Goal: Task Accomplishment & Management: Manage account settings

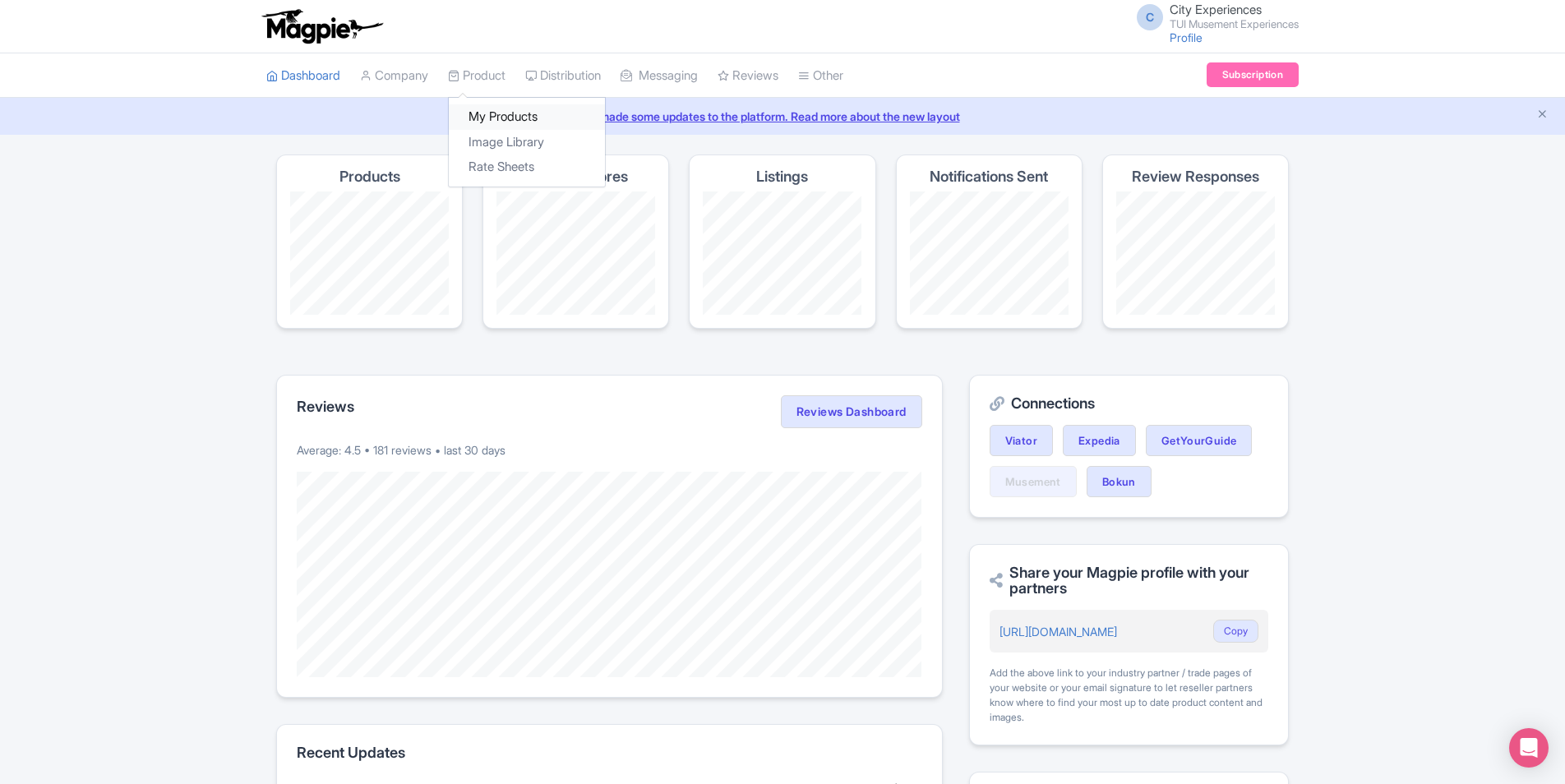
click at [498, 122] on link "My Products" at bounding box center [526, 117] width 156 height 25
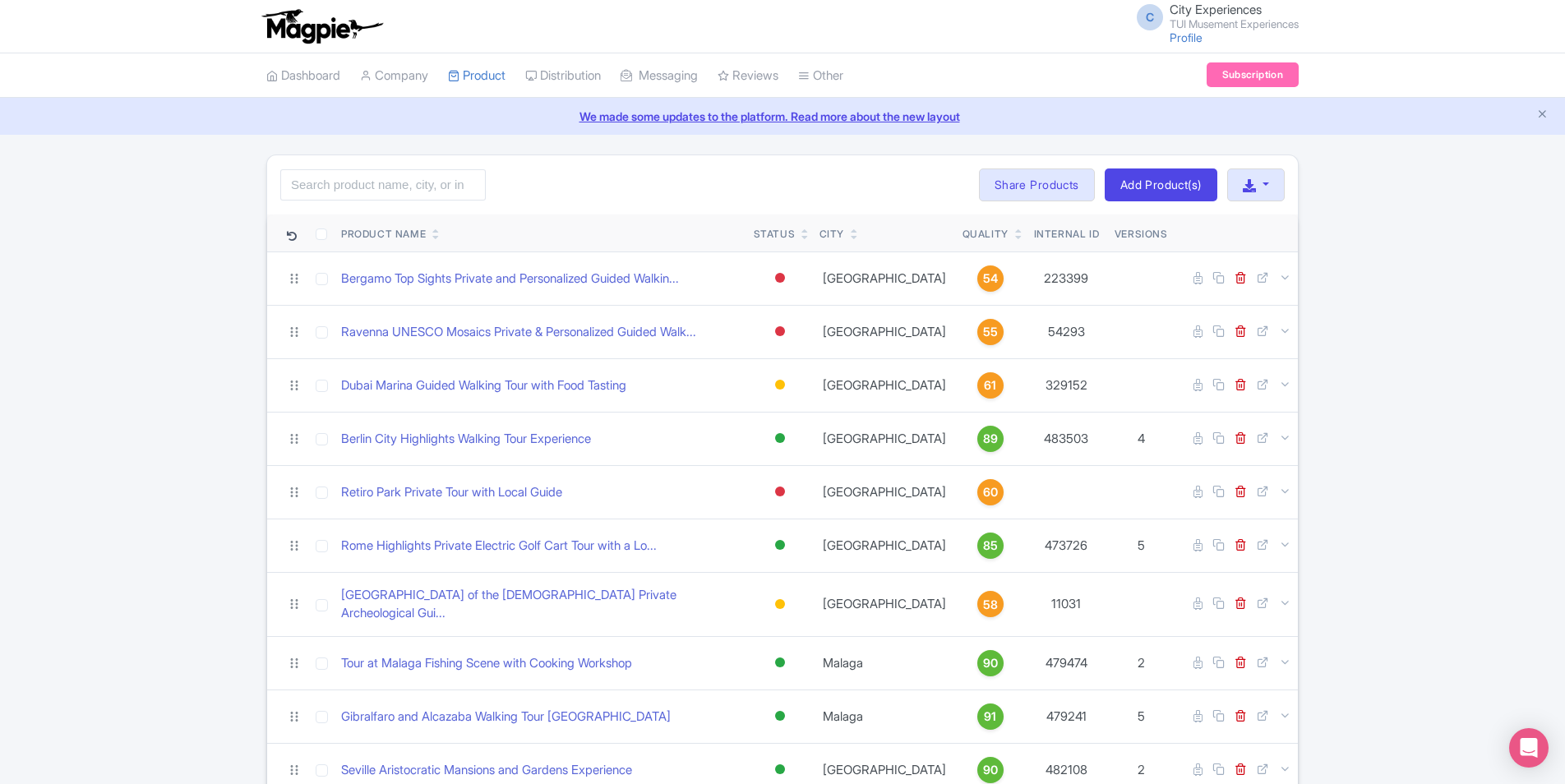
click at [963, 239] on div "Quality" at bounding box center [985, 234] width 46 height 14
click at [1015, 232] on icon at bounding box center [1019, 237] width 7 height 10
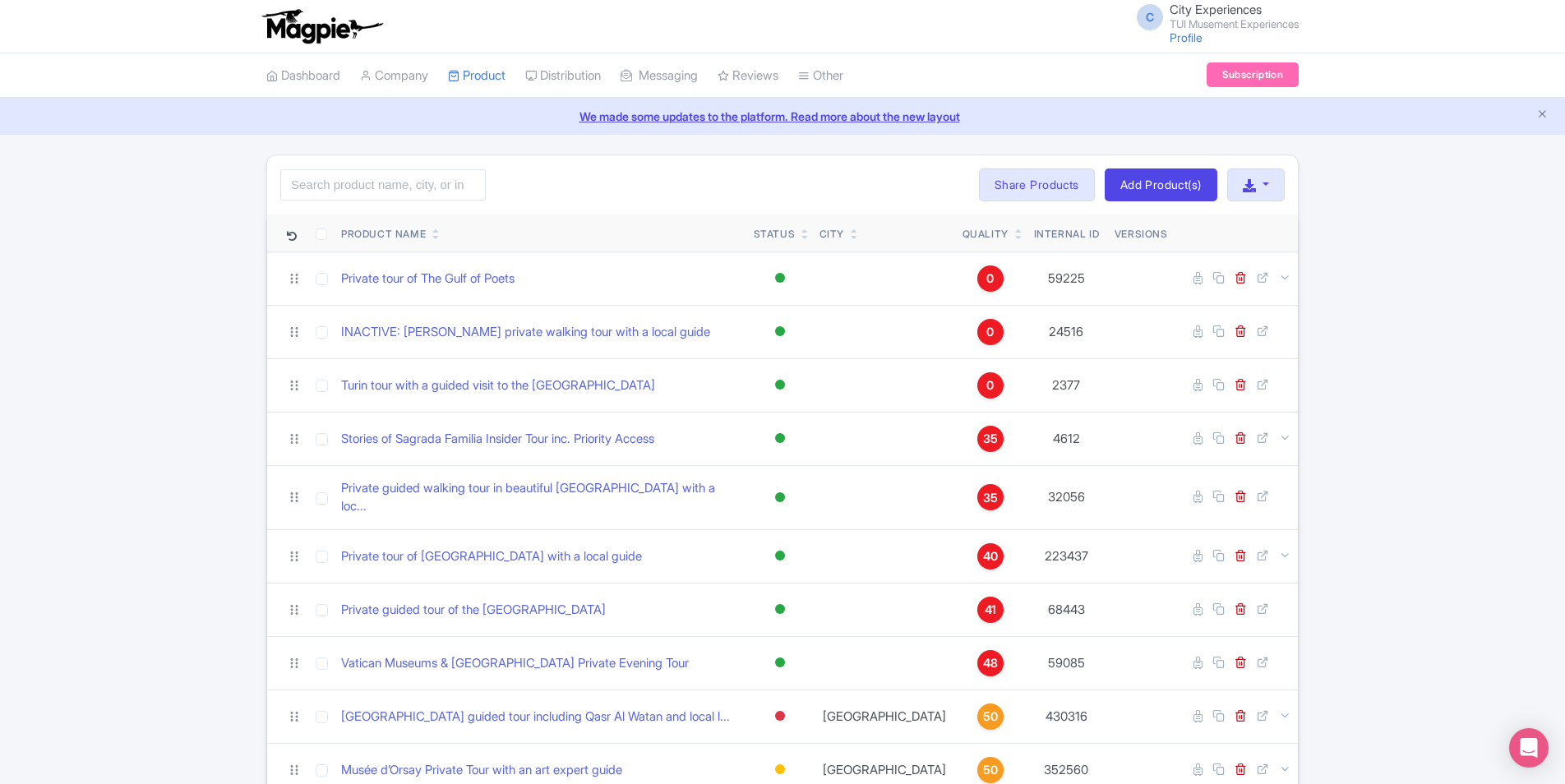
click at [1015, 232] on icon at bounding box center [1019, 237] width 7 height 10
click at [1015, 223] on link at bounding box center [1019, 230] width 7 height 14
click at [1015, 230] on link at bounding box center [1019, 236] width 7 height 14
click at [983, 222] on th "Quality" at bounding box center [991, 233] width 69 height 38
click at [1015, 230] on icon at bounding box center [1019, 231] width 7 height 10
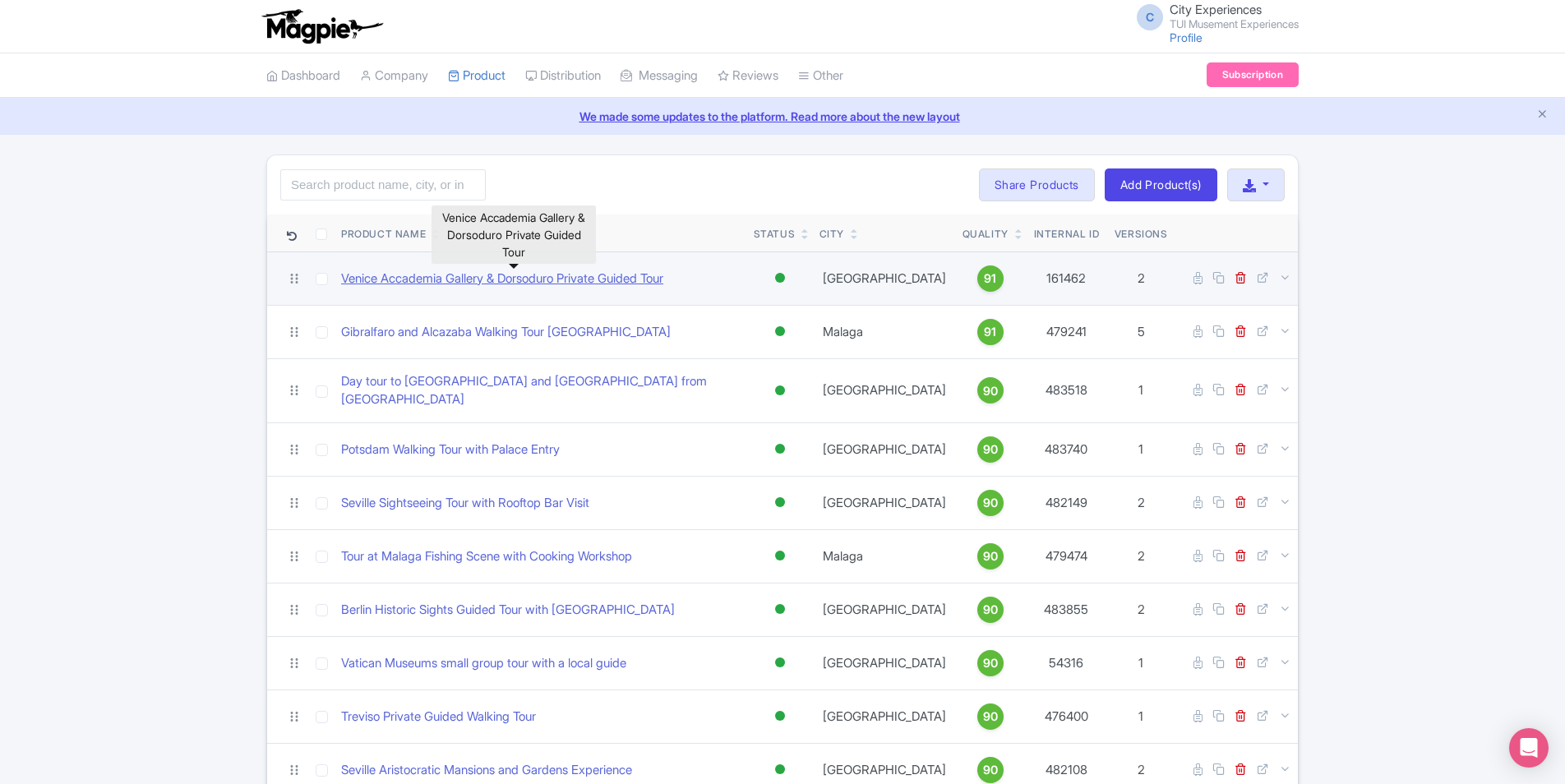
click at [647, 274] on link "Venice Accademia Gallery & Dorsoduro Private Guided Tour" at bounding box center [502, 279] width 322 height 19
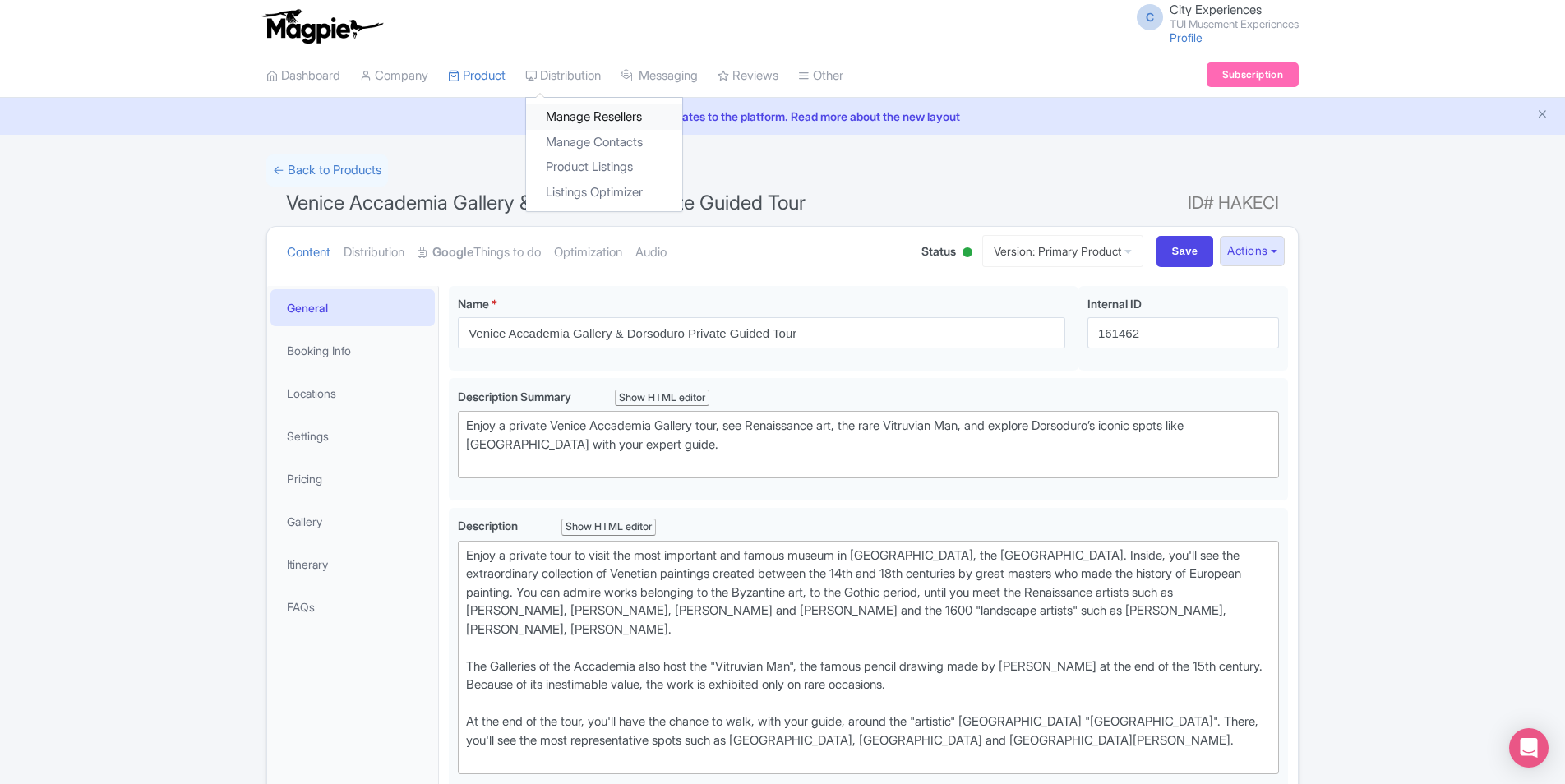
click at [613, 114] on link "Manage Resellers" at bounding box center [604, 117] width 156 height 25
click at [583, 115] on link "Manage Resellers" at bounding box center [604, 117] width 156 height 25
click at [583, 120] on link "Manage Resellers" at bounding box center [604, 117] width 156 height 25
click at [764, 203] on span "Venice Accademia Gallery & Dorsoduro Private Guided Tour" at bounding box center [545, 203] width 519 height 24
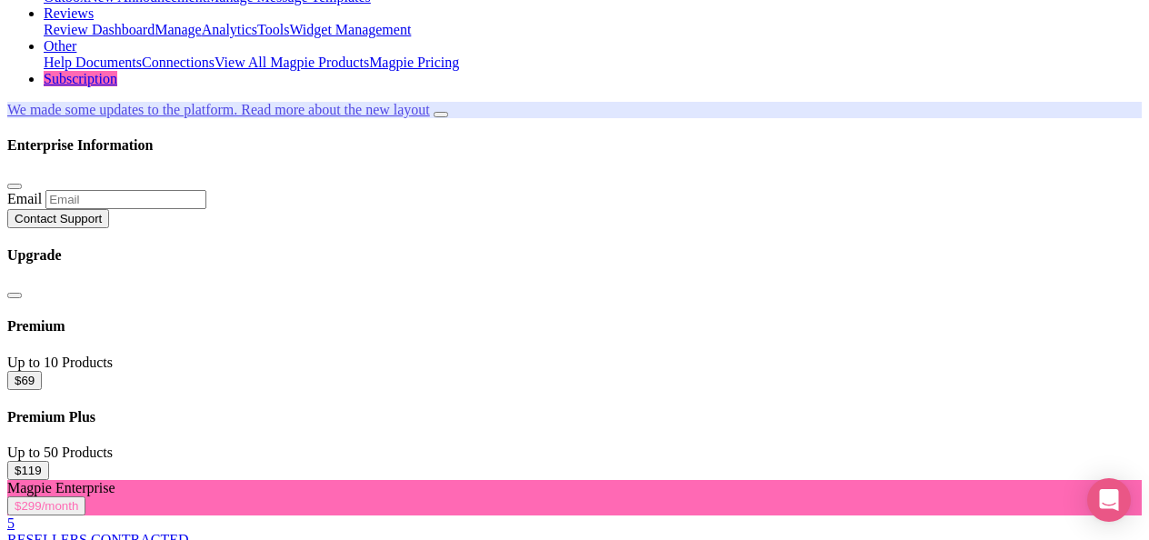
scroll to position [182, 0]
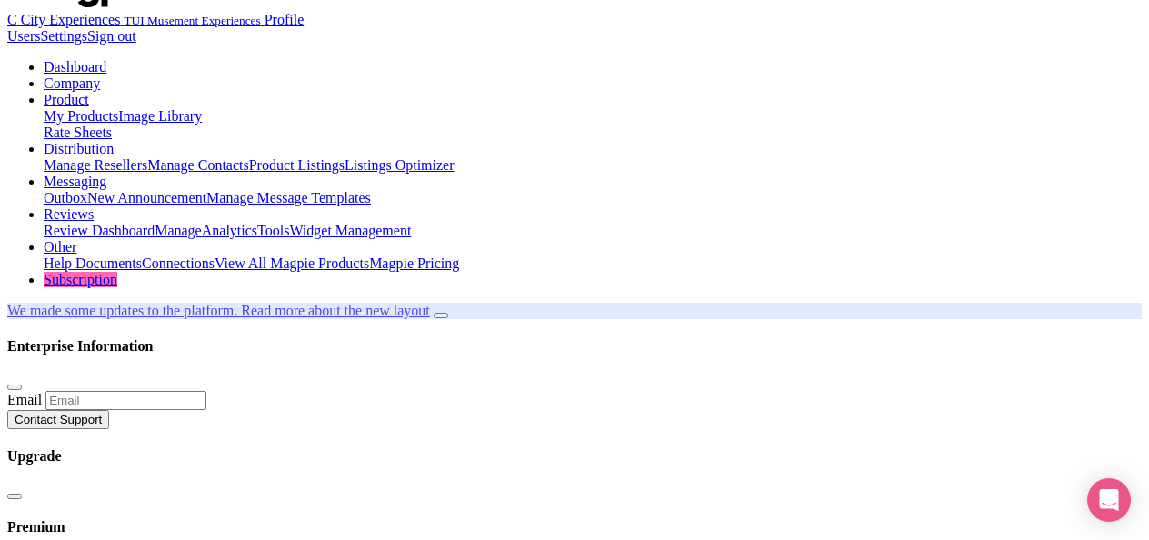
scroll to position [0, 0]
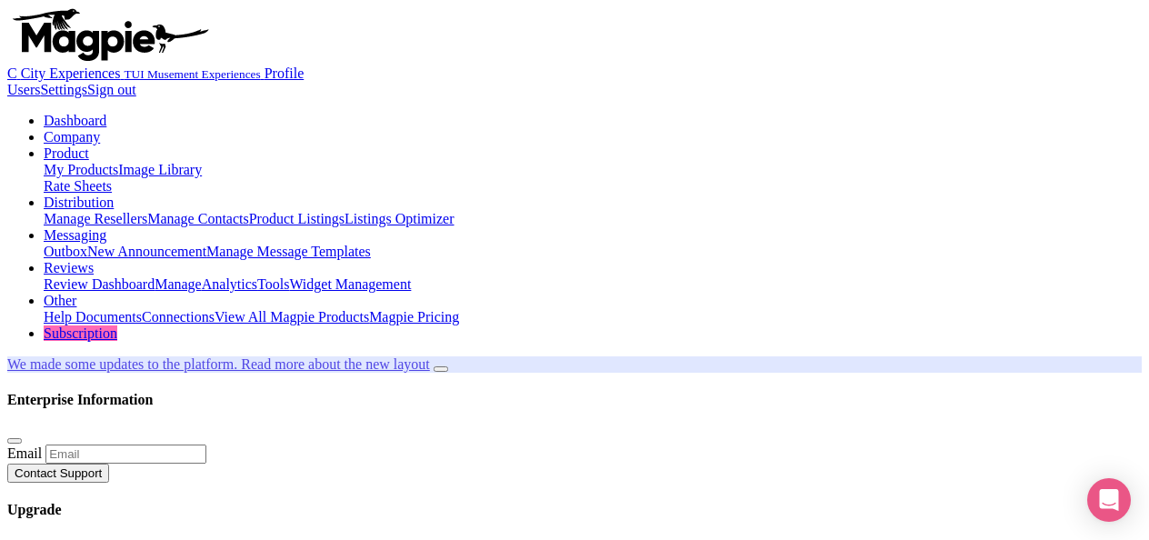
click at [118, 162] on link "My Products" at bounding box center [81, 169] width 75 height 15
click at [344, 211] on link "Product Listings" at bounding box center [296, 218] width 95 height 15
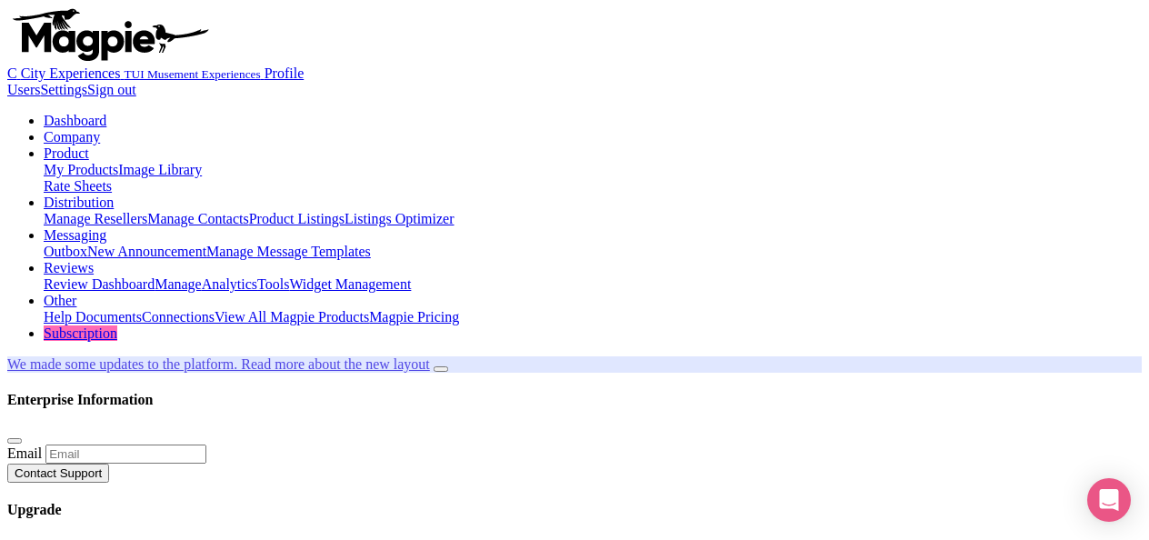
click at [114, 194] on link "Distribution" at bounding box center [79, 201] width 70 height 15
click at [344, 211] on link "Product Listings" at bounding box center [296, 218] width 95 height 15
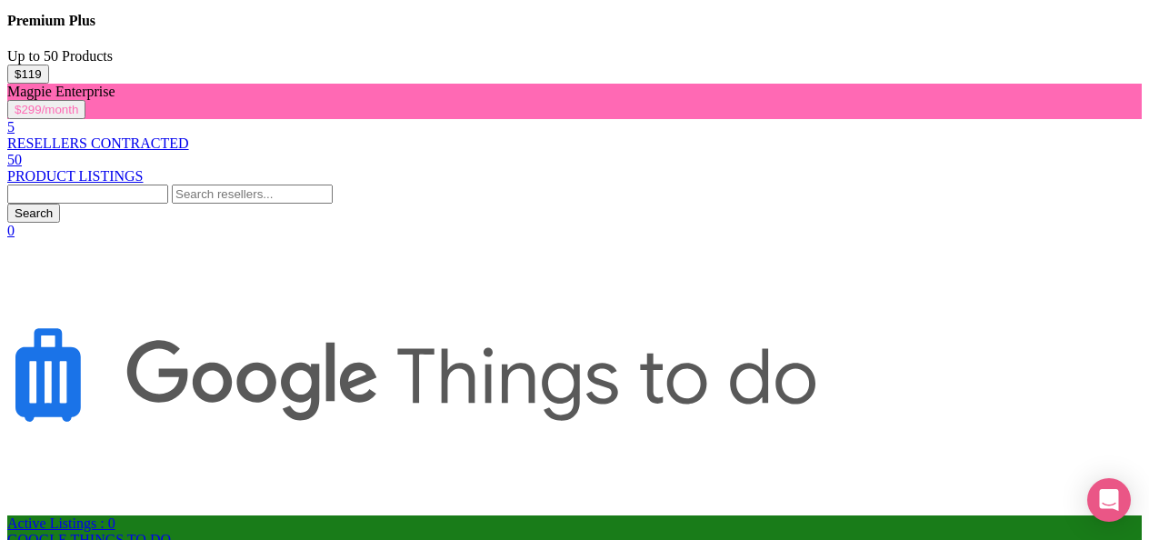
scroll to position [818, 0]
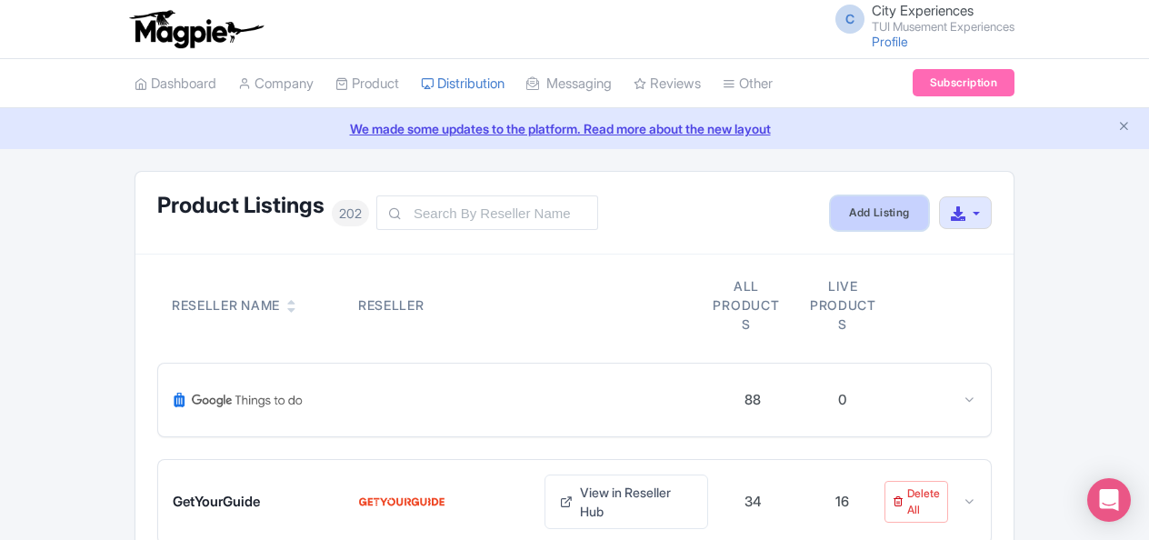
click at [859, 213] on link "Add Listing" at bounding box center [878, 213] width 96 height 34
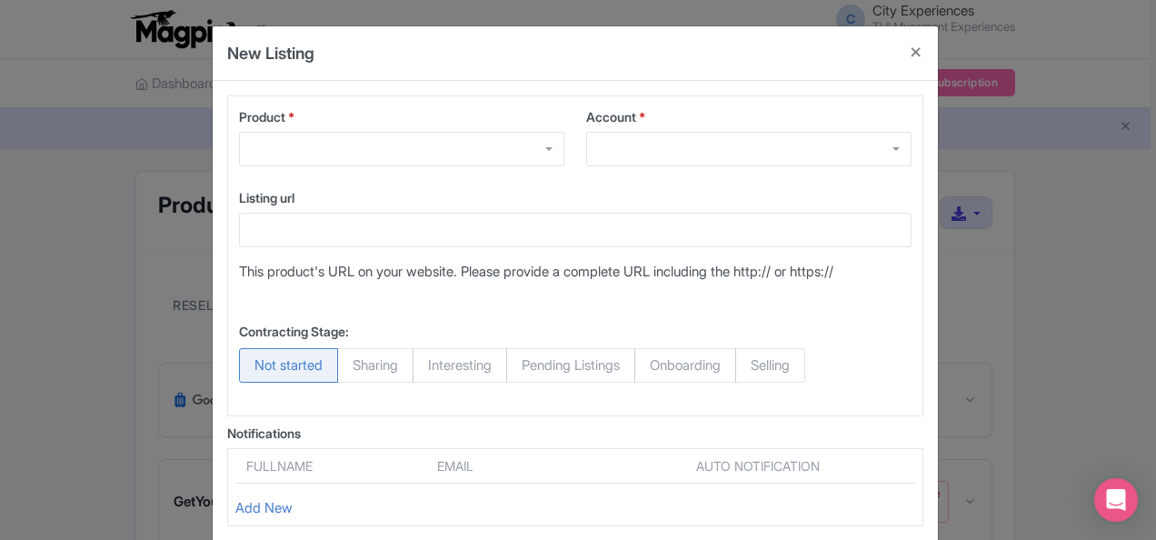
click at [480, 153] on div at bounding box center [401, 149] width 325 height 35
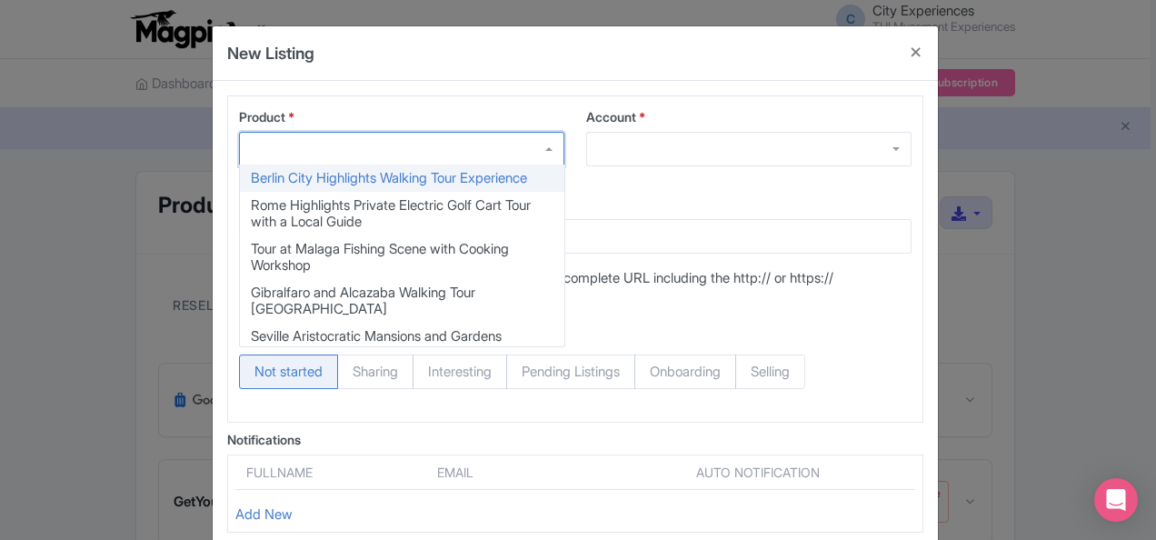
click at [723, 138] on div at bounding box center [748, 149] width 325 height 35
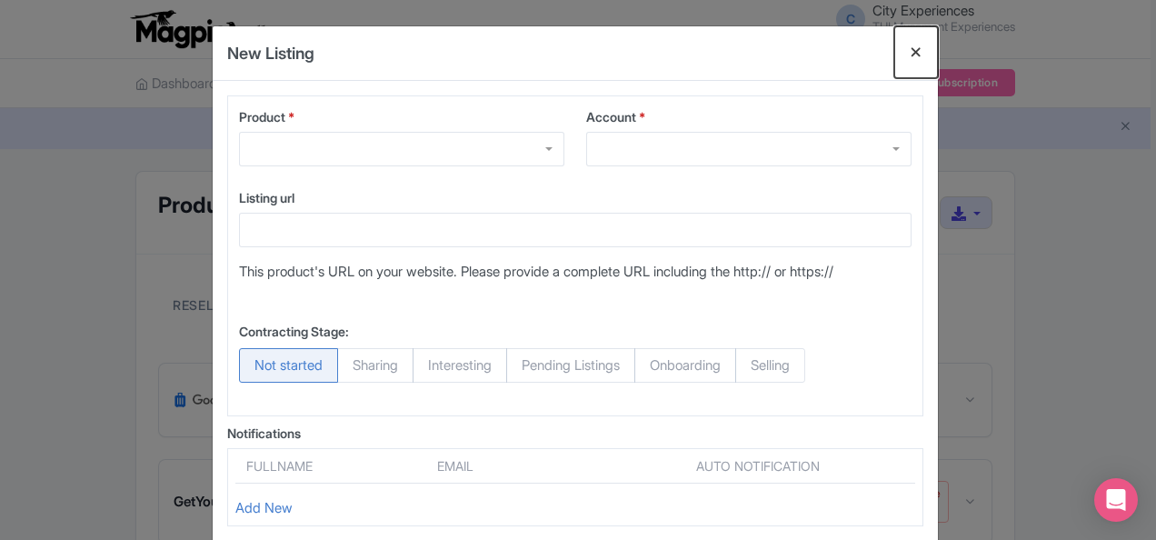
click at [913, 49] on button "Close" at bounding box center [916, 52] width 44 height 52
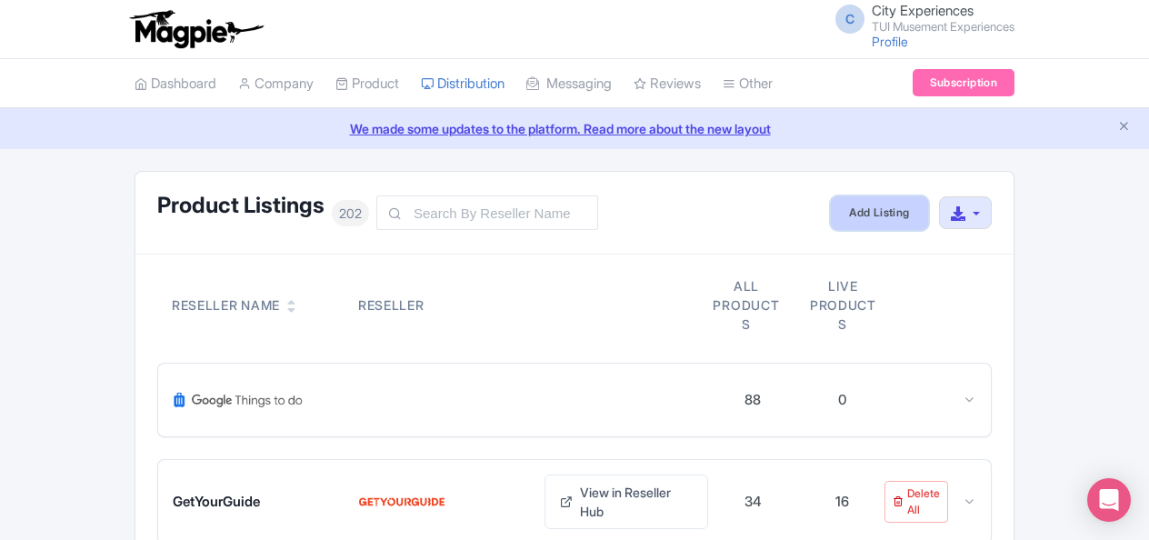
click at [868, 205] on link "Add Listing" at bounding box center [878, 213] width 96 height 34
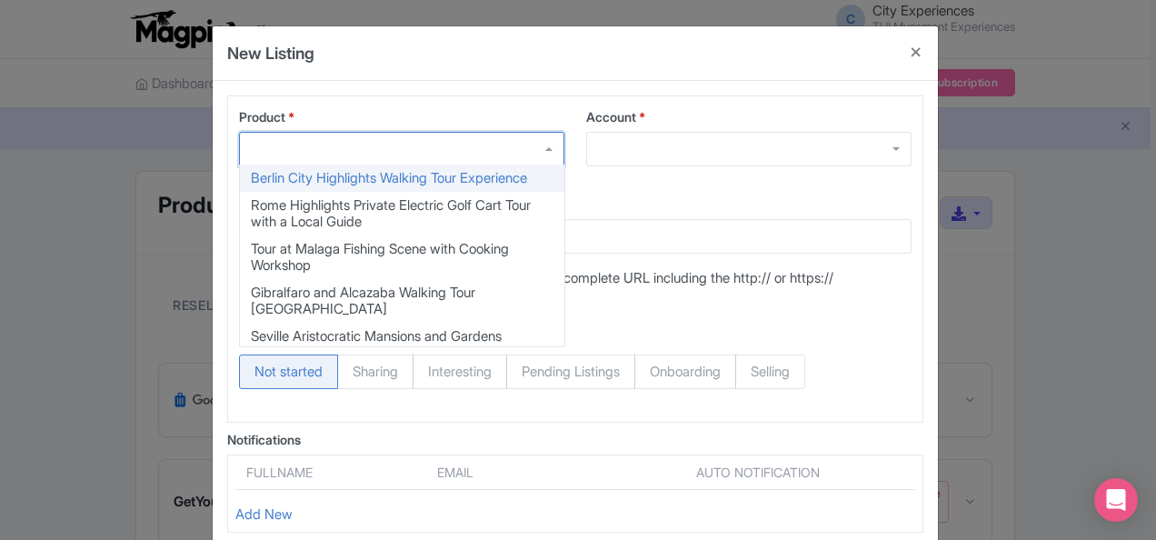
click at [511, 154] on div at bounding box center [401, 149] width 325 height 35
type input "dor"
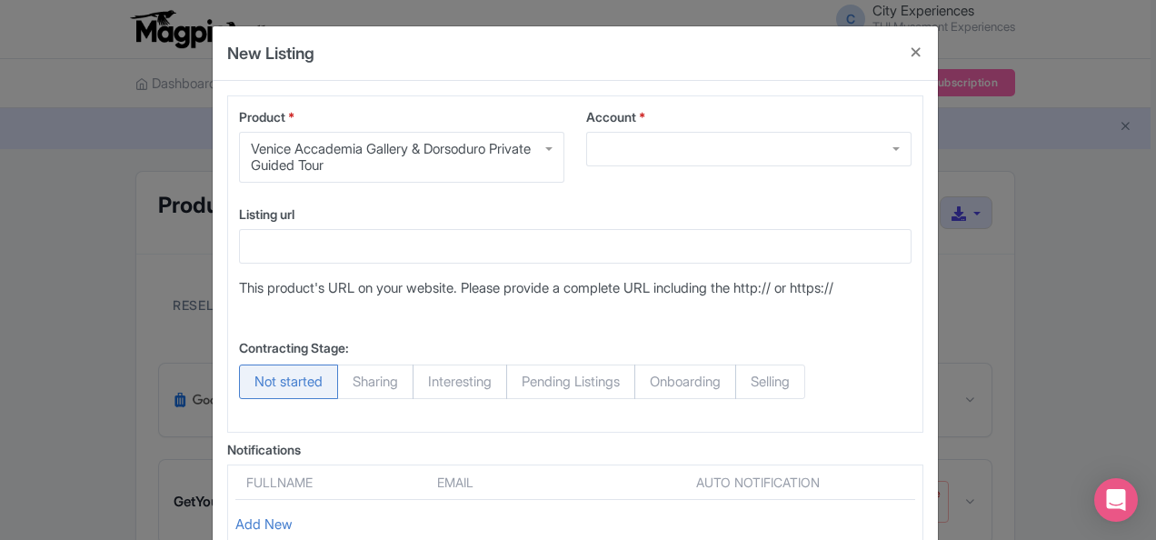
click at [648, 142] on div at bounding box center [748, 149] width 325 height 35
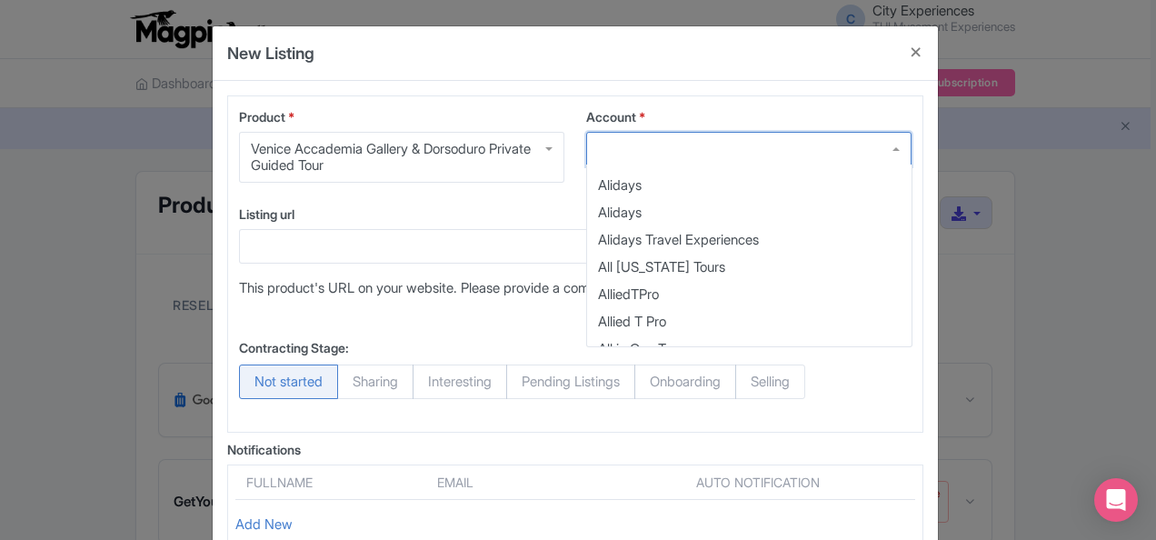
scroll to position [454, 0]
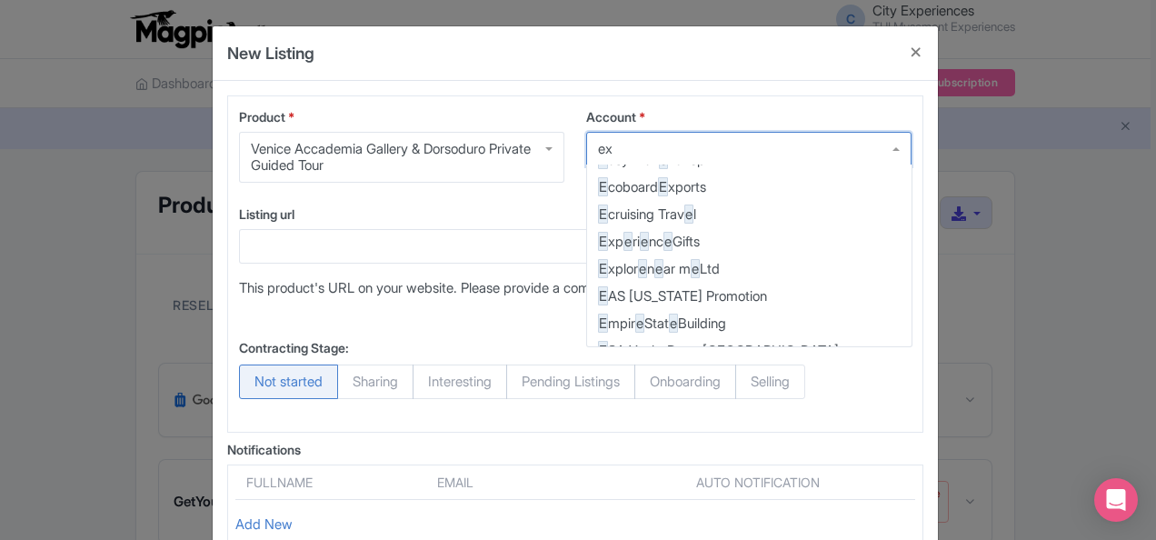
type input "exp"
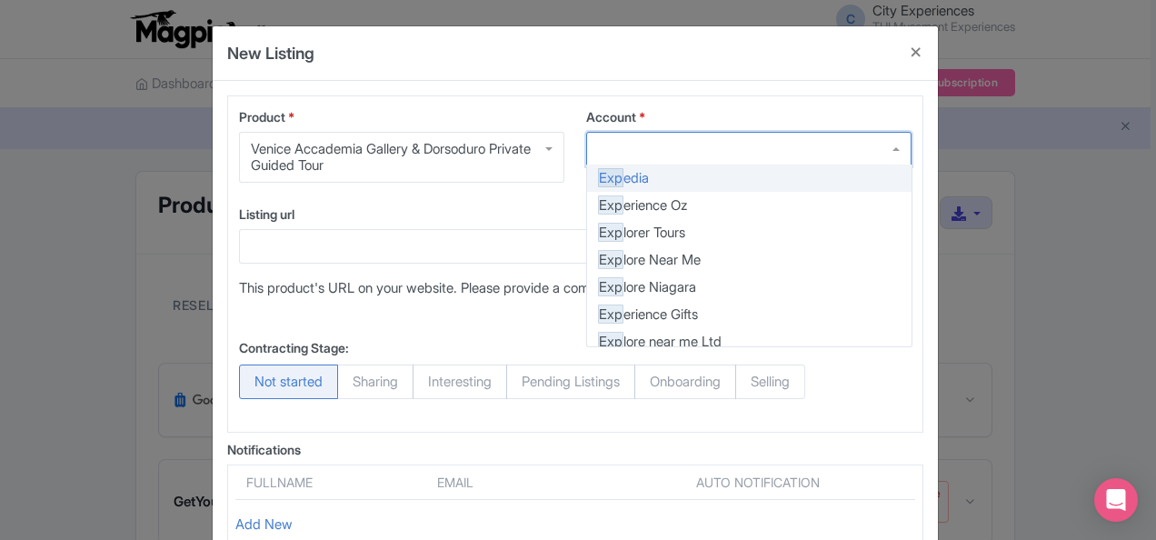
scroll to position [0, 0]
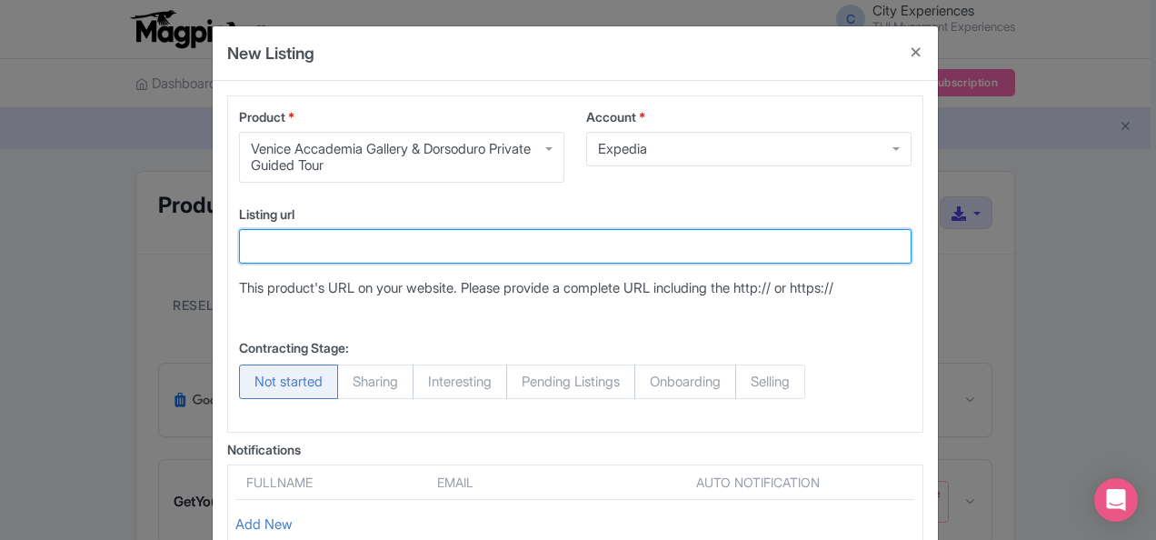
click at [552, 241] on input "Listing url" at bounding box center [575, 246] width 672 height 35
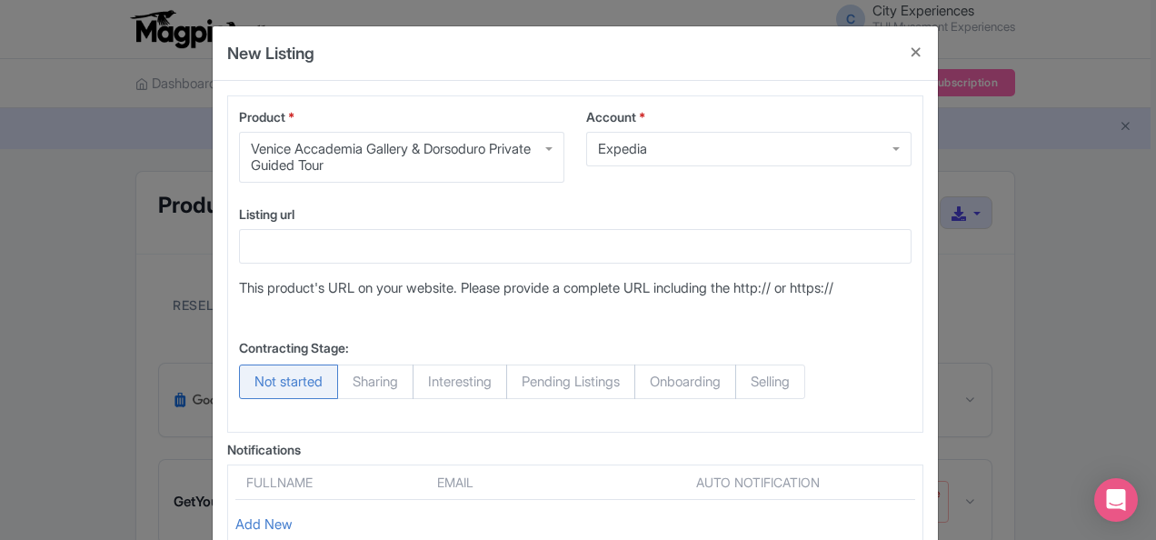
click at [929, 333] on div "Product * Venice Accademia Gallery & Dorsoduro Private Guided Tour Venice Accad…" at bounding box center [575, 381] width 725 height 600
click at [920, 42] on button "Close" at bounding box center [916, 52] width 44 height 52
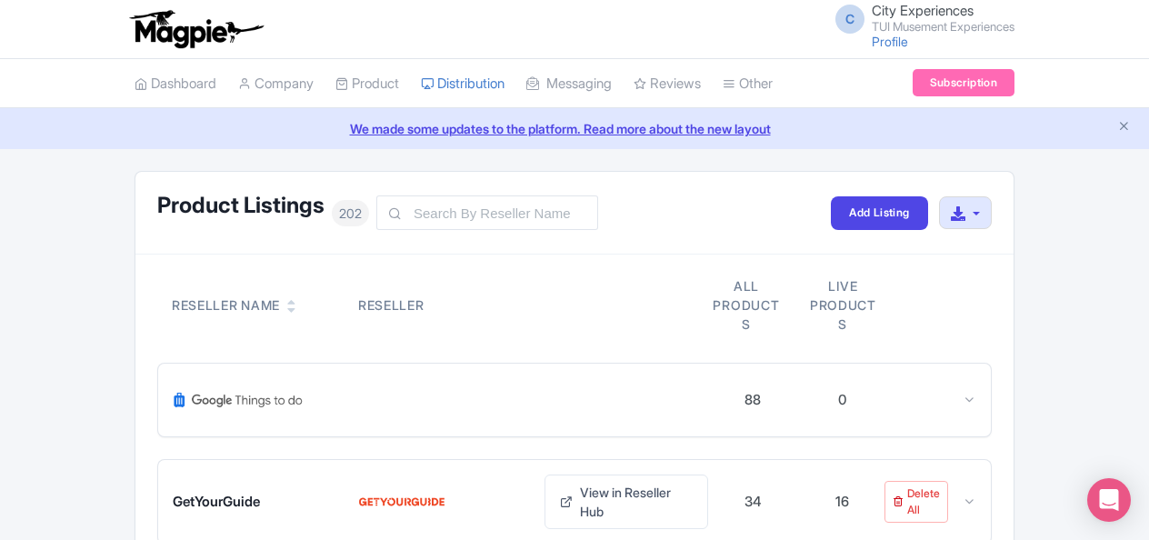
click at [404, 300] on div "Reseller" at bounding box center [440, 304] width 164 height 19
click at [436, 210] on input "text" at bounding box center [487, 212] width 222 height 35
type input "expedia"
click at [540, 216] on input "expedia" at bounding box center [487, 212] width 222 height 35
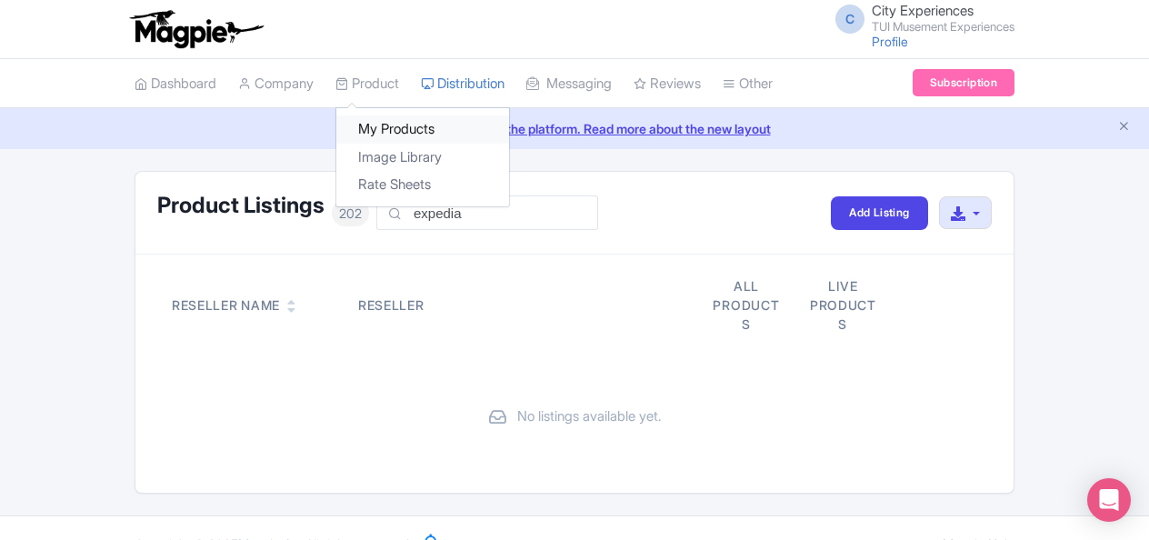
click at [397, 129] on link "My Products" at bounding box center [422, 129] width 173 height 28
click at [398, 127] on link "My Products" at bounding box center [422, 129] width 173 height 28
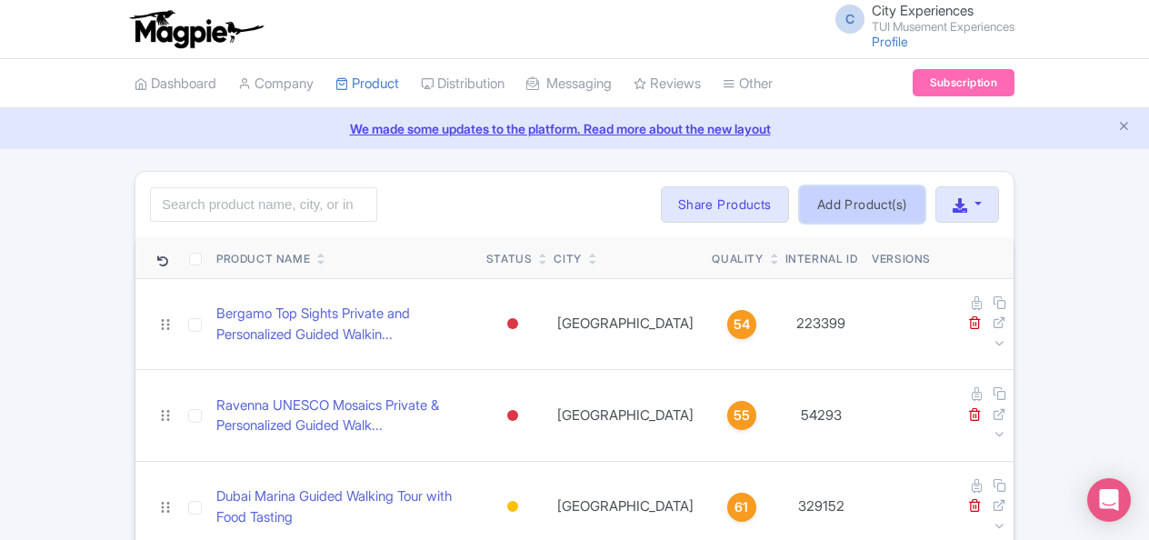
click at [896, 196] on link "Add Product(s)" at bounding box center [862, 204] width 124 height 36
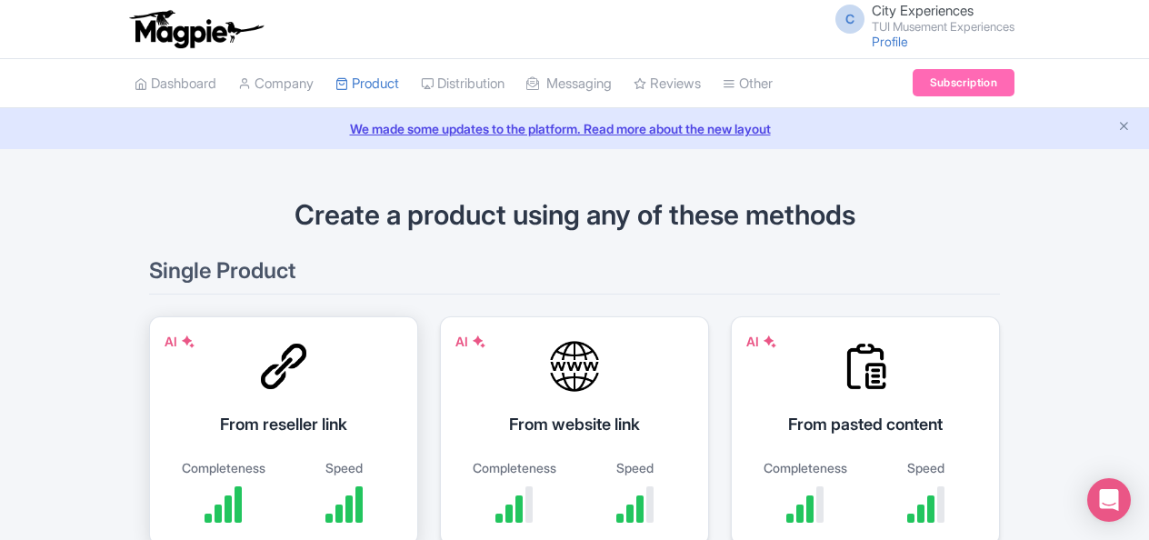
click at [363, 382] on div "AI From reseller link Completeness Speed" at bounding box center [283, 430] width 269 height 229
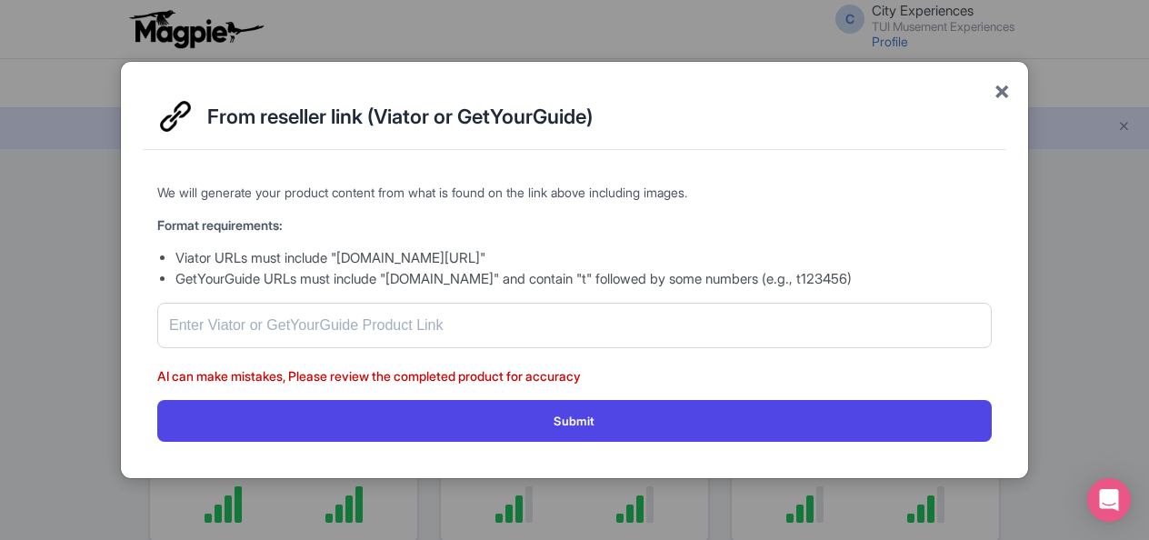
click at [1007, 88] on span "×" at bounding box center [1001, 90] width 16 height 38
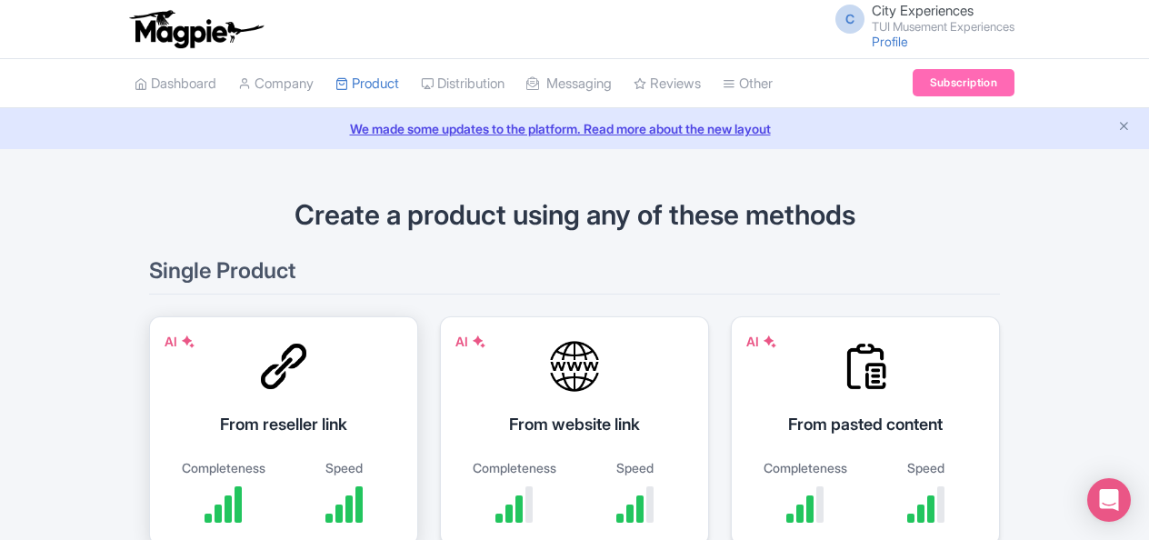
click at [298, 366] on div at bounding box center [283, 366] width 55 height 55
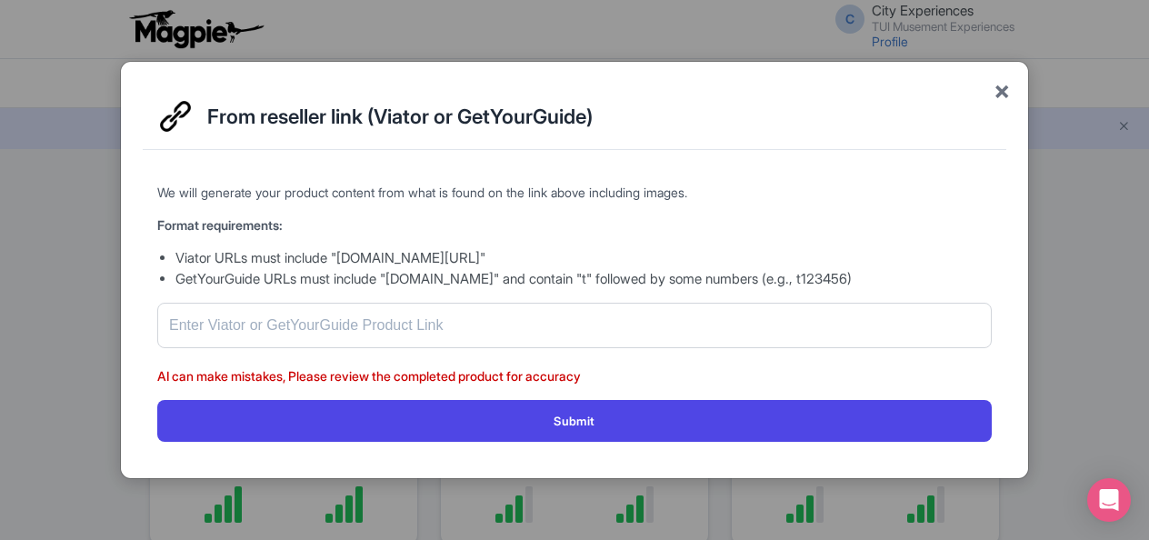
click at [1006, 89] on span "×" at bounding box center [1001, 90] width 16 height 38
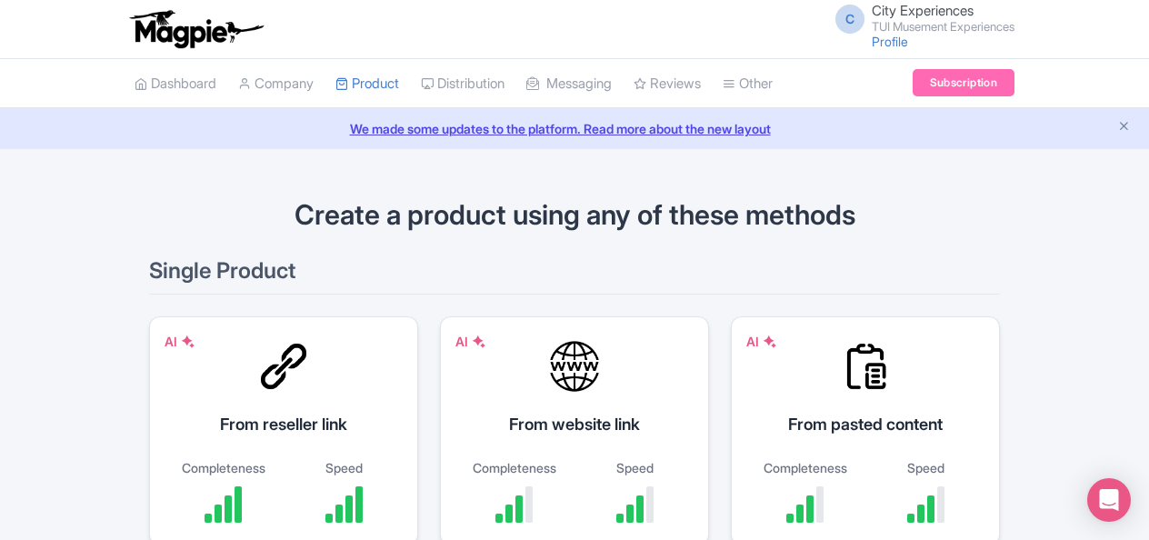
click at [632, 416] on div "From website link" at bounding box center [574, 424] width 224 height 25
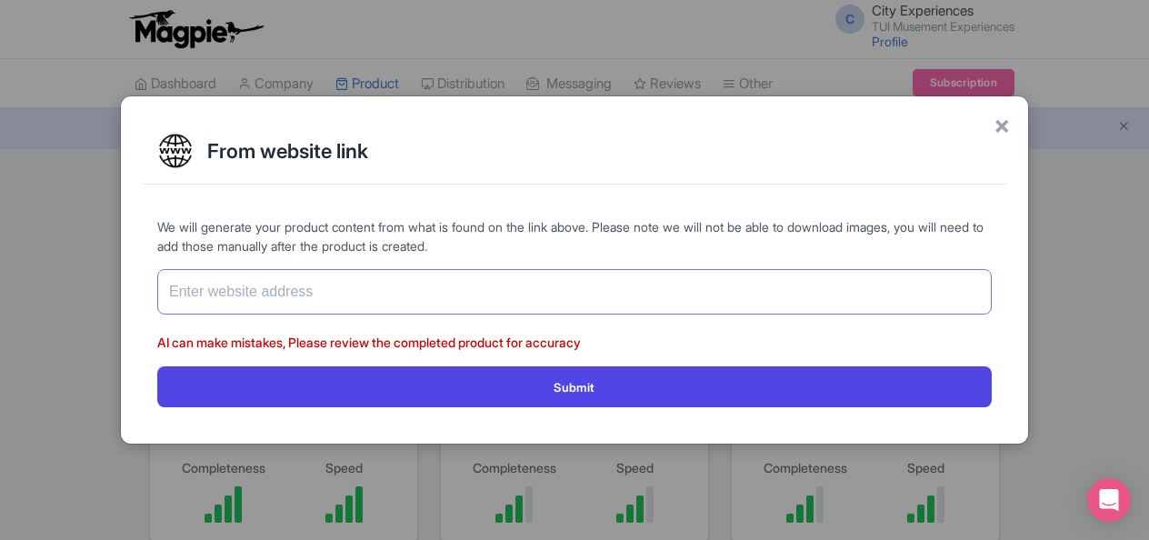
click at [661, 285] on input "text" at bounding box center [574, 291] width 834 height 45
click at [1004, 121] on span "×" at bounding box center [1001, 124] width 16 height 38
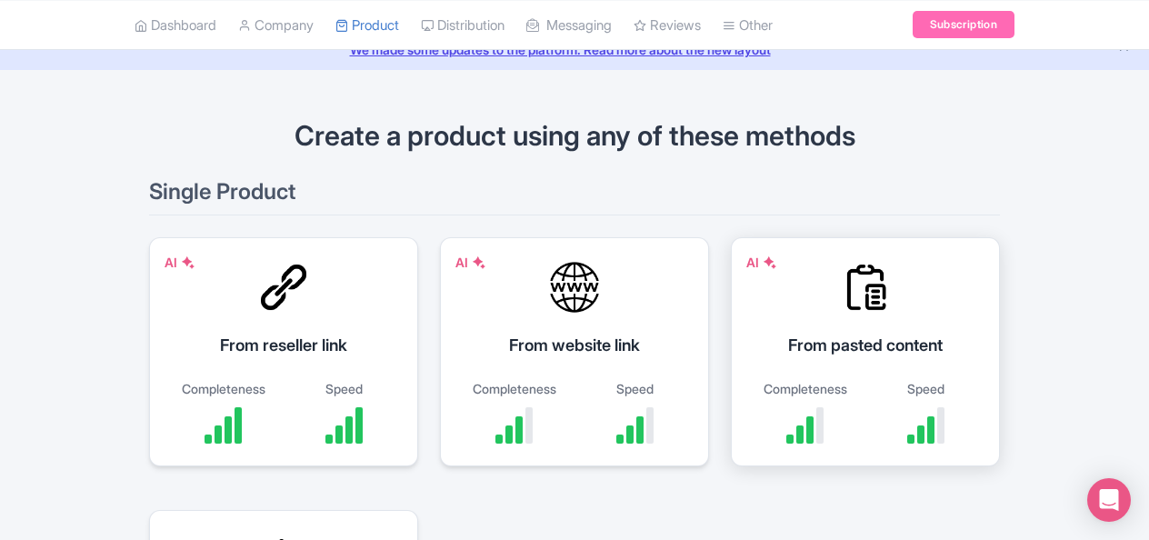
scroll to position [120, 0]
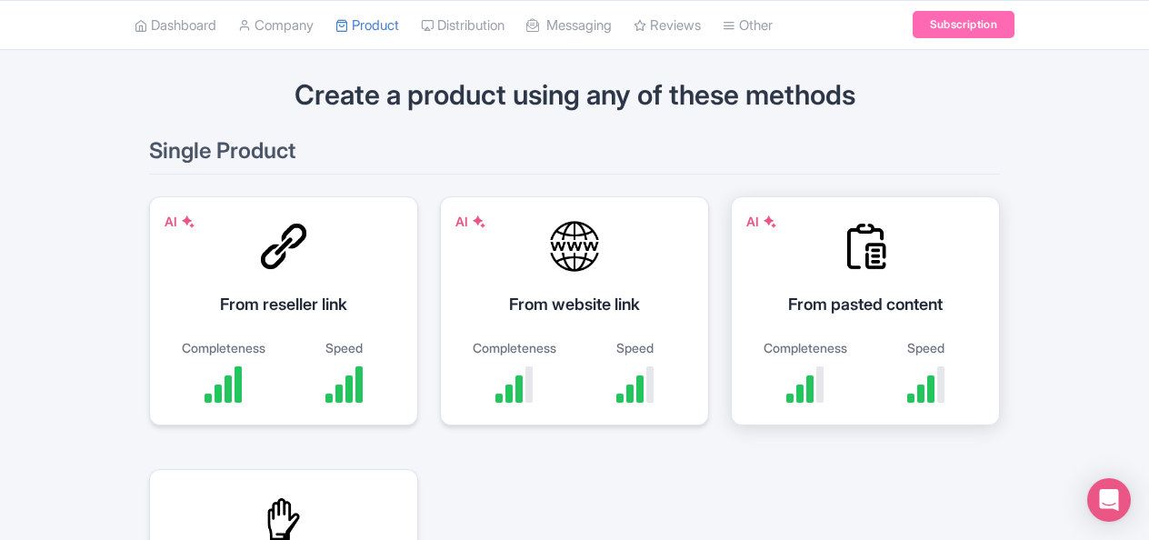
click at [907, 283] on div "AI From pasted content Completeness Speed" at bounding box center [865, 310] width 269 height 229
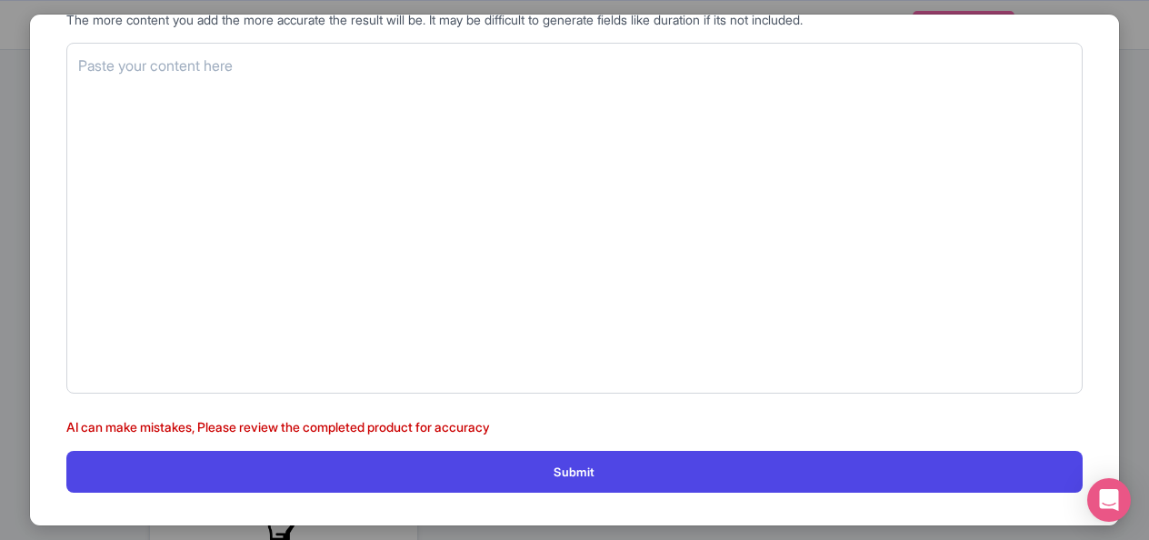
scroll to position [0, 0]
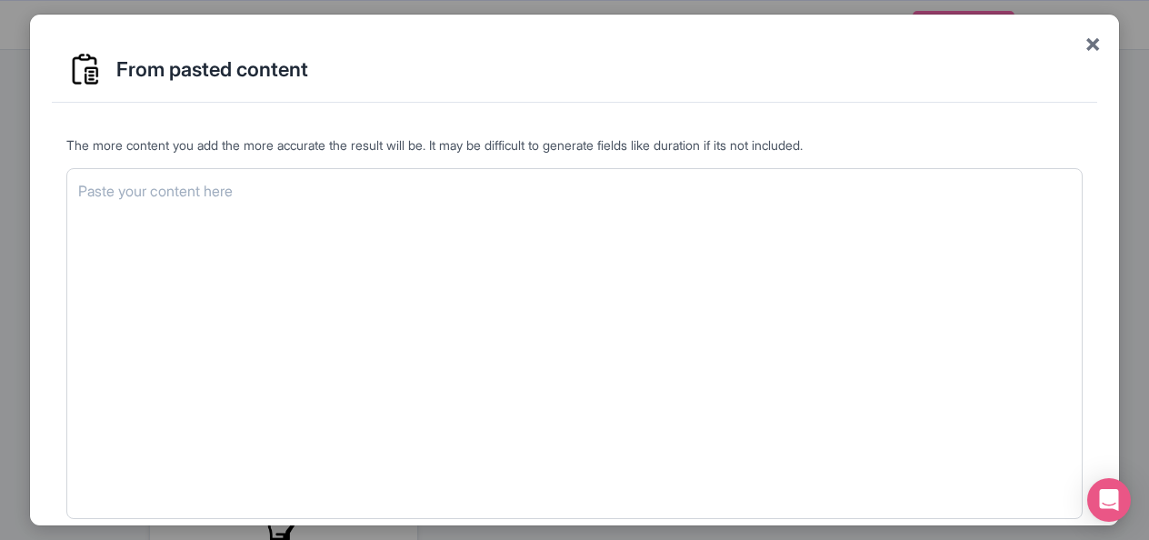
click at [1088, 40] on span "×" at bounding box center [1092, 43] width 16 height 38
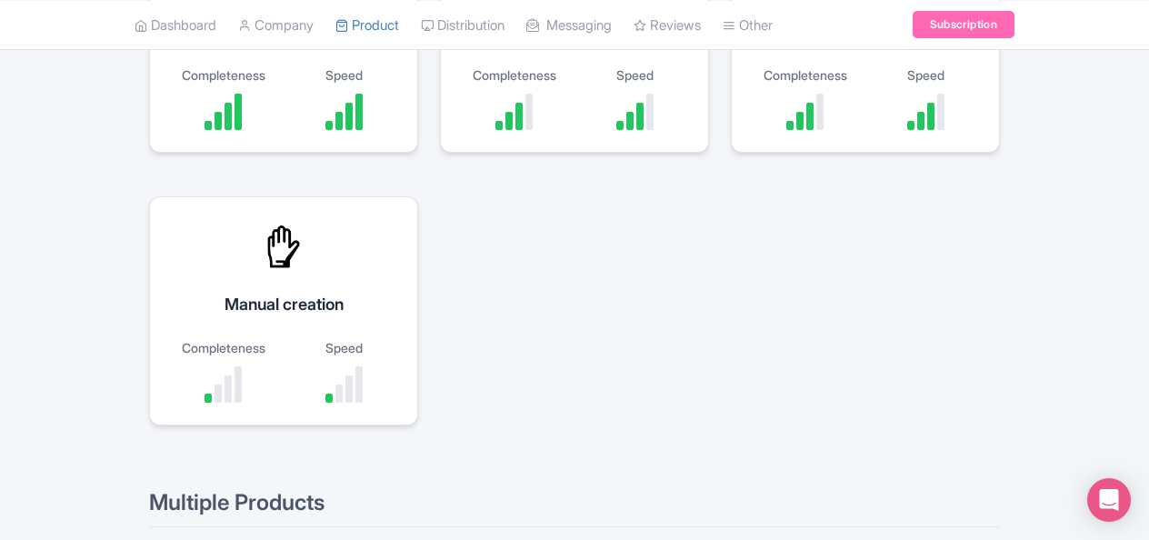
scroll to position [574, 0]
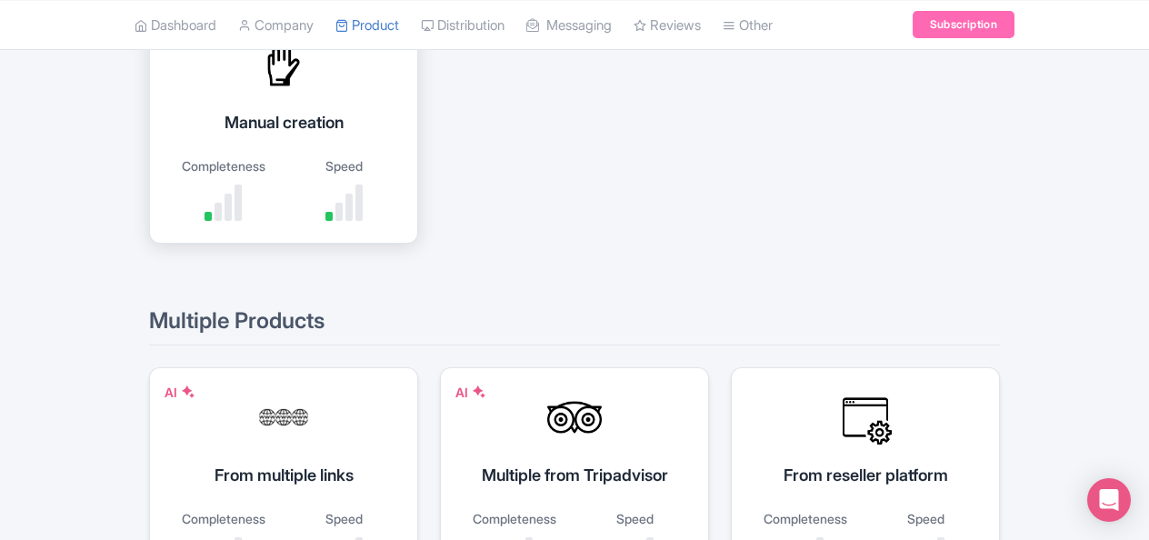
click at [283, 183] on div "Completeness Speed" at bounding box center [284, 188] width 224 height 65
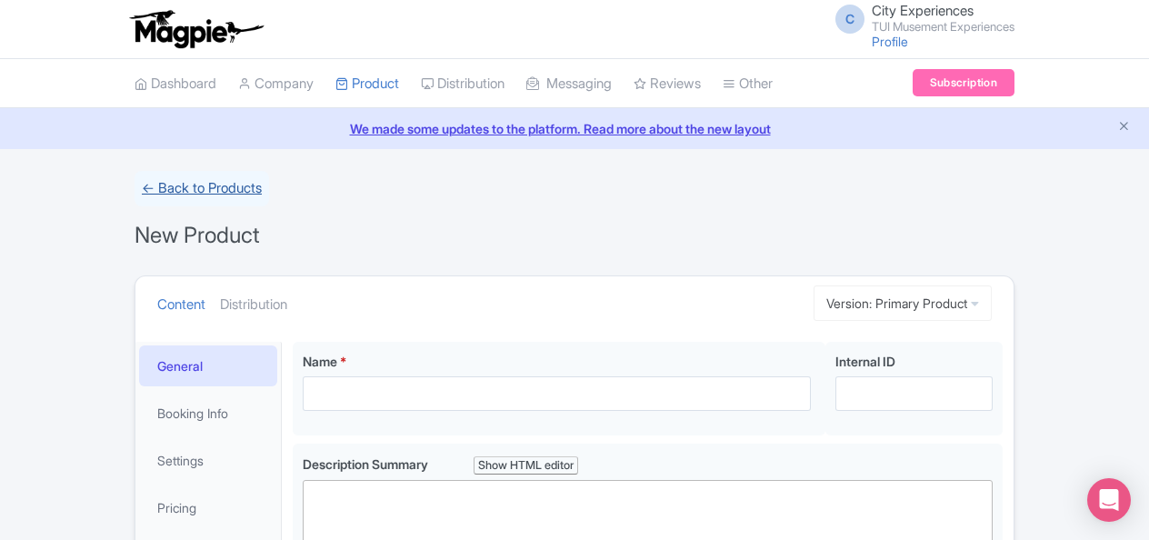
click at [195, 178] on link "← Back to Products" at bounding box center [201, 188] width 134 height 35
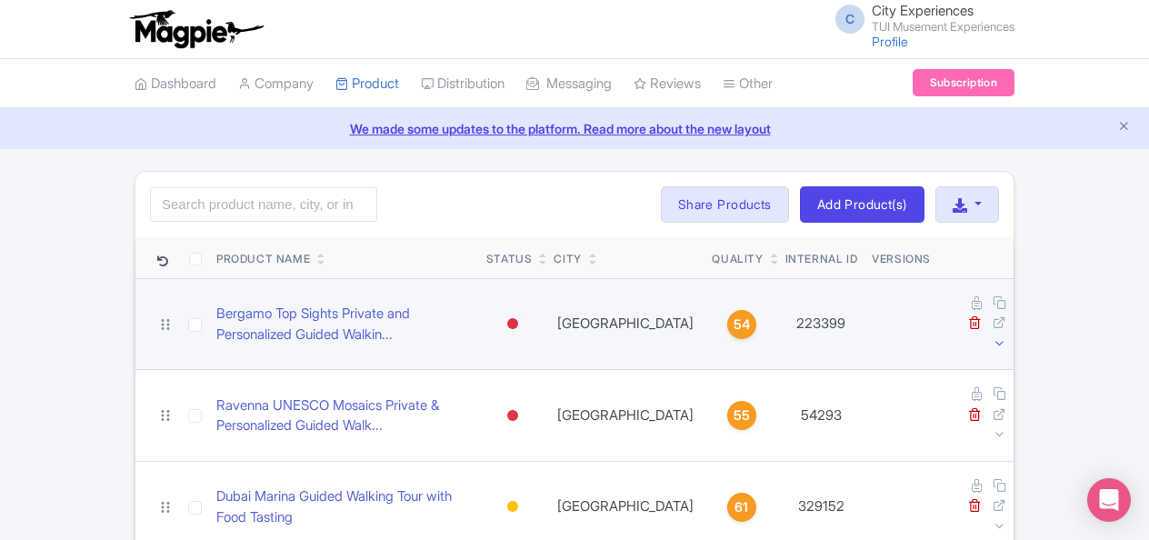
click at [995, 336] on icon at bounding box center [999, 343] width 14 height 14
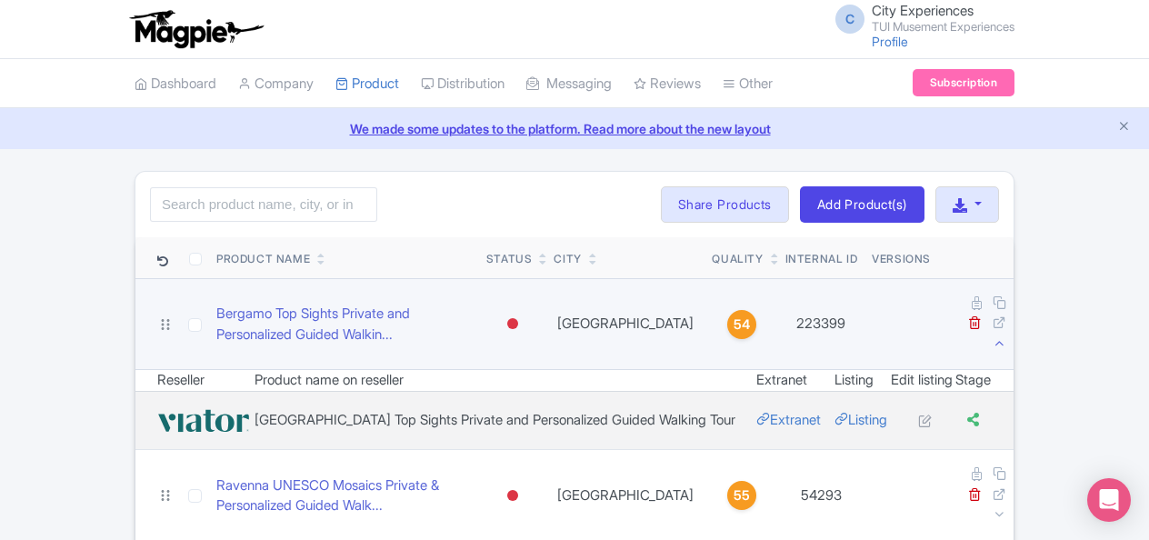
click at [771, 247] on link at bounding box center [775, 254] width 8 height 15
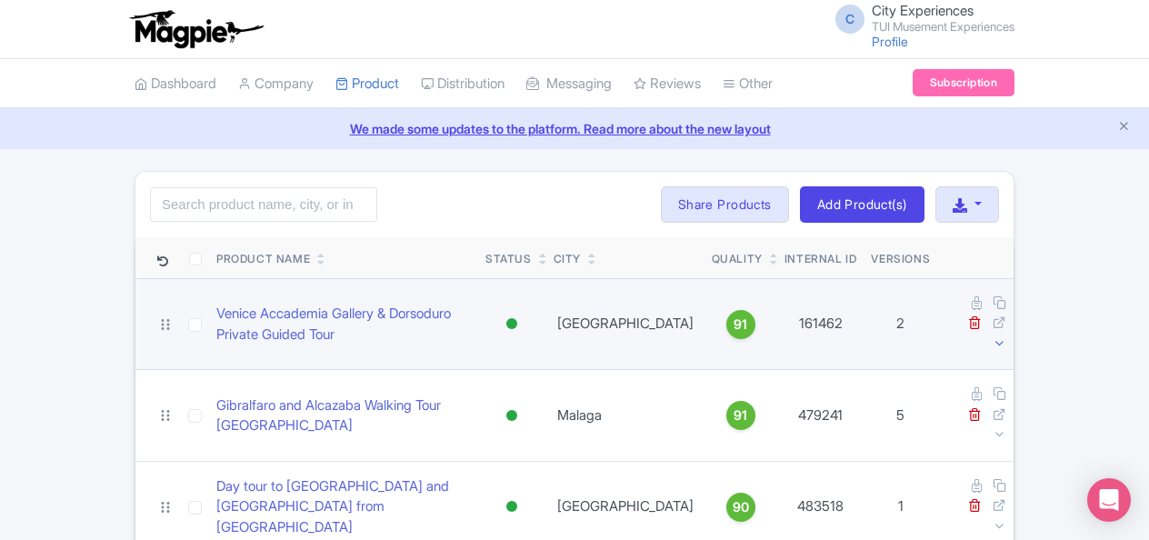
click at [992, 336] on icon at bounding box center [999, 343] width 14 height 14
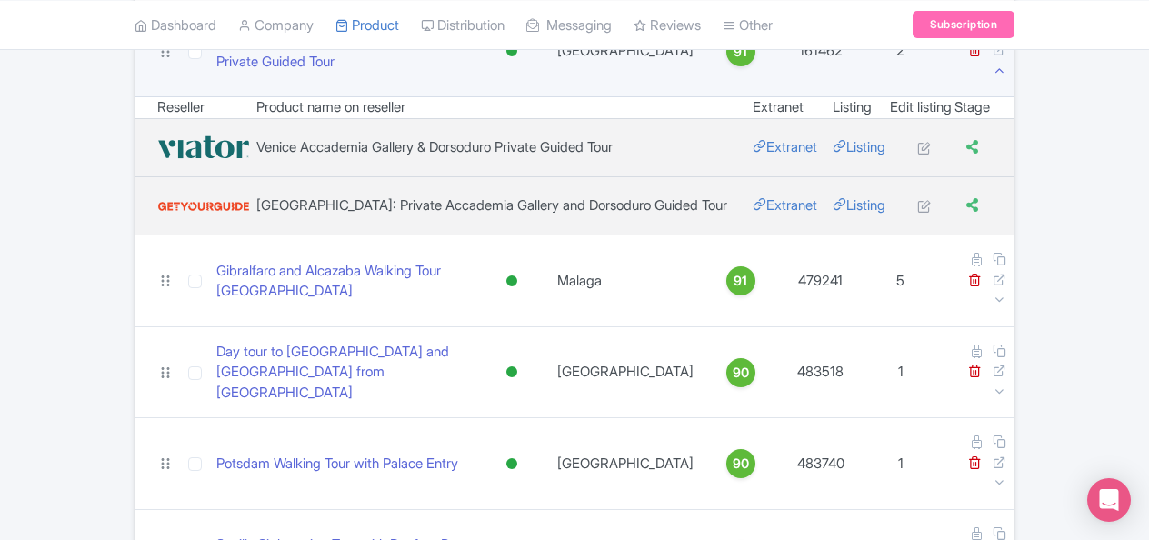
scroll to position [91, 0]
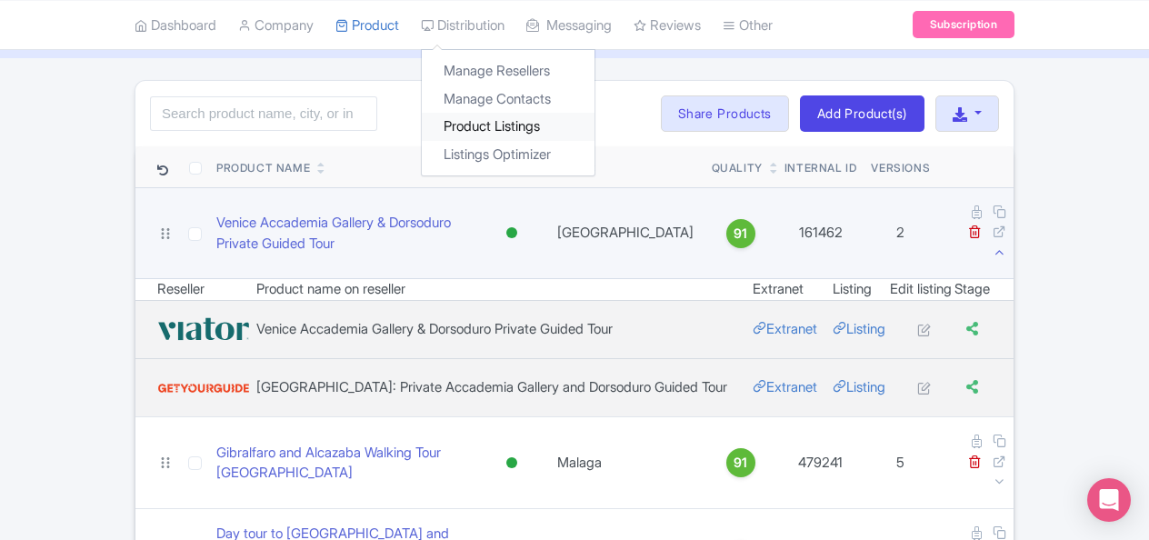
click at [491, 125] on link "Product Listings" at bounding box center [508, 127] width 173 height 28
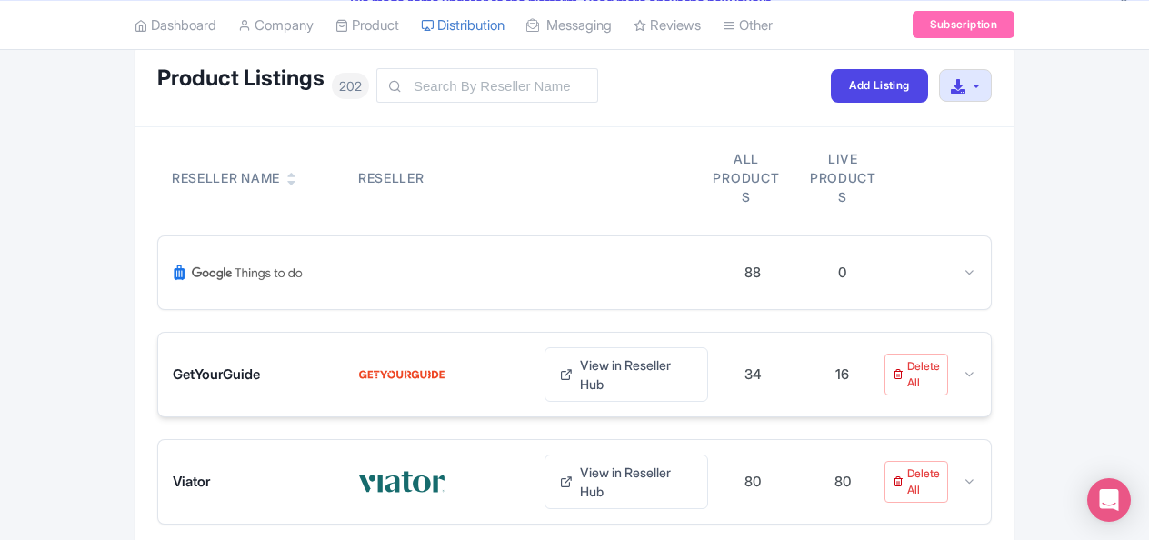
scroll to position [207, 0]
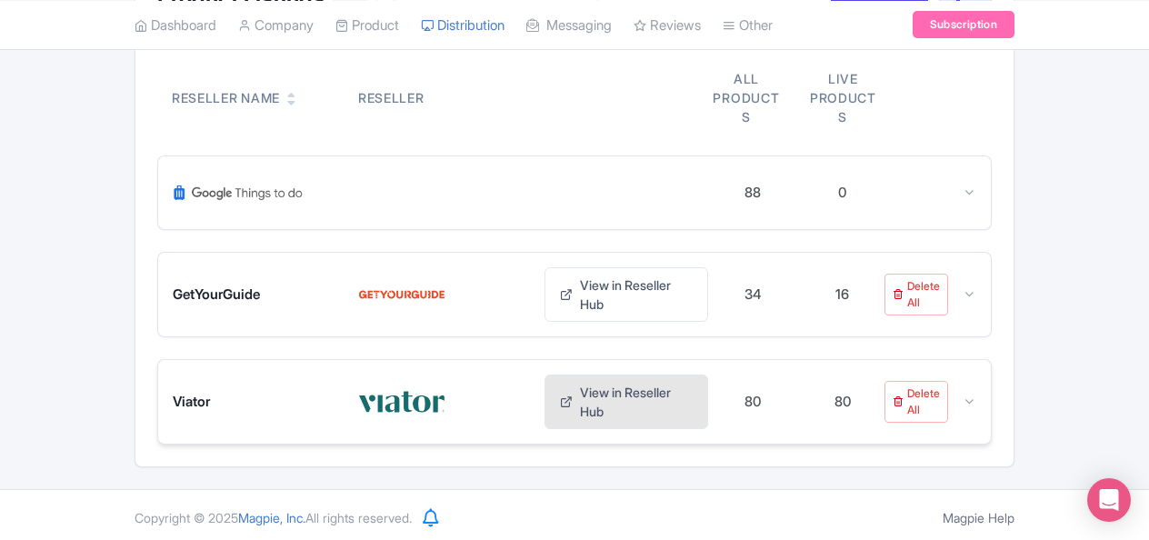
click at [672, 388] on link "View in Reseller Hub" at bounding box center [626, 401] width 164 height 55
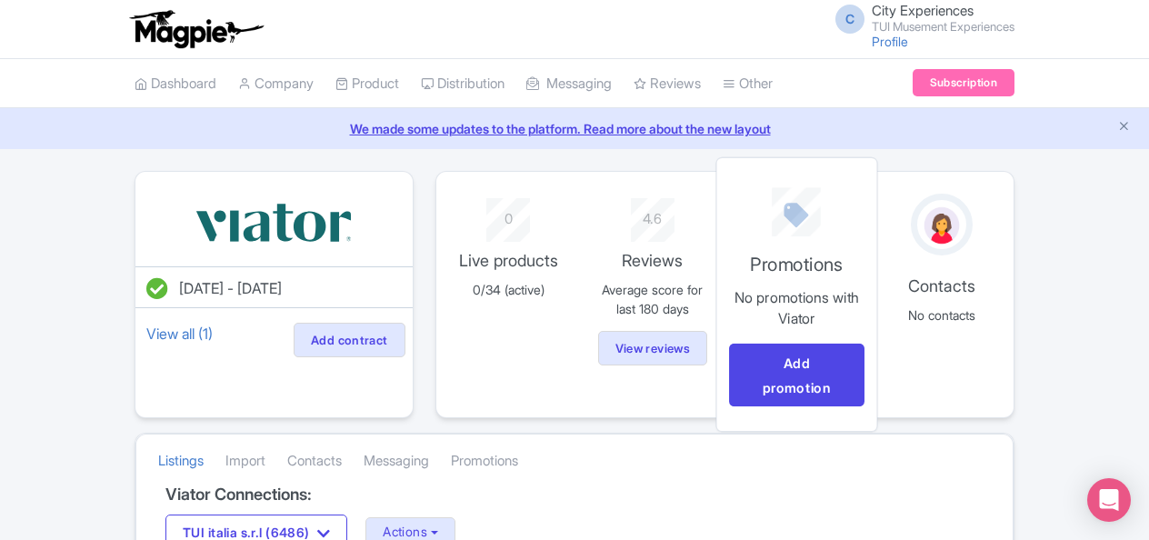
scroll to position [91, 0]
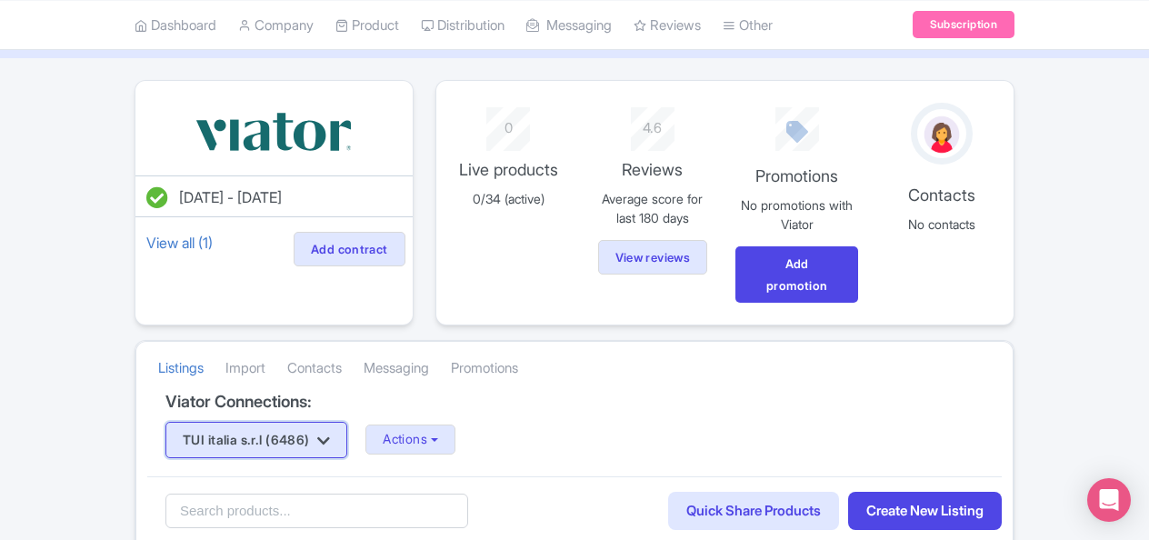
click at [330, 442] on icon "button" at bounding box center [323, 440] width 13 height 15
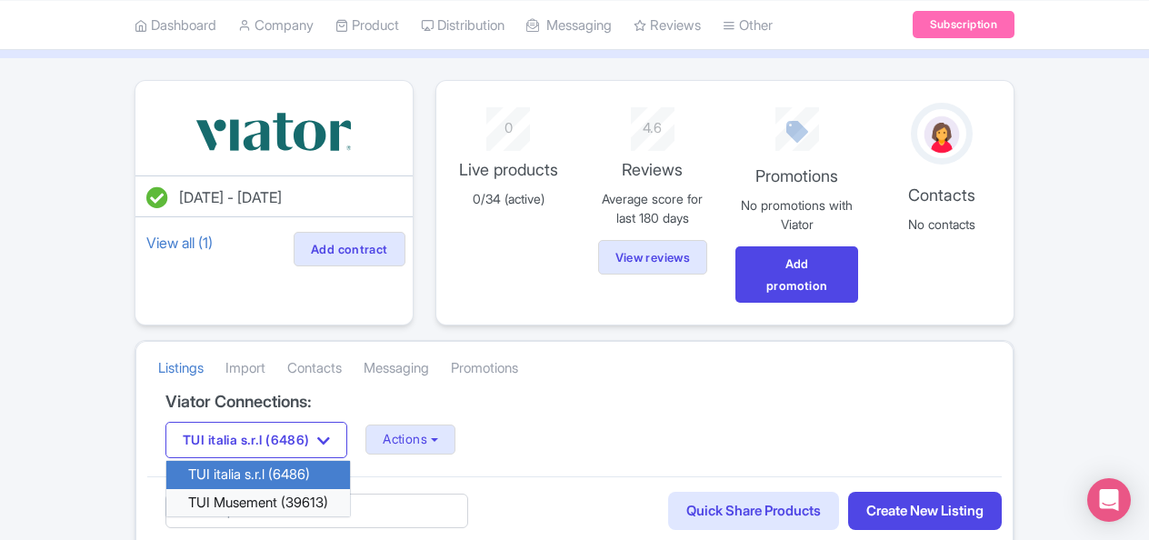
click at [313, 503] on link "TUI Musement (39613)" at bounding box center [258, 502] width 184 height 28
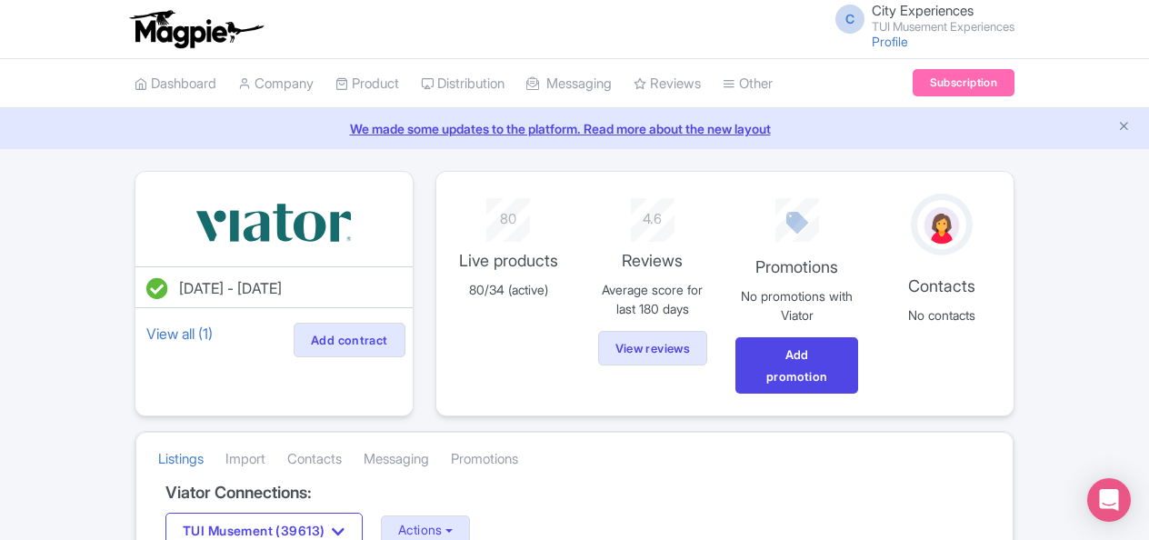
click at [561, 123] on link "We made some updates to the platform. Read more about the new layout" at bounding box center [574, 128] width 1127 height 19
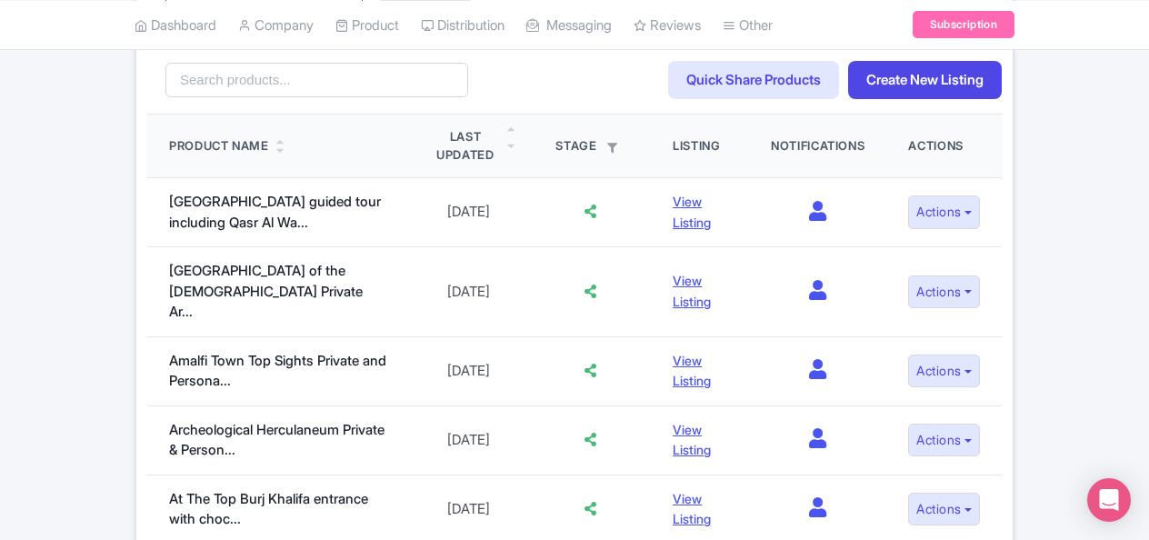
scroll to position [545, 0]
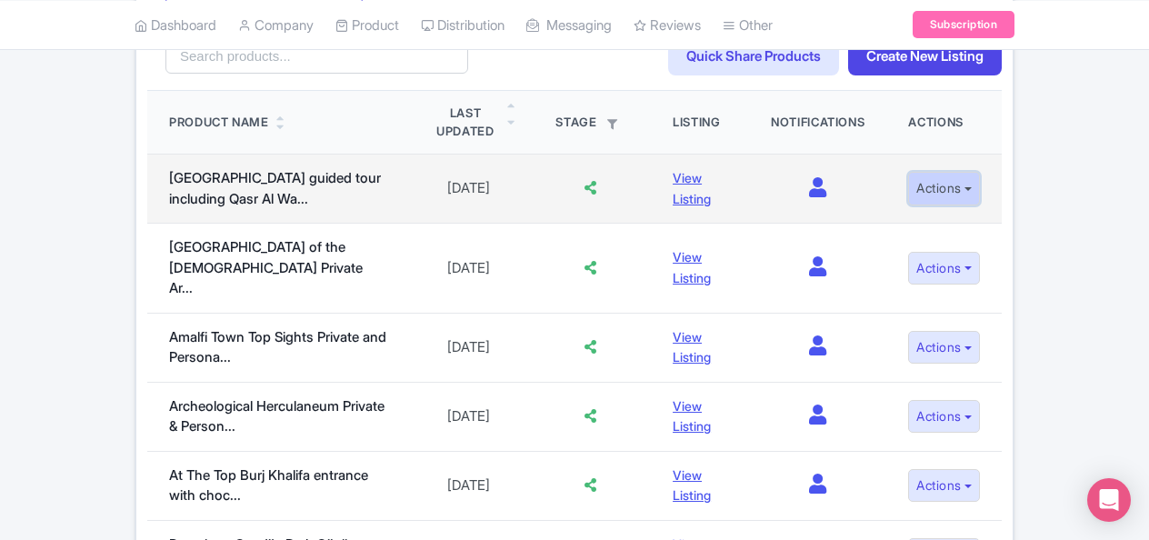
click at [921, 189] on button "Actions" at bounding box center [944, 189] width 72 height 34
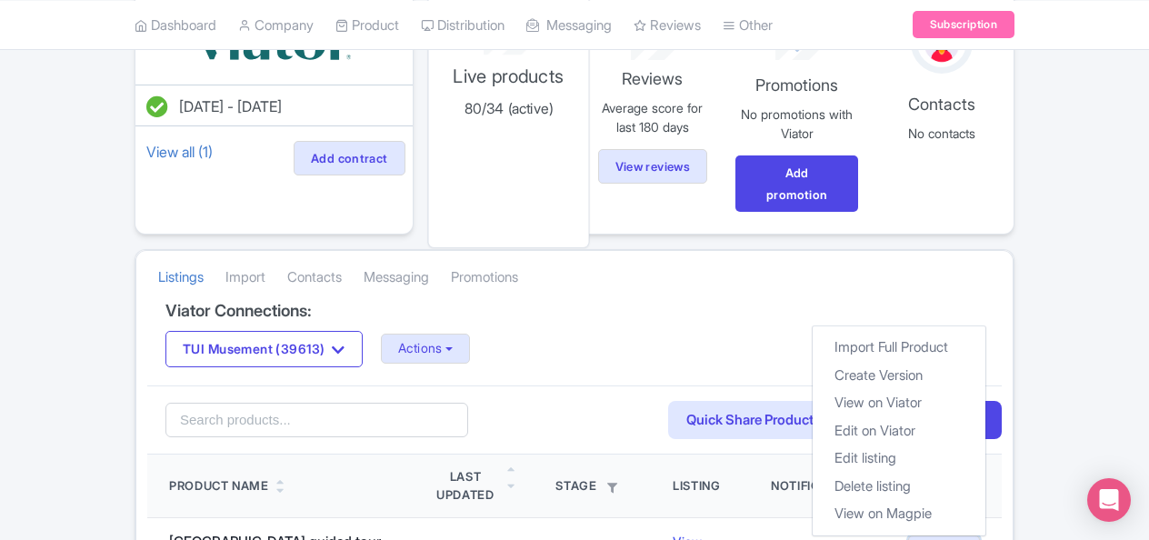
scroll to position [0, 0]
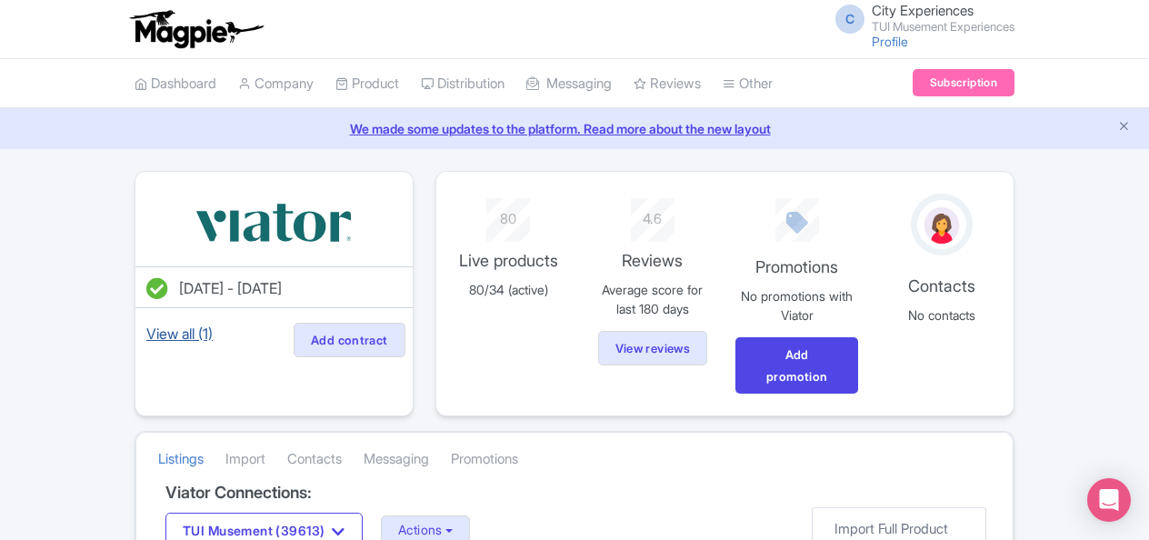
click at [186, 338] on link "View all (1)" at bounding box center [180, 333] width 74 height 25
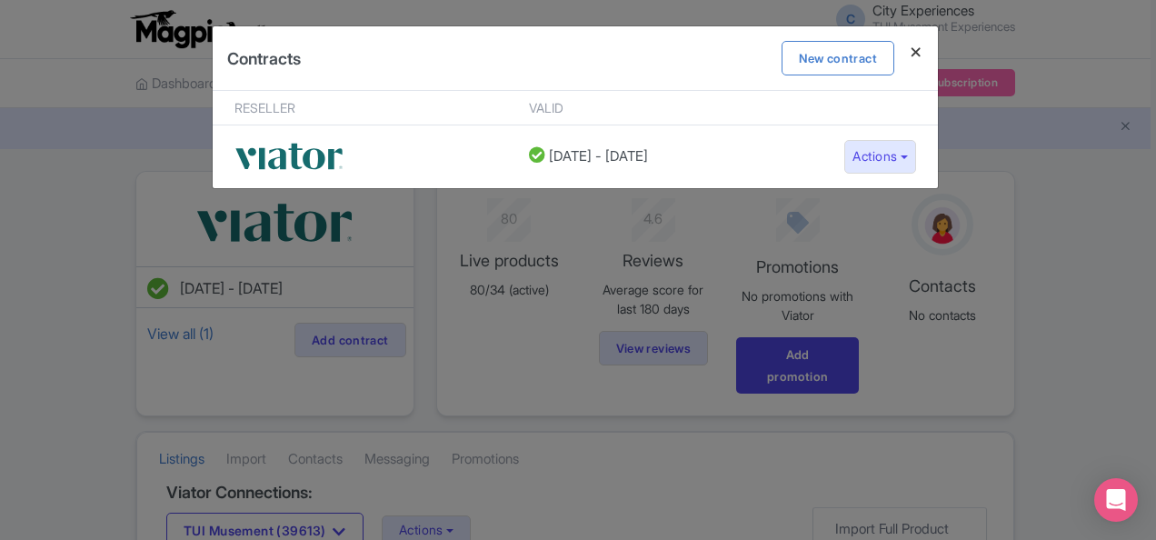
click at [918, 51] on h4 at bounding box center [916, 52] width 44 height 52
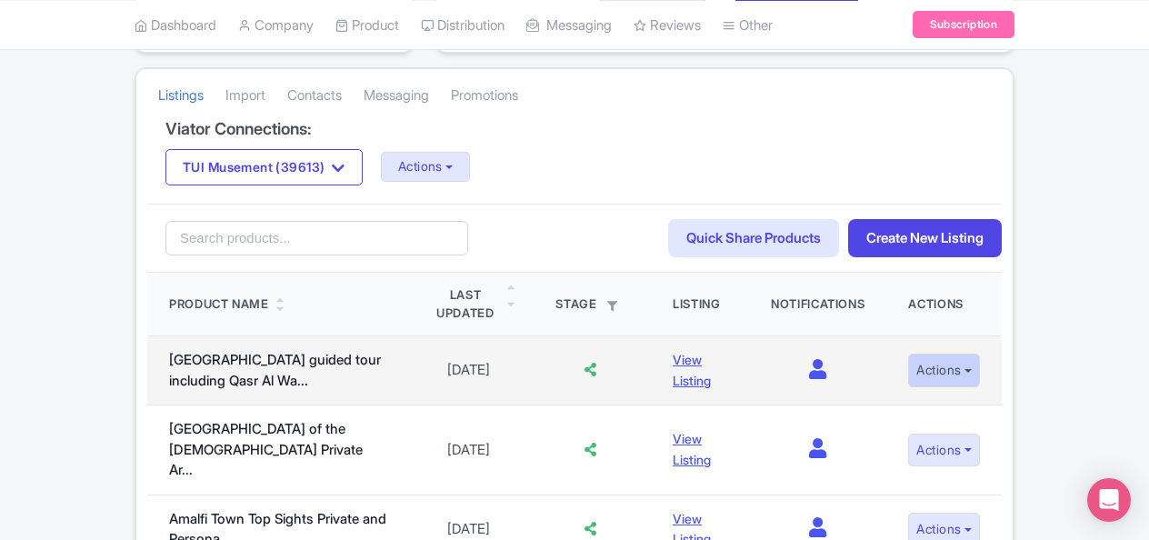
scroll to position [454, 0]
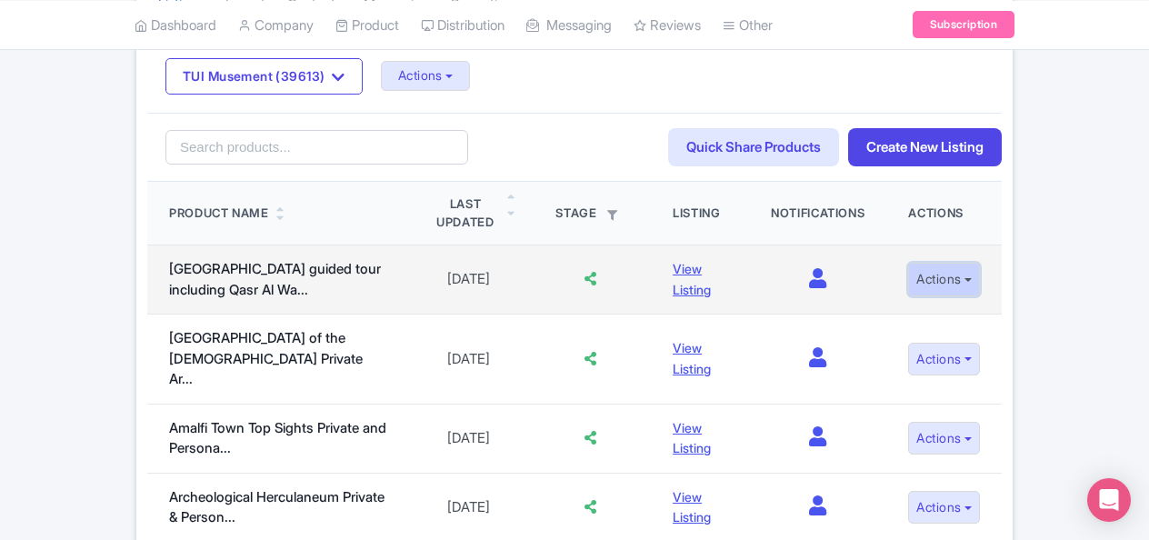
click at [972, 268] on button "Actions" at bounding box center [944, 280] width 72 height 34
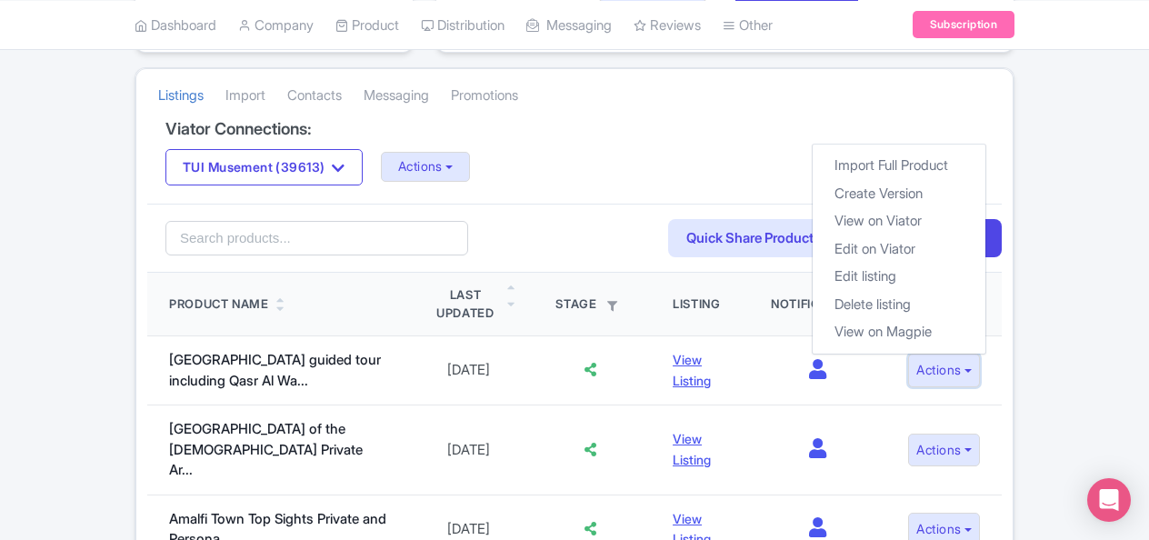
scroll to position [0, 0]
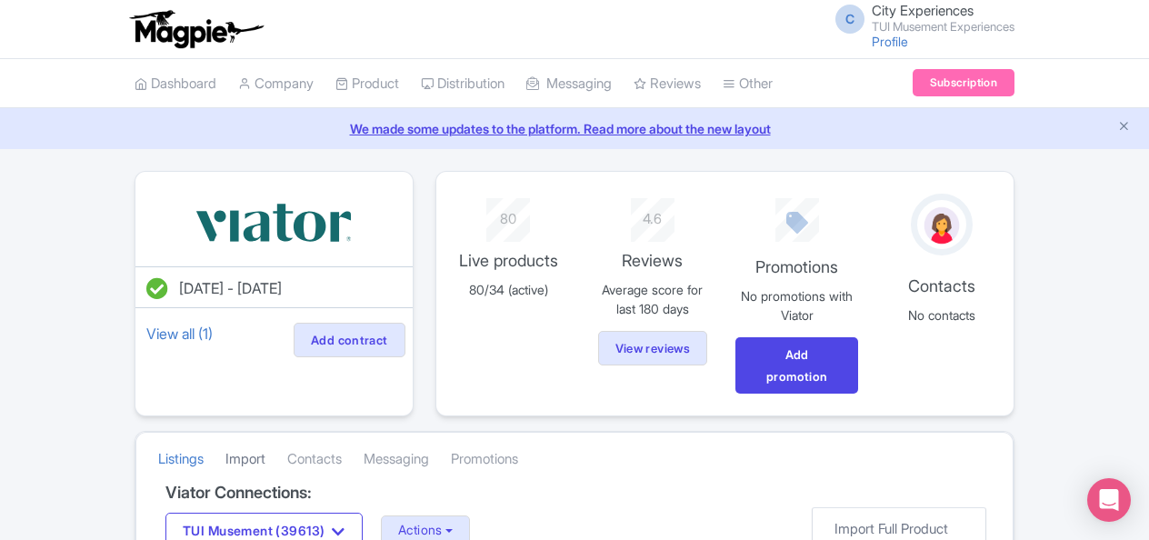
click at [264, 456] on link "Import" at bounding box center [245, 459] width 40 height 50
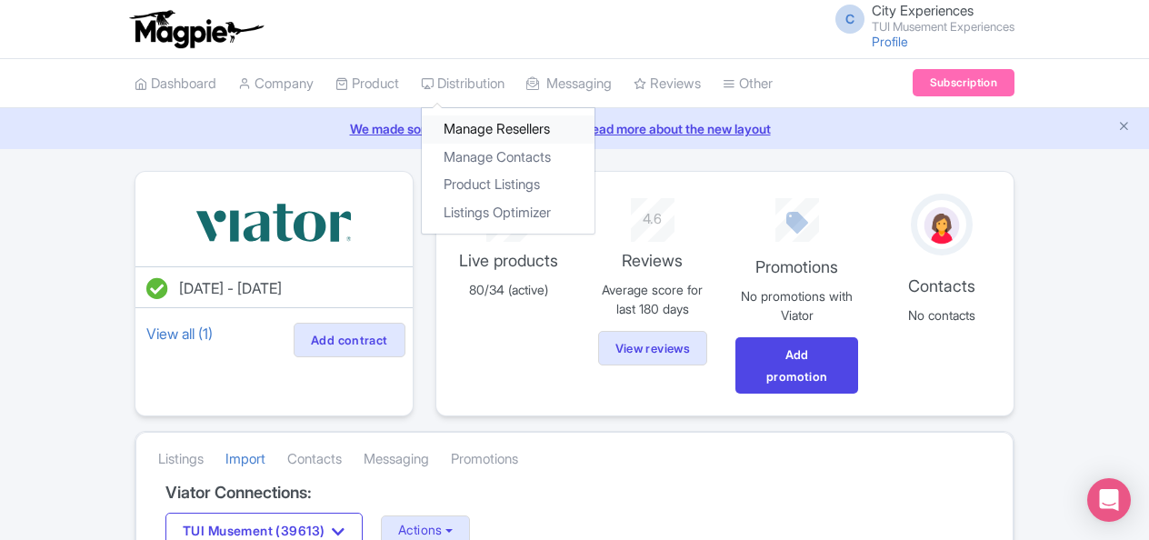
click at [502, 127] on link "Manage Resellers" at bounding box center [508, 129] width 173 height 28
click at [522, 124] on link "Manage Resellers" at bounding box center [508, 129] width 173 height 28
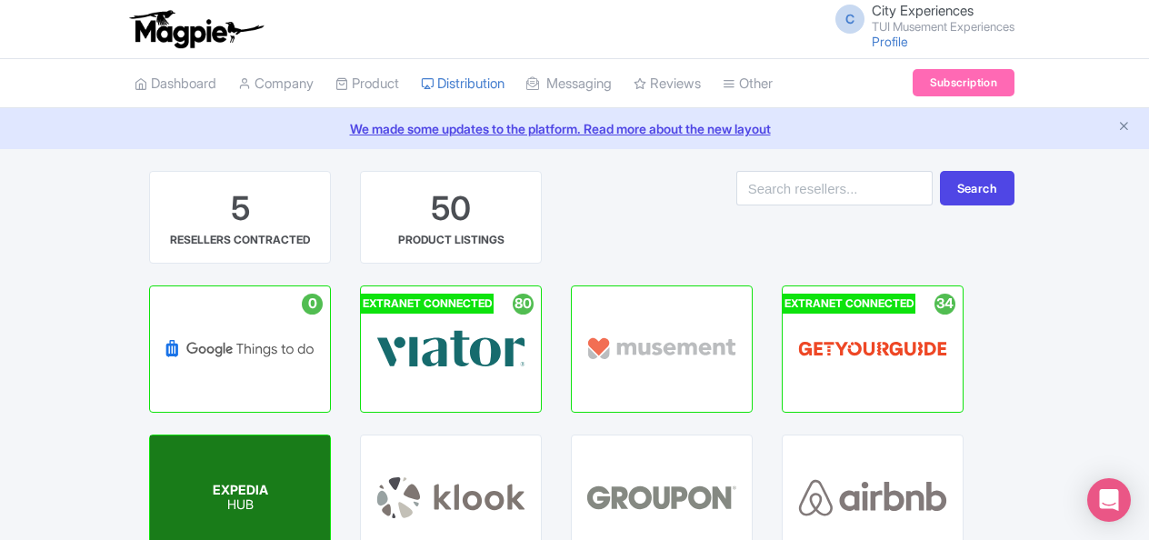
click at [238, 462] on div "EXPEDIA HUB" at bounding box center [240, 497] width 180 height 125
drag, startPoint x: 236, startPoint y: 460, endPoint x: 207, endPoint y: 458, distance: 29.1
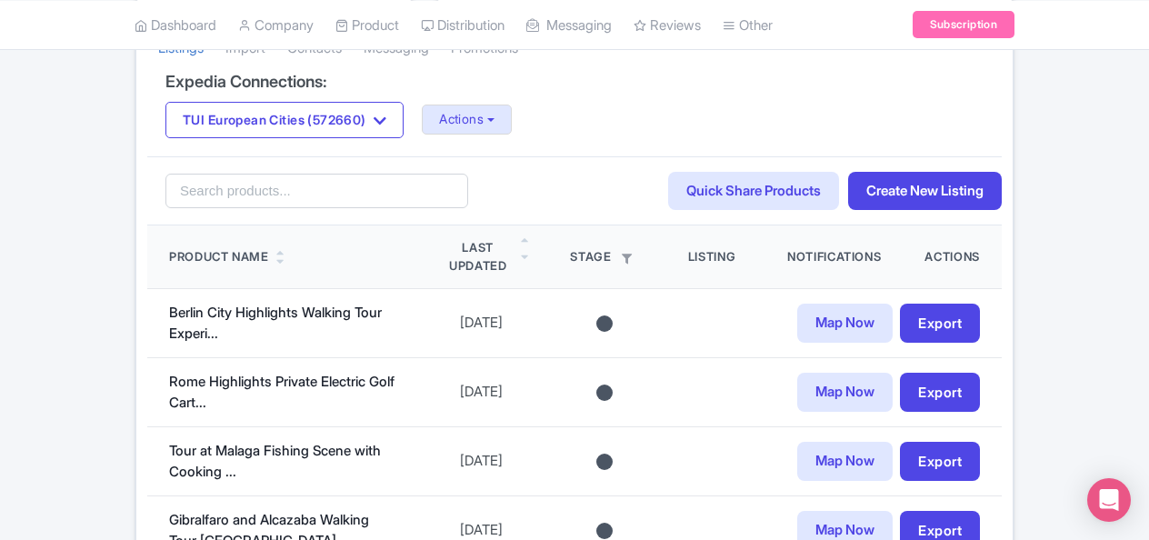
scroll to position [454, 0]
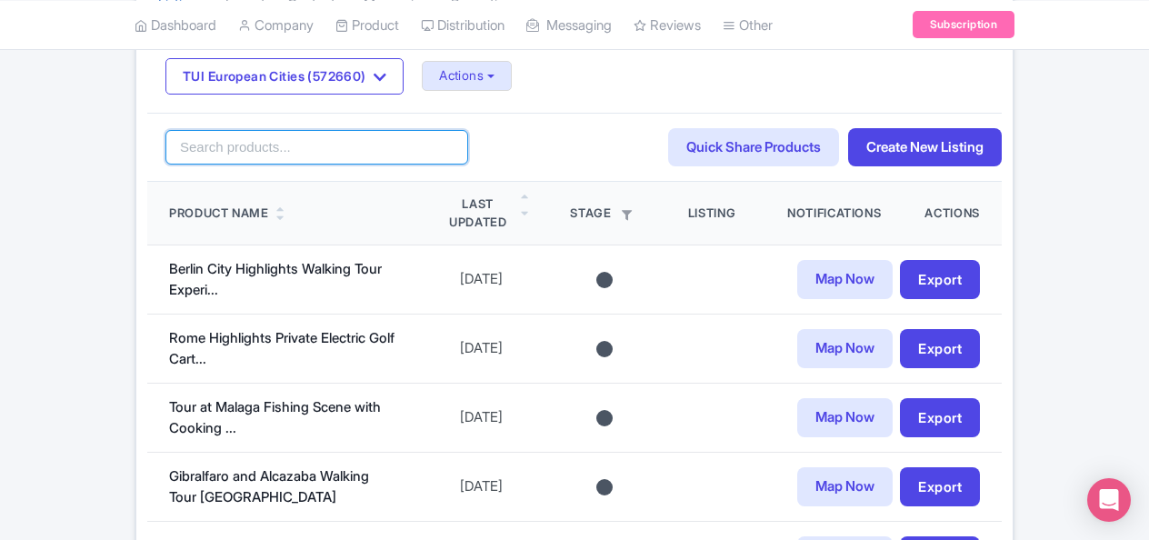
drag, startPoint x: 254, startPoint y: 144, endPoint x: 324, endPoint y: 126, distance: 72.9
click at [254, 144] on input "search" at bounding box center [316, 147] width 303 height 35
type input "dorsoduro"
click button "Search" at bounding box center [0, 0] width 0 height 0
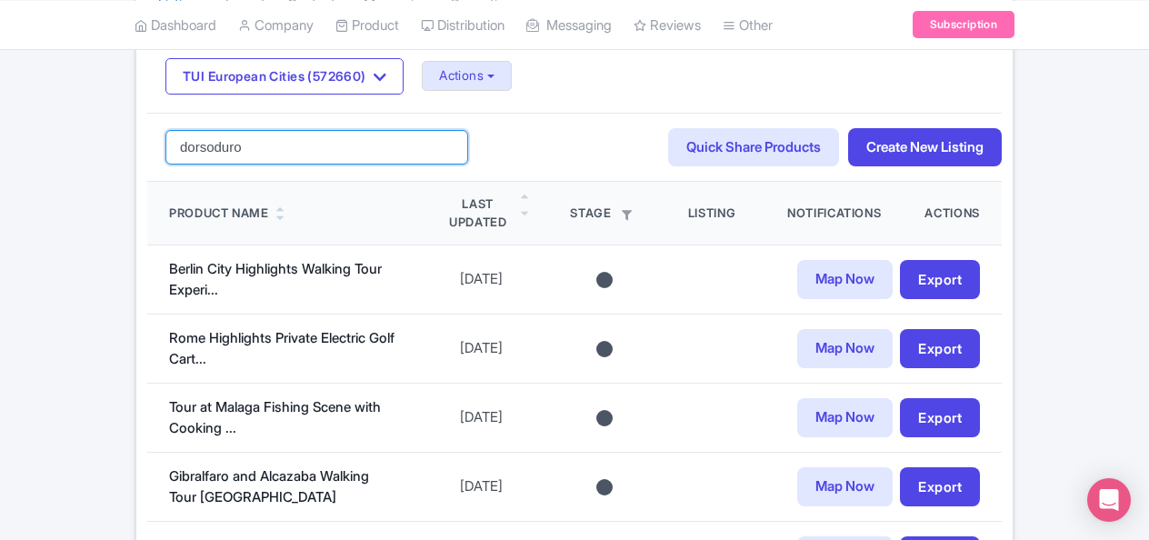
click at [404, 143] on input "dorsoduro" at bounding box center [316, 147] width 303 height 35
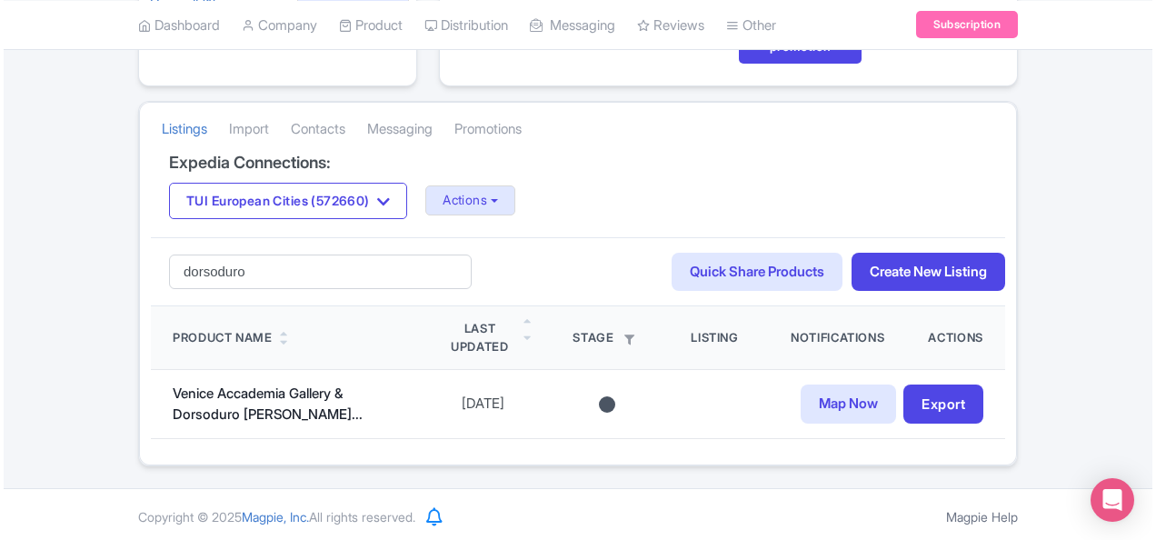
scroll to position [329, 0]
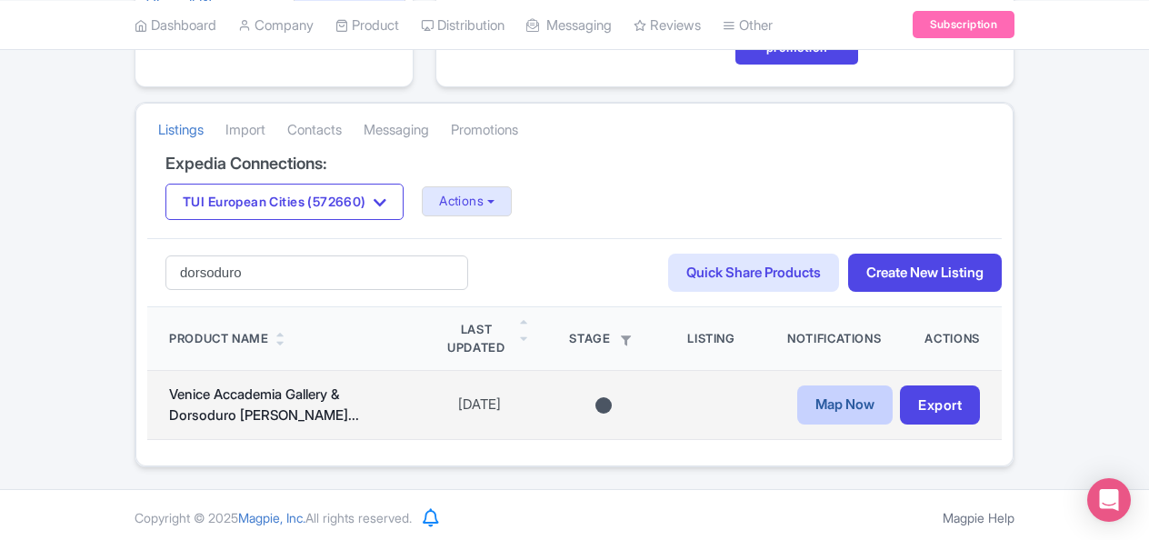
click at [864, 396] on link "Map Now" at bounding box center [844, 404] width 95 height 39
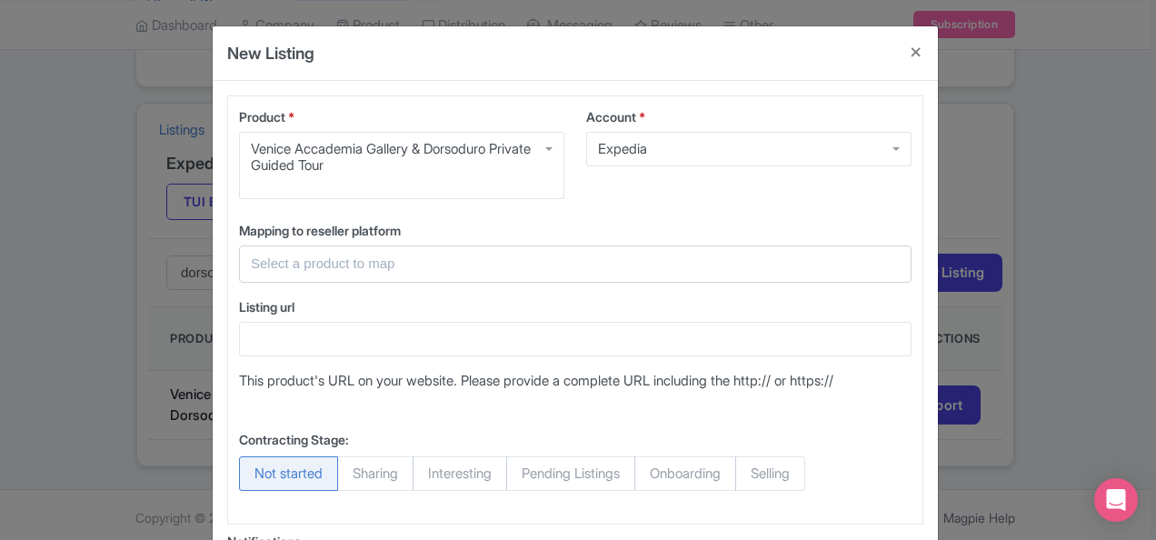
click at [572, 264] on input "text" at bounding box center [564, 264] width 627 height 21
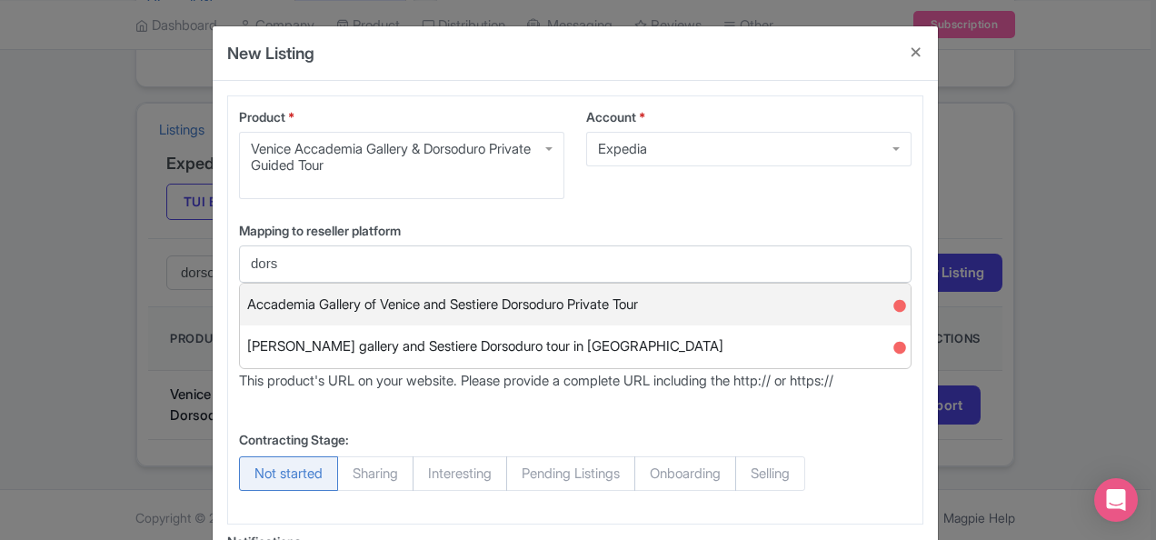
click at [780, 311] on div "Accademia Gallery of Venice and Sestiere Dorsoduro Private Tour ●" at bounding box center [575, 304] width 671 height 43
type input "Accademia Gallery of Venice and Sestiere Dorsoduro Private Tour"
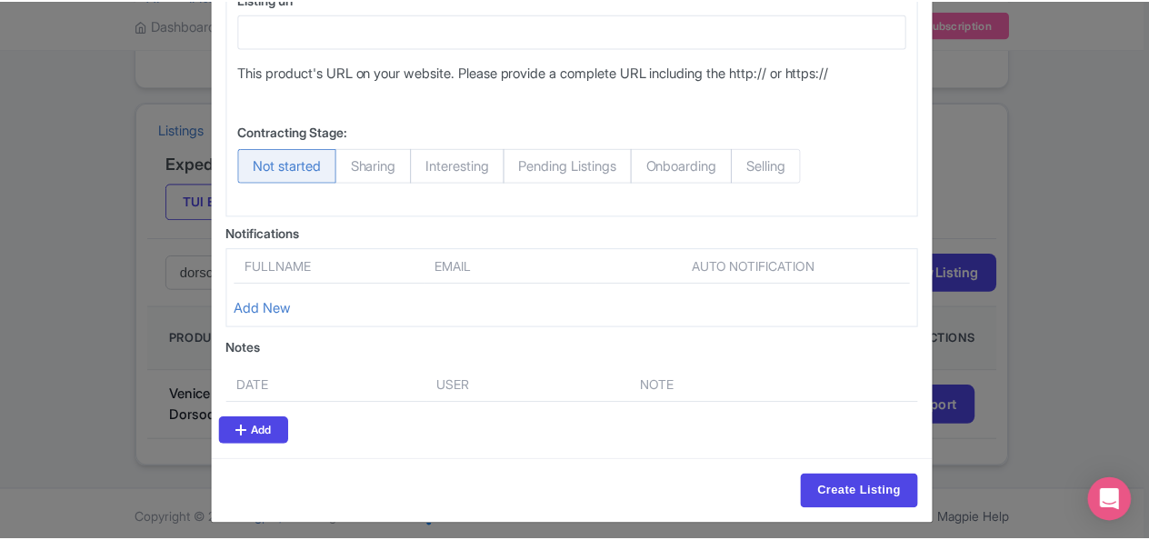
scroll to position [312, 0]
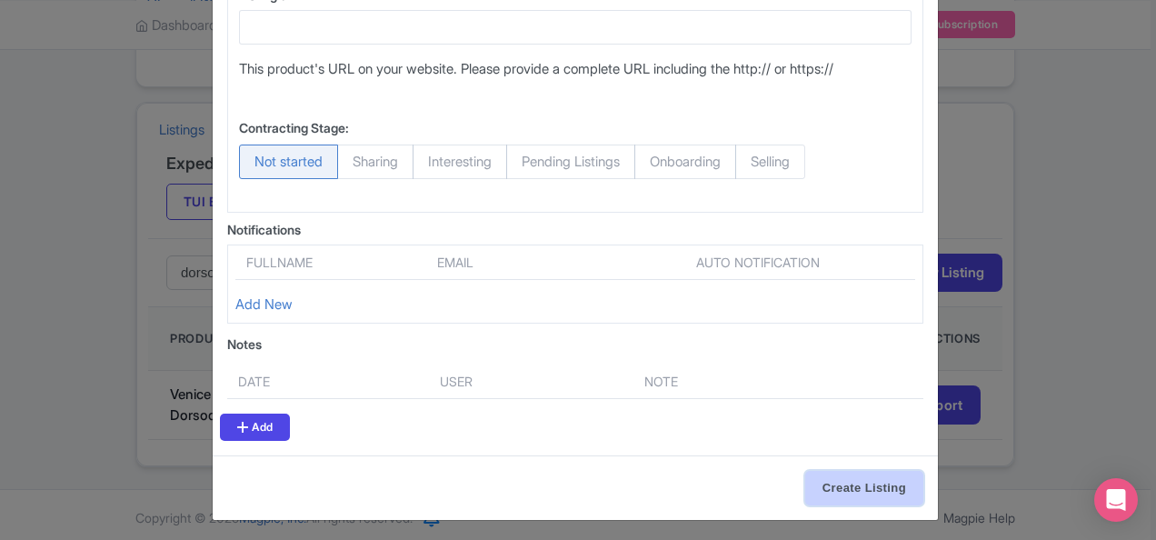
click at [859, 495] on input "Create Listing" at bounding box center [864, 488] width 118 height 35
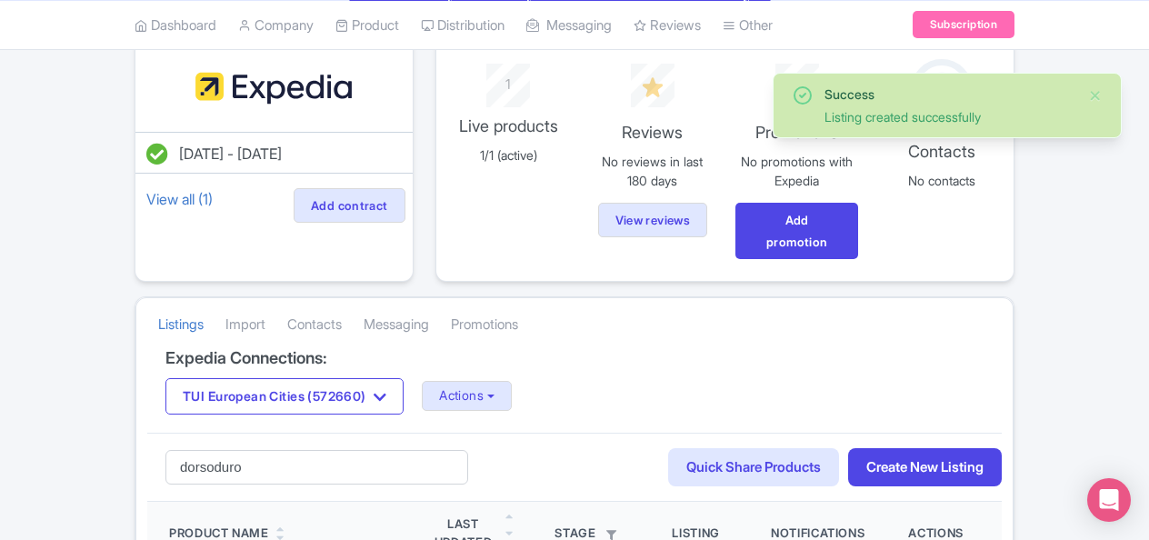
scroll to position [273, 0]
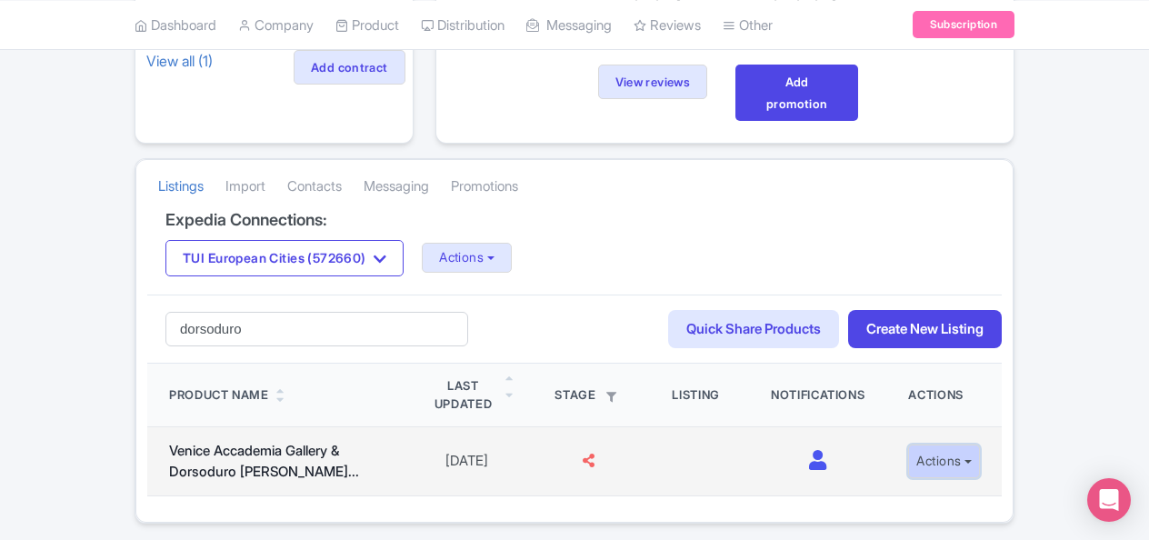
click at [954, 465] on button "Actions" at bounding box center [944, 461] width 72 height 34
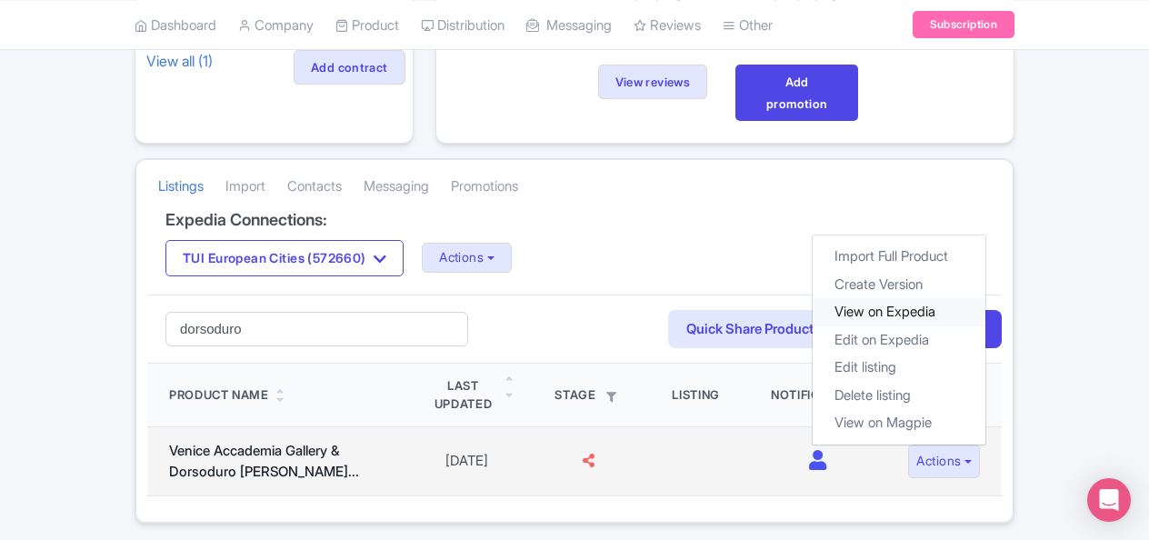
click at [912, 312] on link "View on Expedia" at bounding box center [898, 312] width 173 height 28
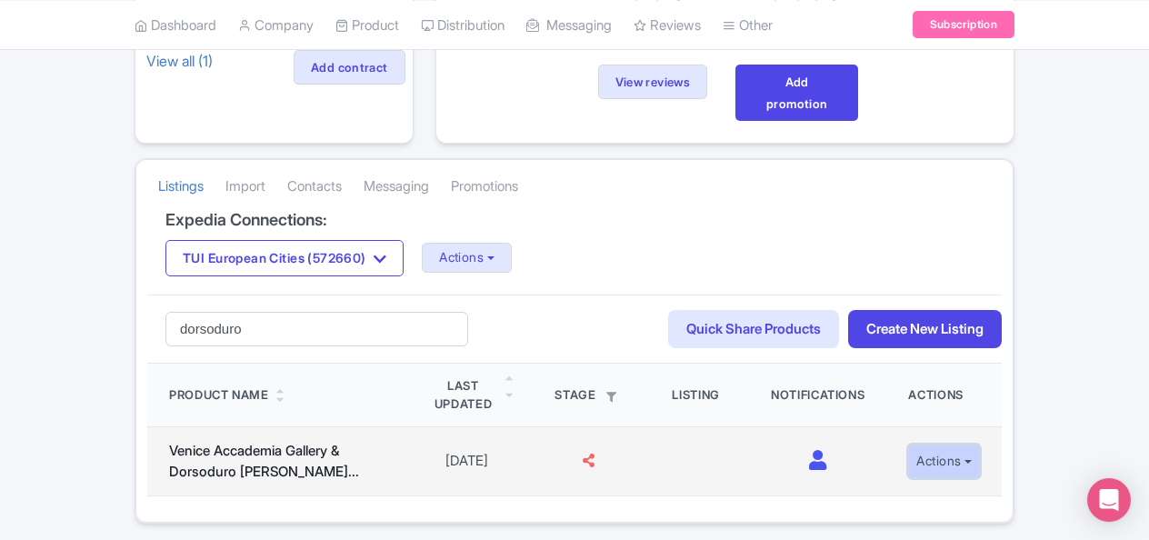
click at [960, 460] on button "Actions" at bounding box center [944, 461] width 72 height 34
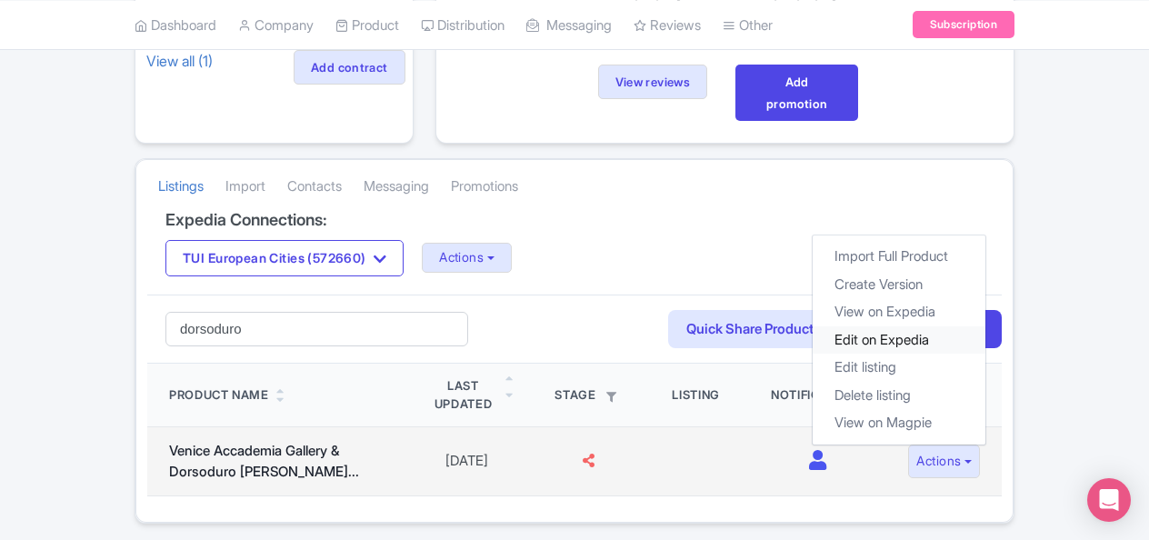
click at [914, 332] on link "Edit on Expedia" at bounding box center [898, 340] width 173 height 28
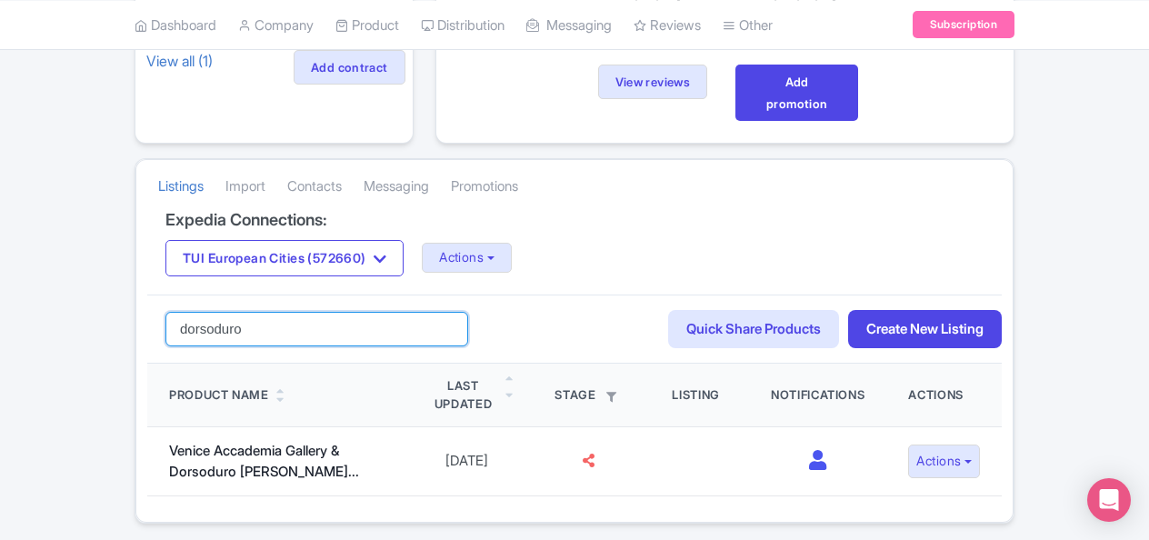
drag, startPoint x: 398, startPoint y: 335, endPoint x: 0, endPoint y: 267, distance: 403.8
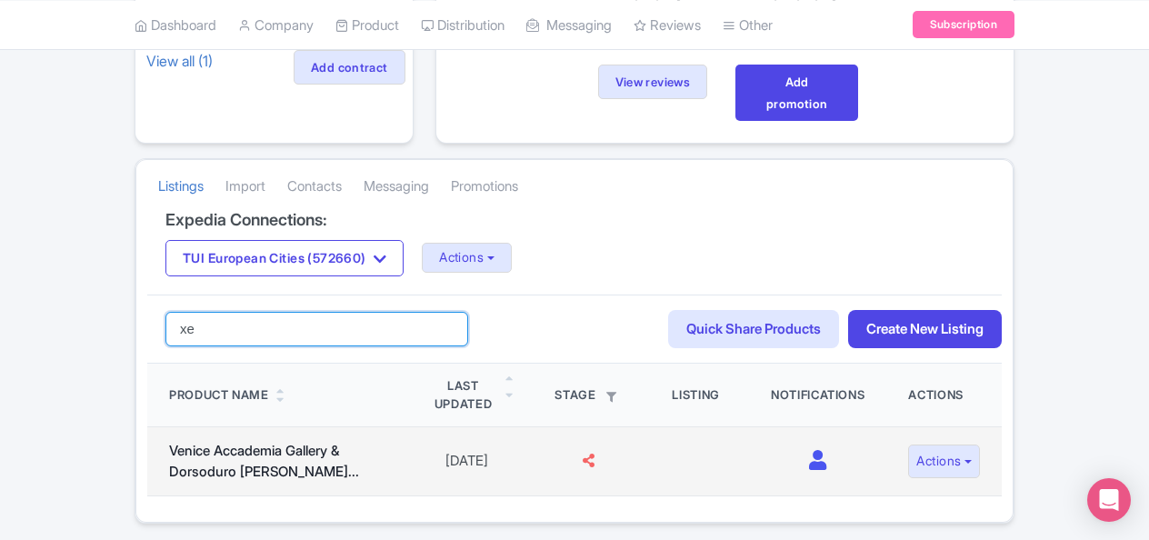
type input "x"
type input "d"
type input "seville"
click button "Search" at bounding box center [0, 0] width 0 height 0
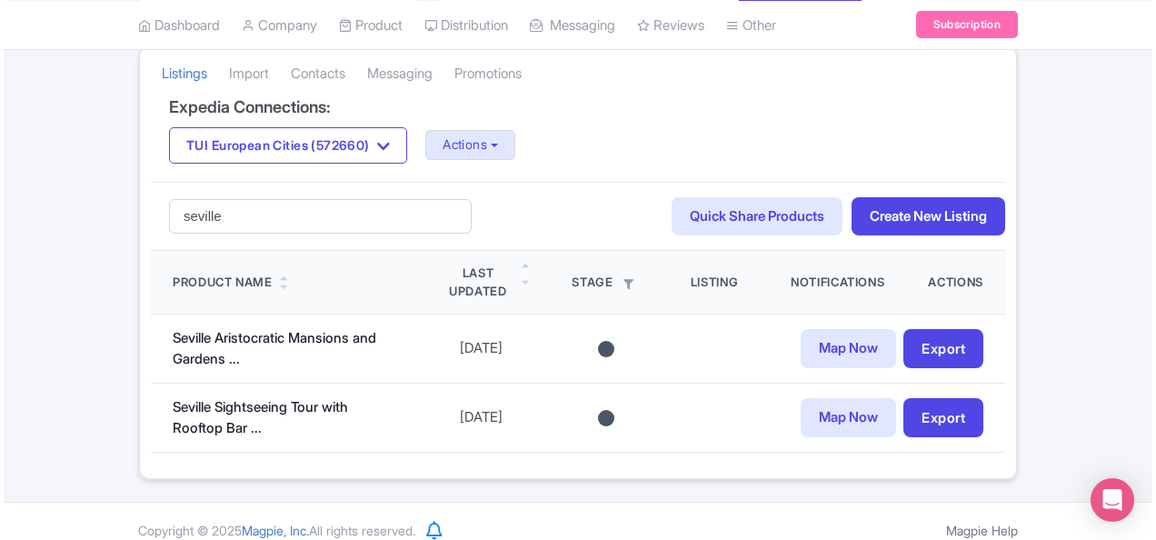
scroll to position [398, 0]
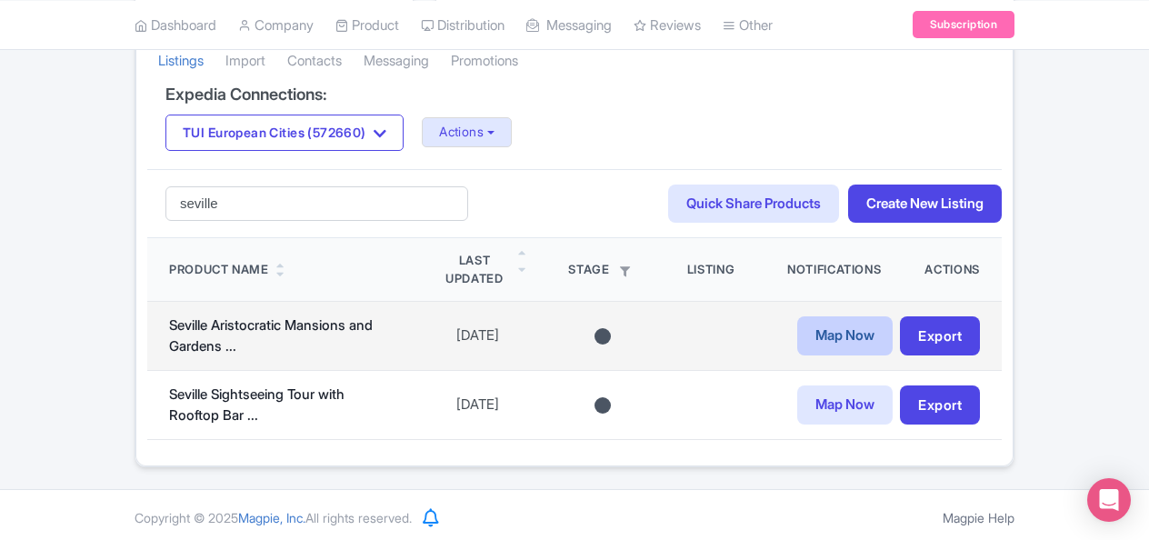
click at [841, 325] on link "Map Now" at bounding box center [844, 335] width 95 height 39
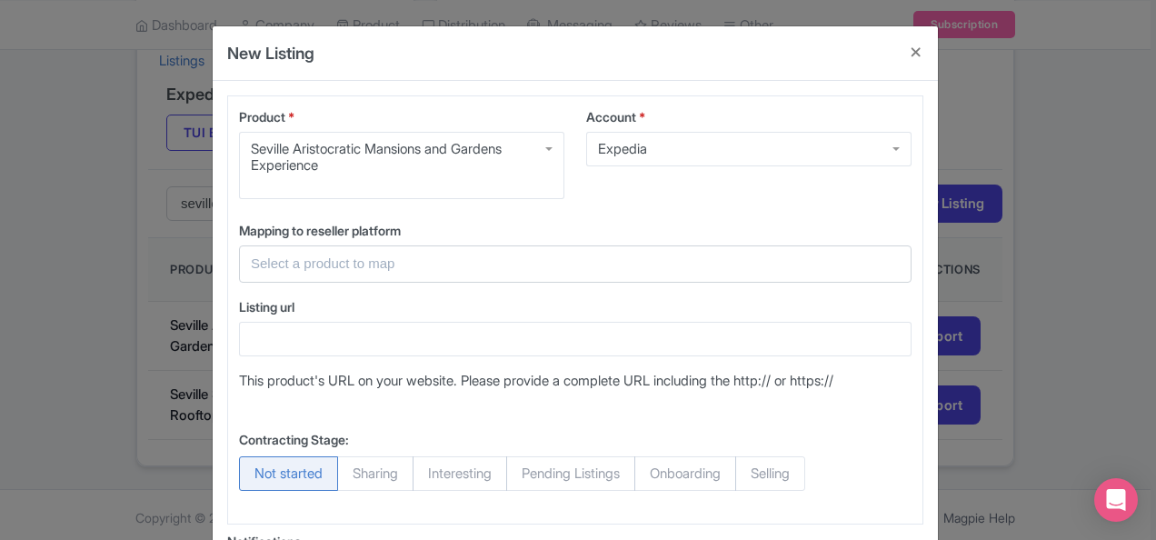
click at [481, 268] on input "text" at bounding box center [564, 264] width 627 height 21
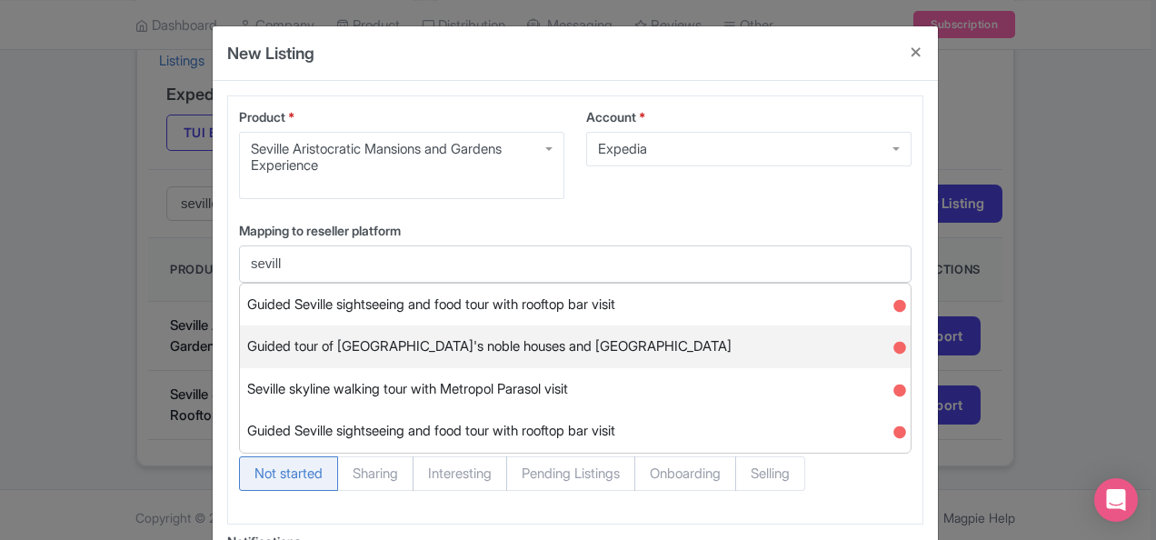
click at [612, 351] on div "Guided tour of [GEOGRAPHIC_DATA]'s noble houses and [GEOGRAPHIC_DATA] ●" at bounding box center [575, 346] width 671 height 43
type input "Guided tour of [GEOGRAPHIC_DATA]'s noble houses and [GEOGRAPHIC_DATA]"
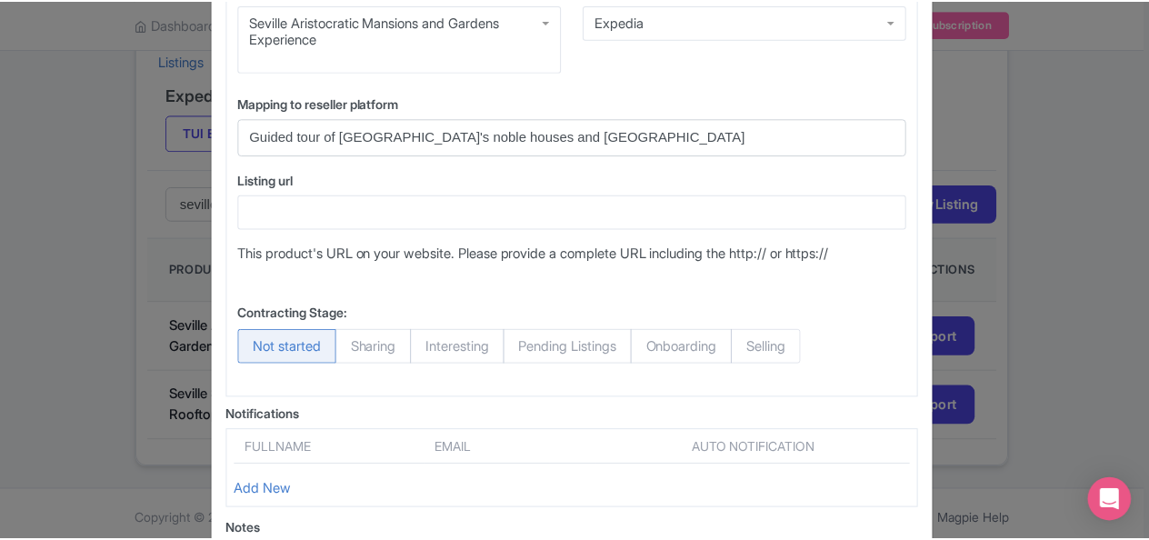
scroll to position [312, 0]
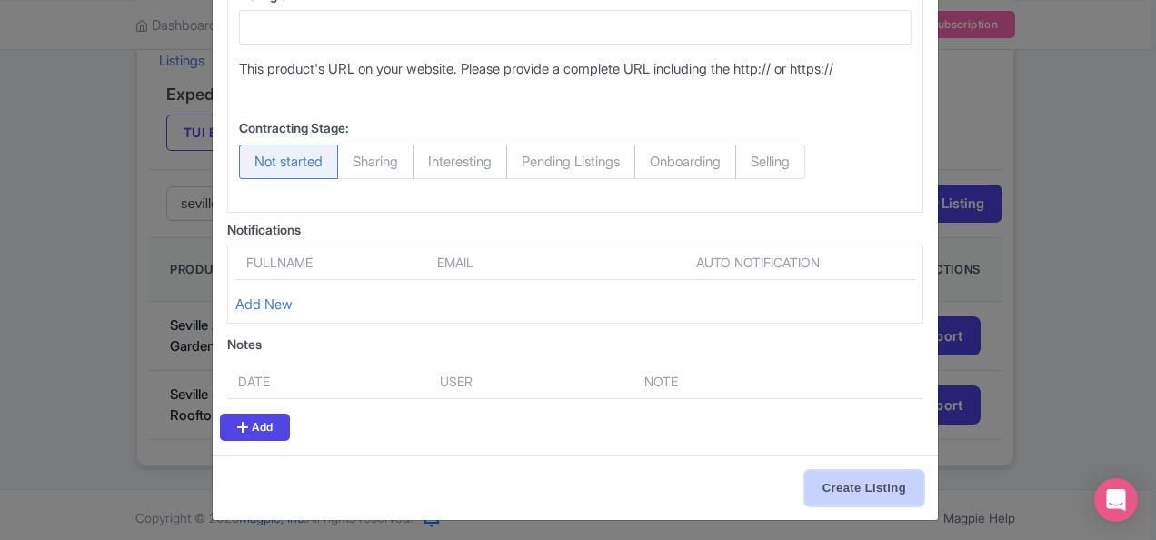
click at [823, 471] on input "Create Listing" at bounding box center [864, 488] width 118 height 35
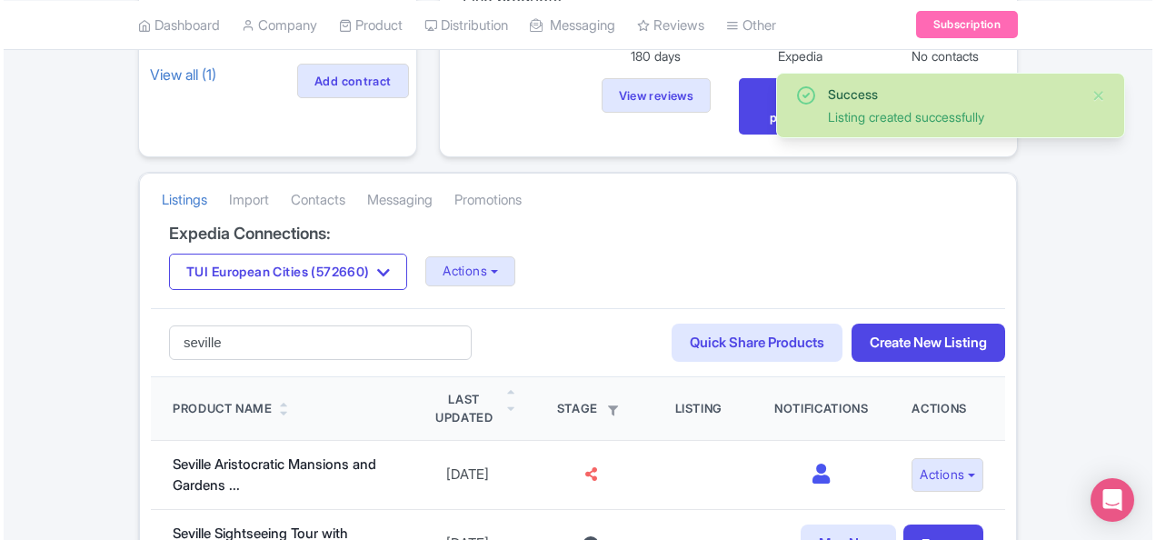
scroll to position [363, 0]
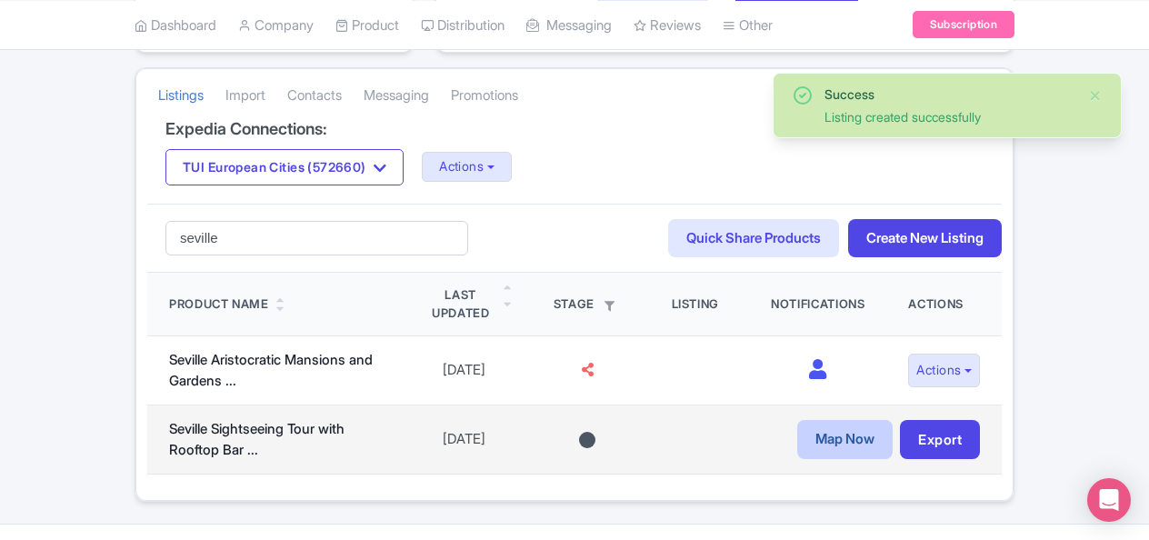
click at [813, 438] on link "Map Now" at bounding box center [844, 439] width 95 height 39
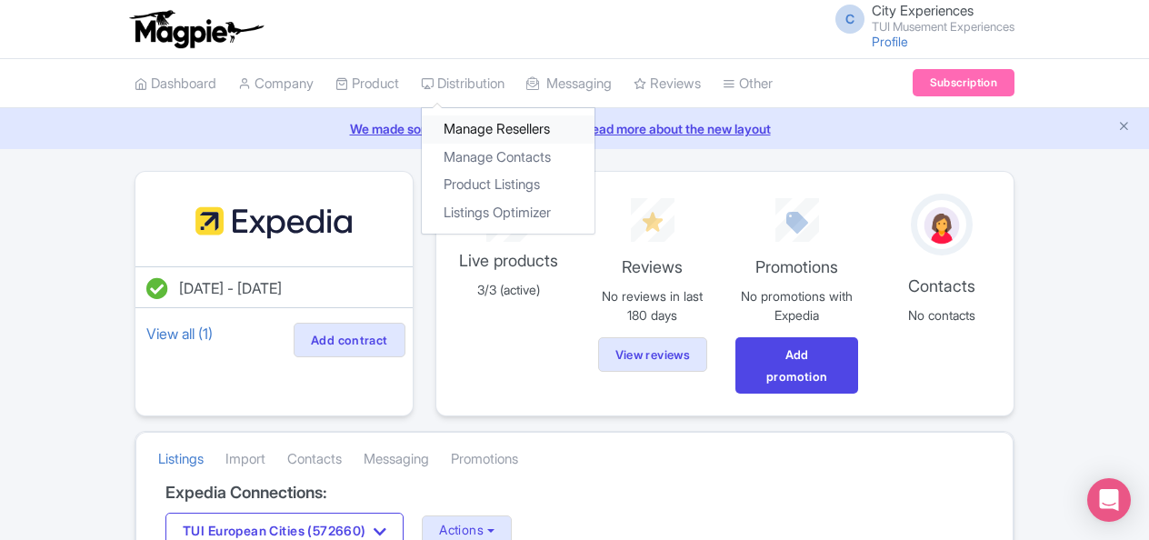
click at [482, 125] on link "Manage Resellers" at bounding box center [508, 129] width 173 height 28
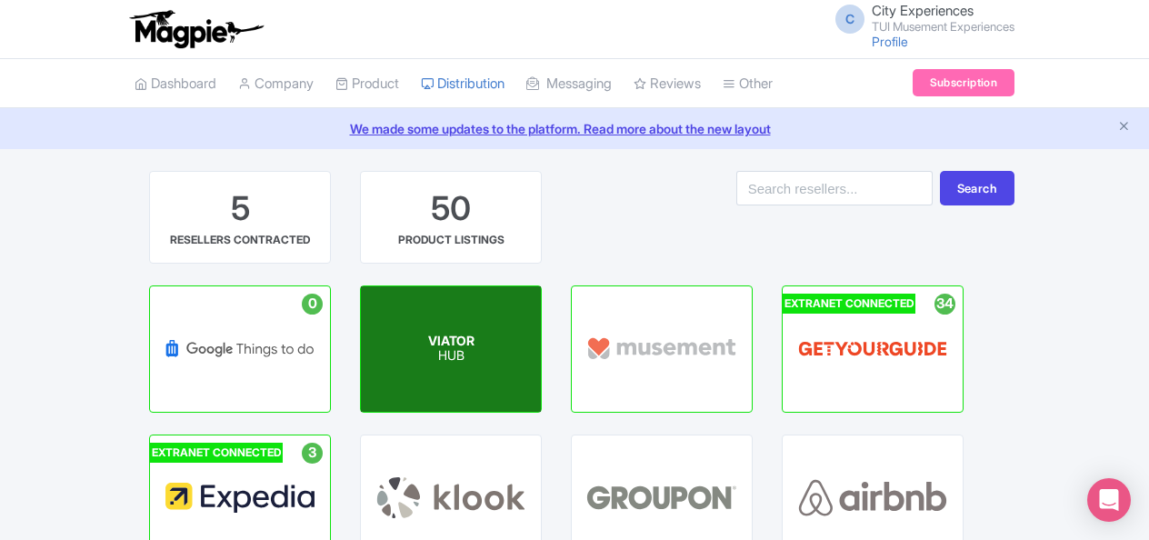
click at [501, 333] on div "VIATOR HUB" at bounding box center [451, 348] width 180 height 125
click at [493, 333] on div "VIATOR HUB" at bounding box center [451, 348] width 180 height 125
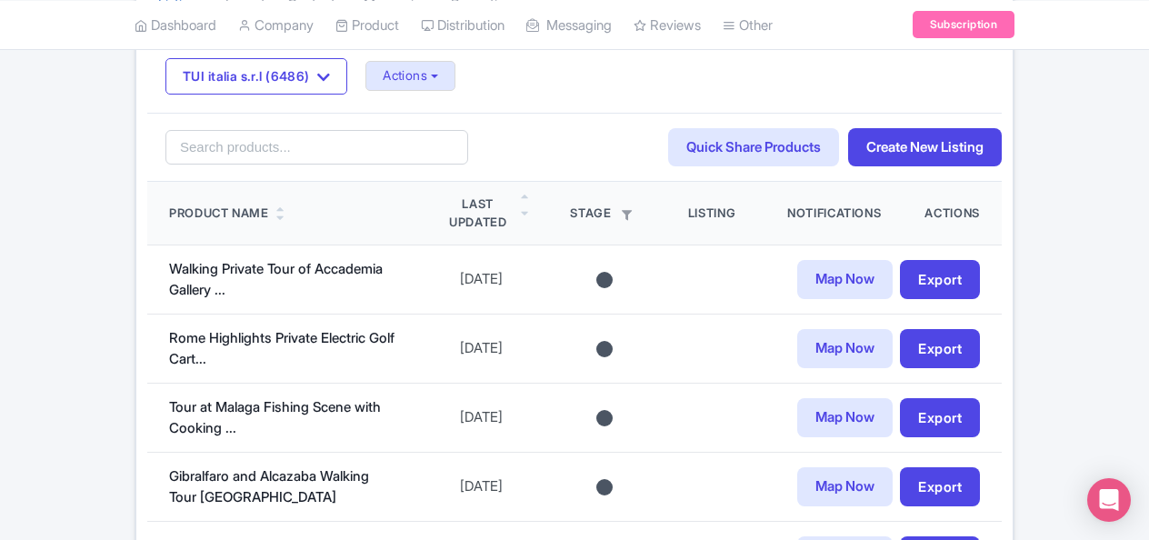
scroll to position [91, 0]
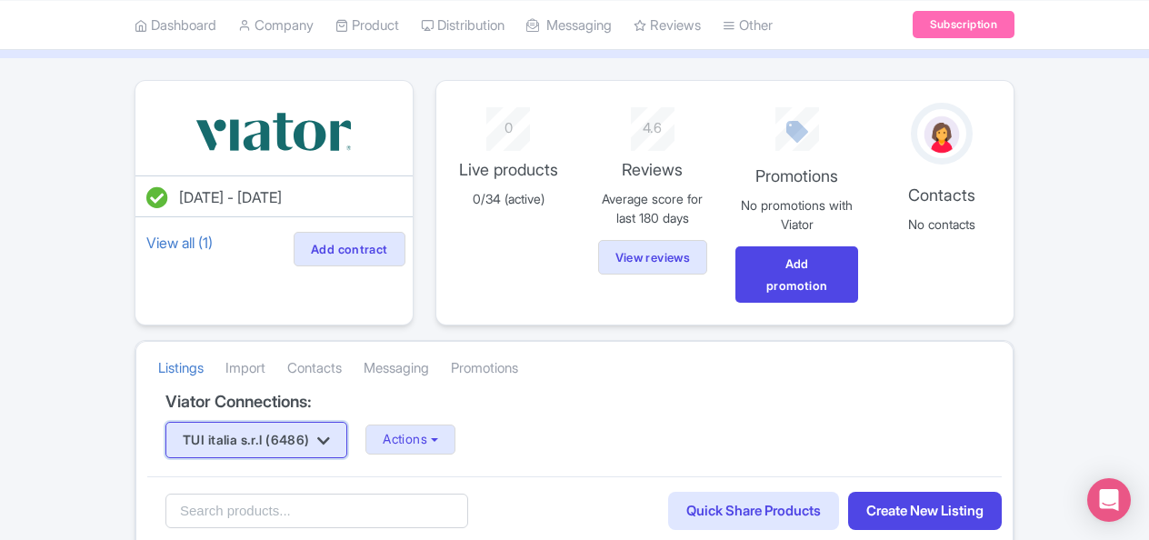
click at [329, 433] on icon "button" at bounding box center [323, 440] width 13 height 15
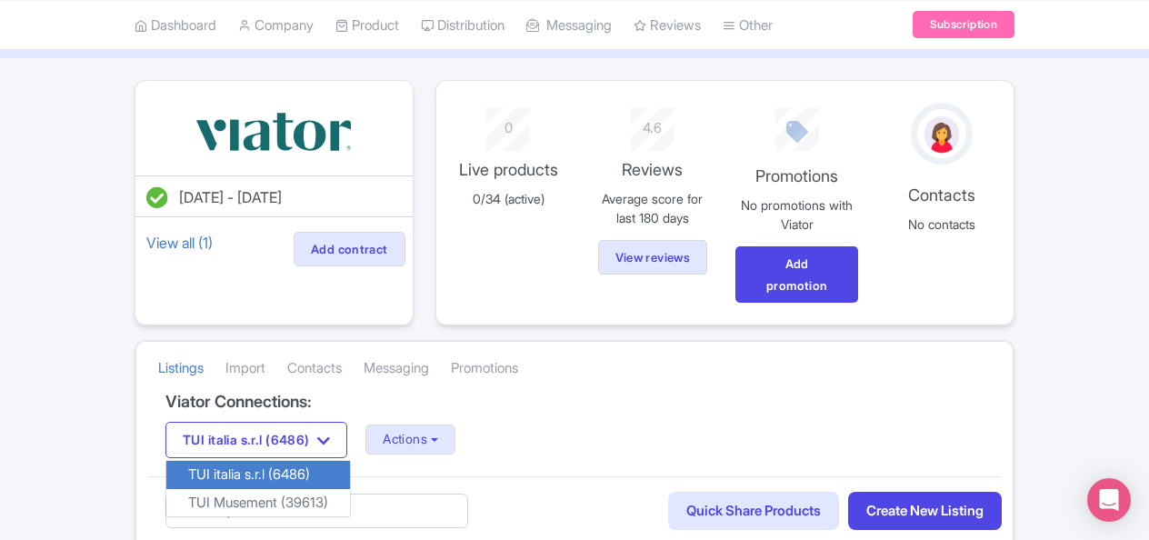
click at [294, 462] on link "TUI italia s.r.l (6486)" at bounding box center [258, 475] width 184 height 28
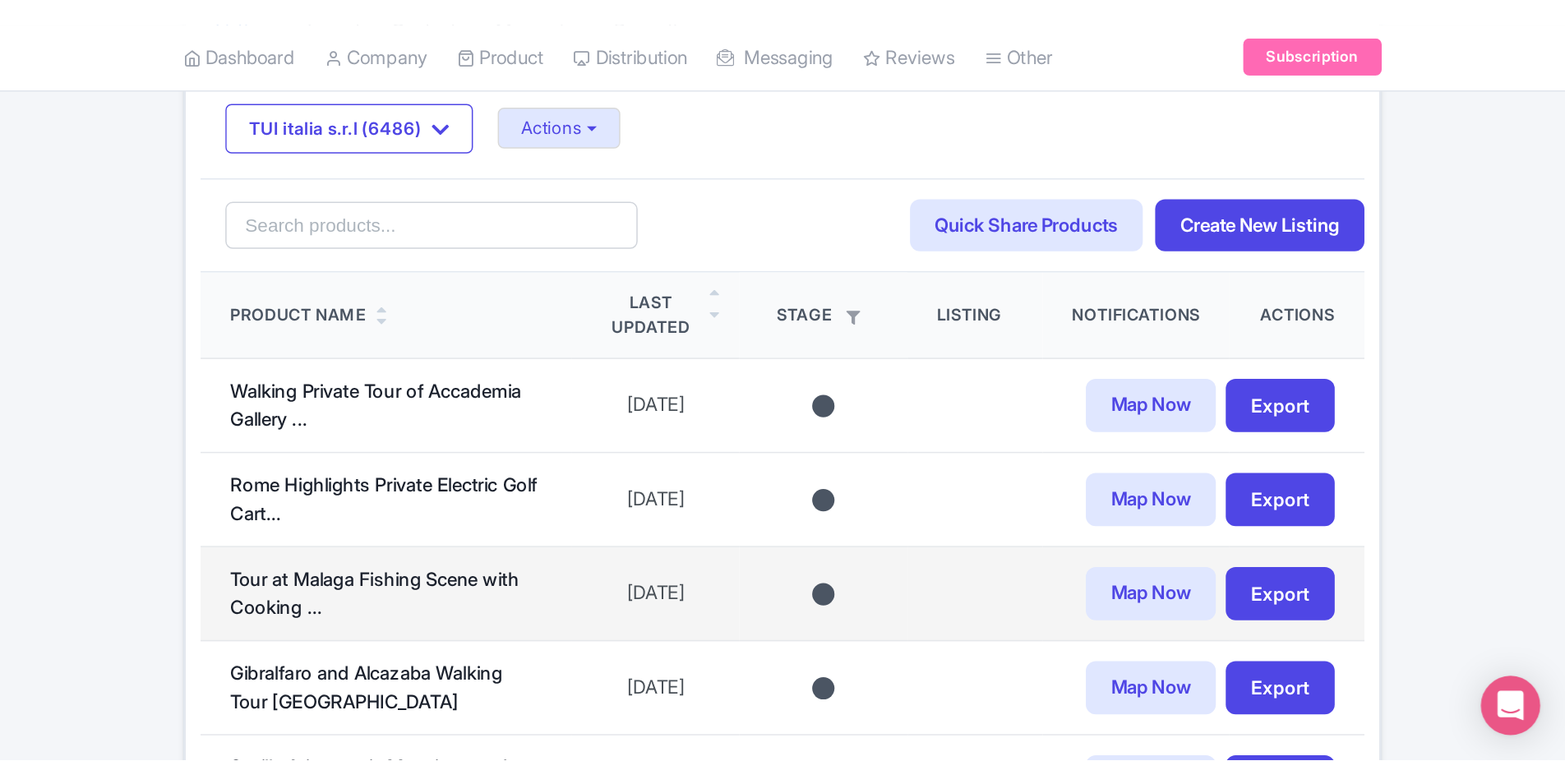
scroll to position [328, 0]
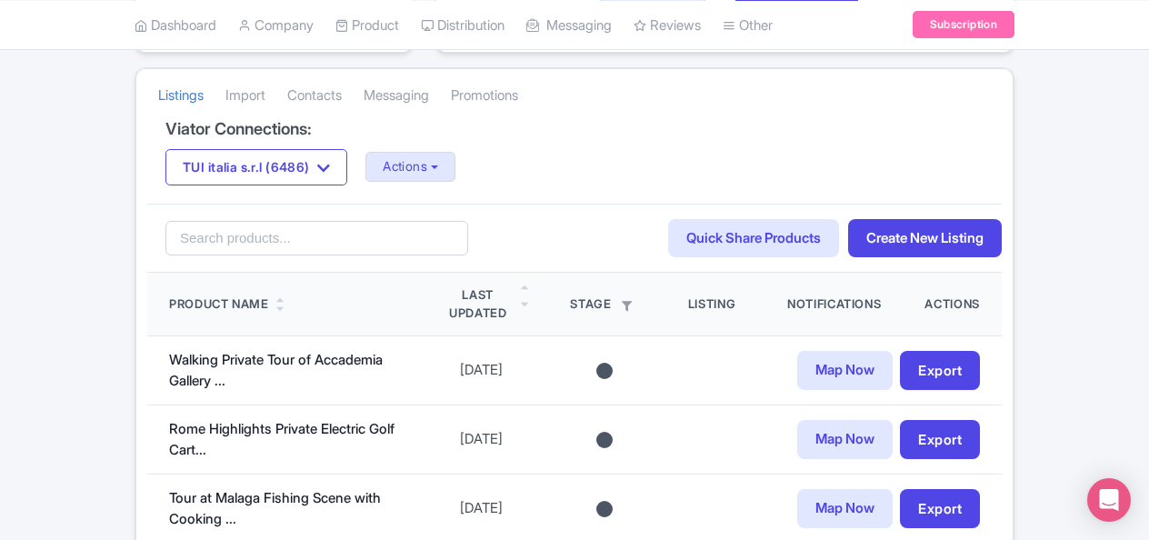
click at [839, 130] on h4 "Viator Connections:" at bounding box center [574, 129] width 818 height 18
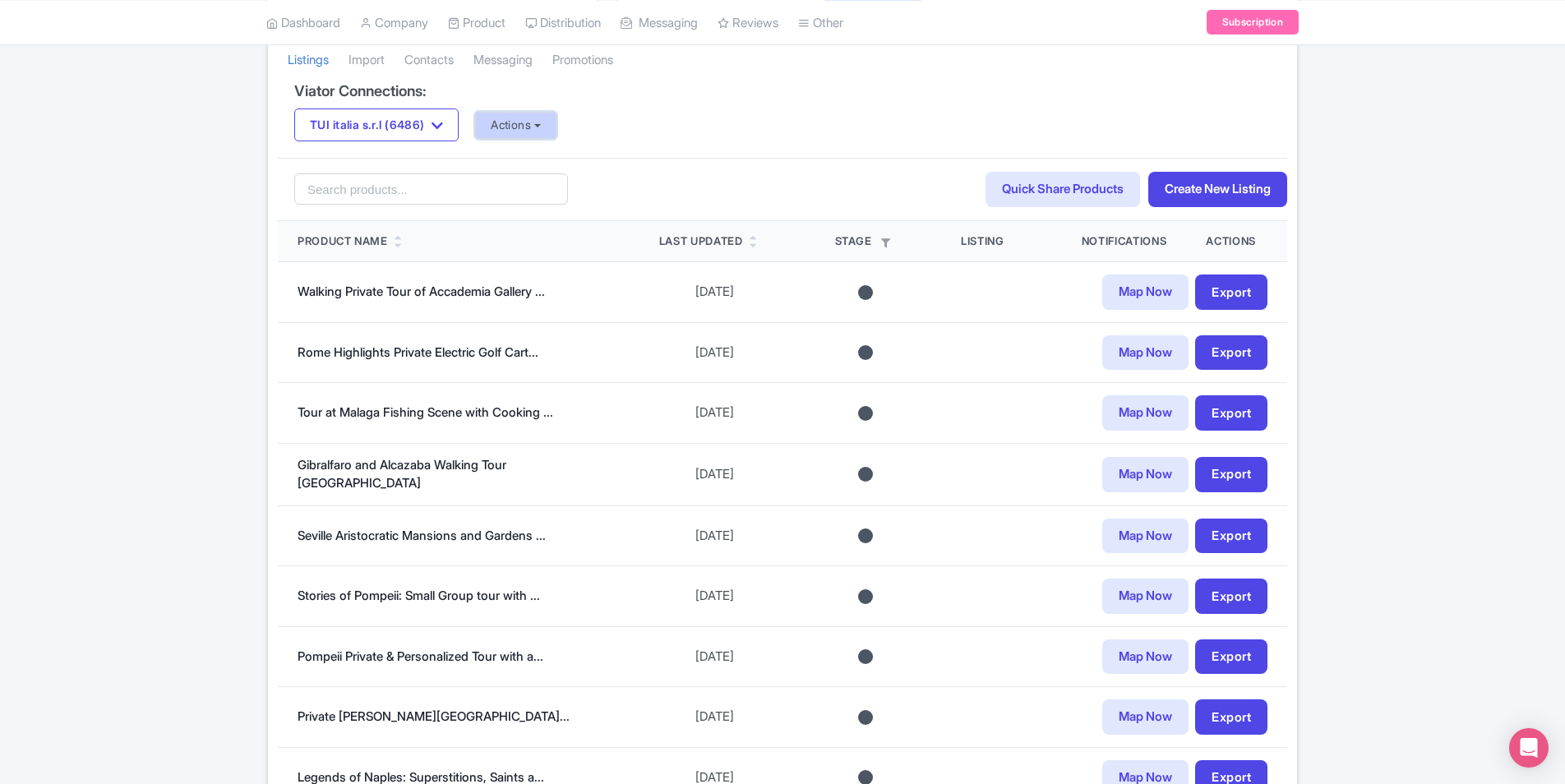
click at [549, 115] on button "Actions" at bounding box center [516, 126] width 81 height 27
click at [896, 180] on div "Search Quick Share Products Create New Listing" at bounding box center [782, 189] width 1010 height 63
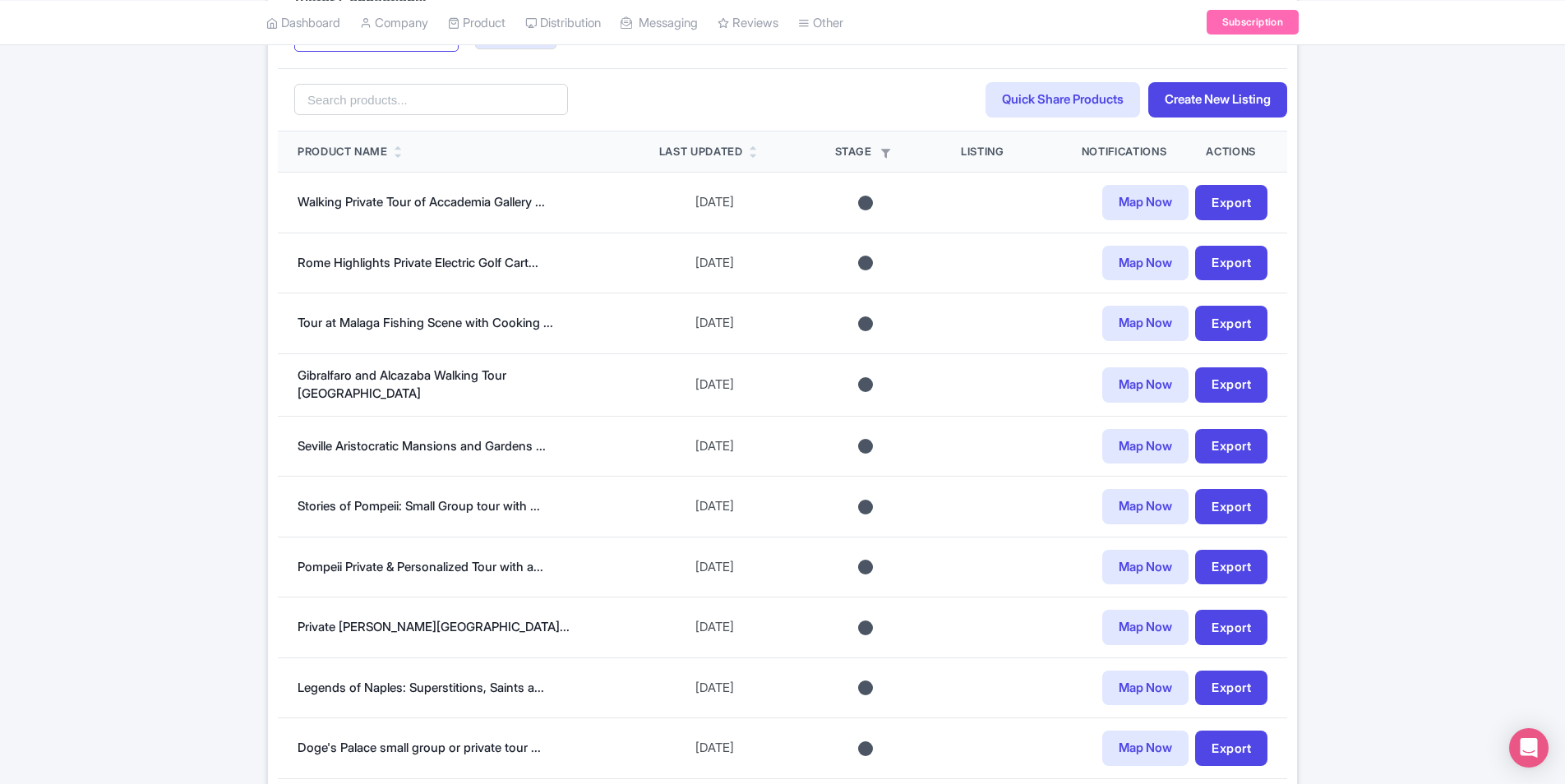
scroll to position [331, 0]
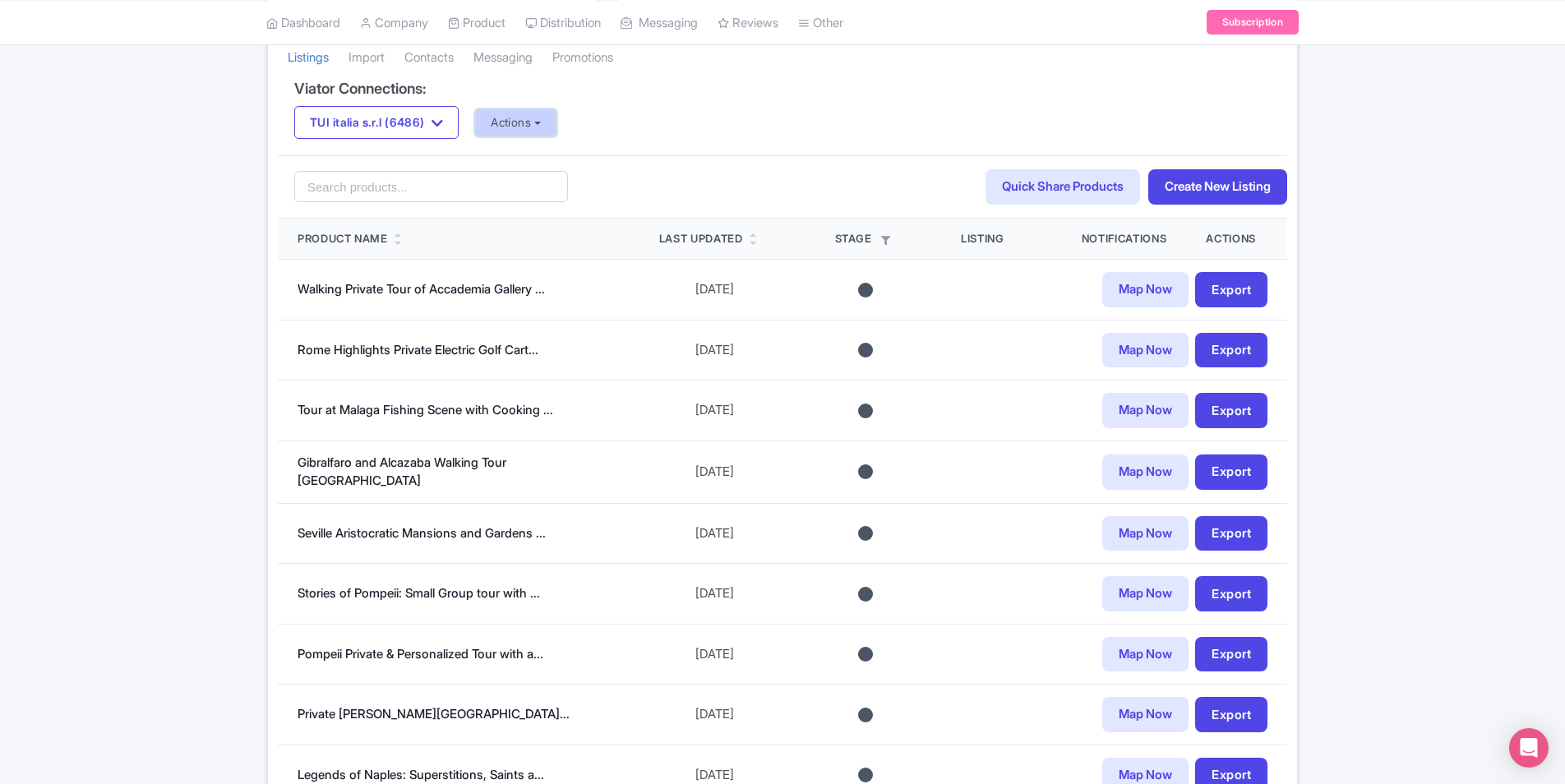
click at [513, 115] on button "Actions" at bounding box center [516, 123] width 81 height 27
drag, startPoint x: 749, startPoint y: 90, endPoint x: 1058, endPoint y: 5, distance: 320.5
click at [749, 90] on h4 "Viator Connections:" at bounding box center [782, 89] width 976 height 16
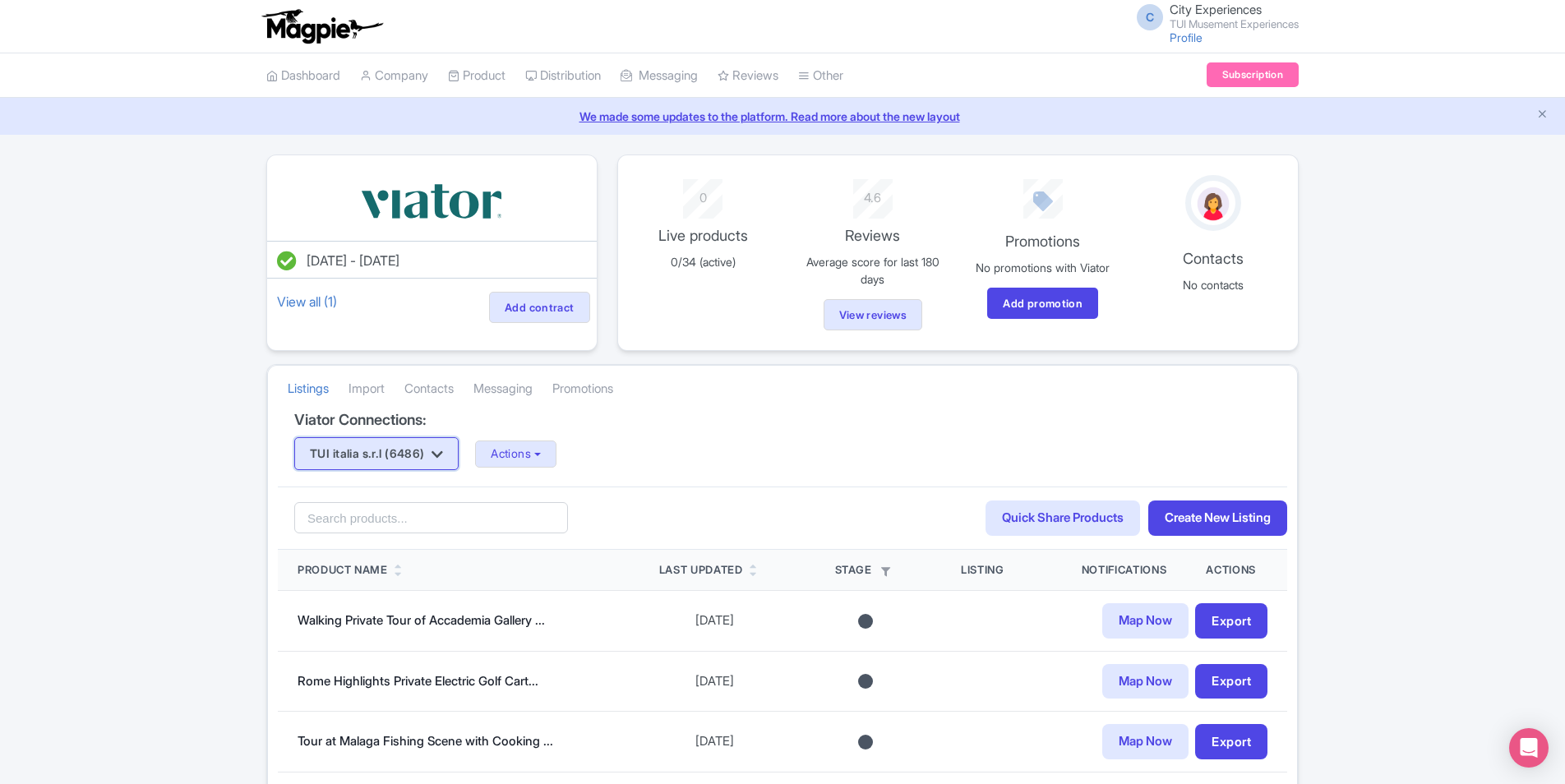
click at [366, 449] on button "TUI italia s.r.l (6486)" at bounding box center [376, 453] width 165 height 33
click at [413, 486] on link "TUI italia s.r.l (6486)" at bounding box center [378, 485] width 166 height 25
click at [723, 463] on div "TUI italia s.r.l (6486) TUI italia s.r.l (6486) TUI Musement (39613) Actions Up…" at bounding box center [782, 453] width 976 height 33
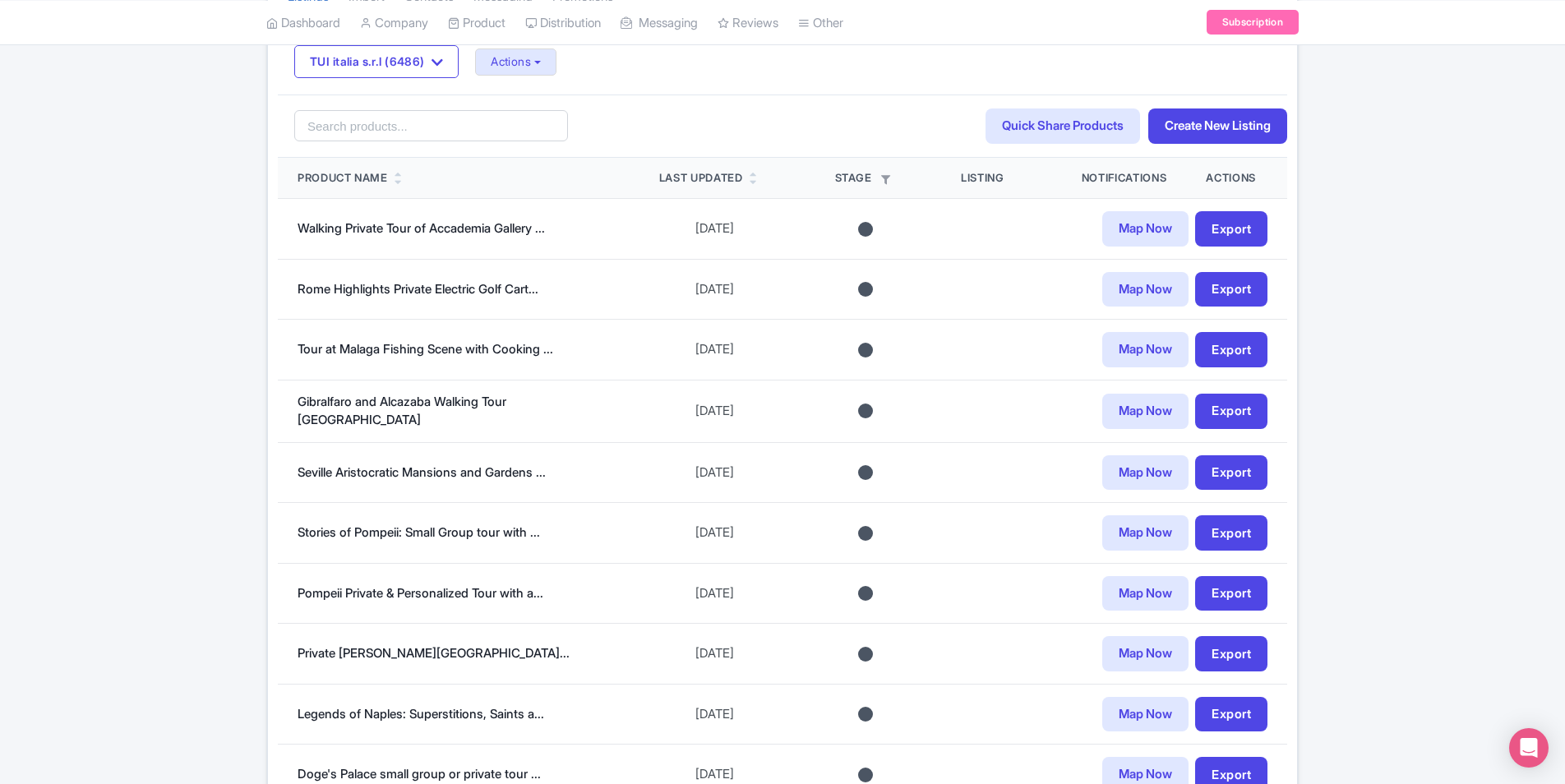
scroll to position [247, 0]
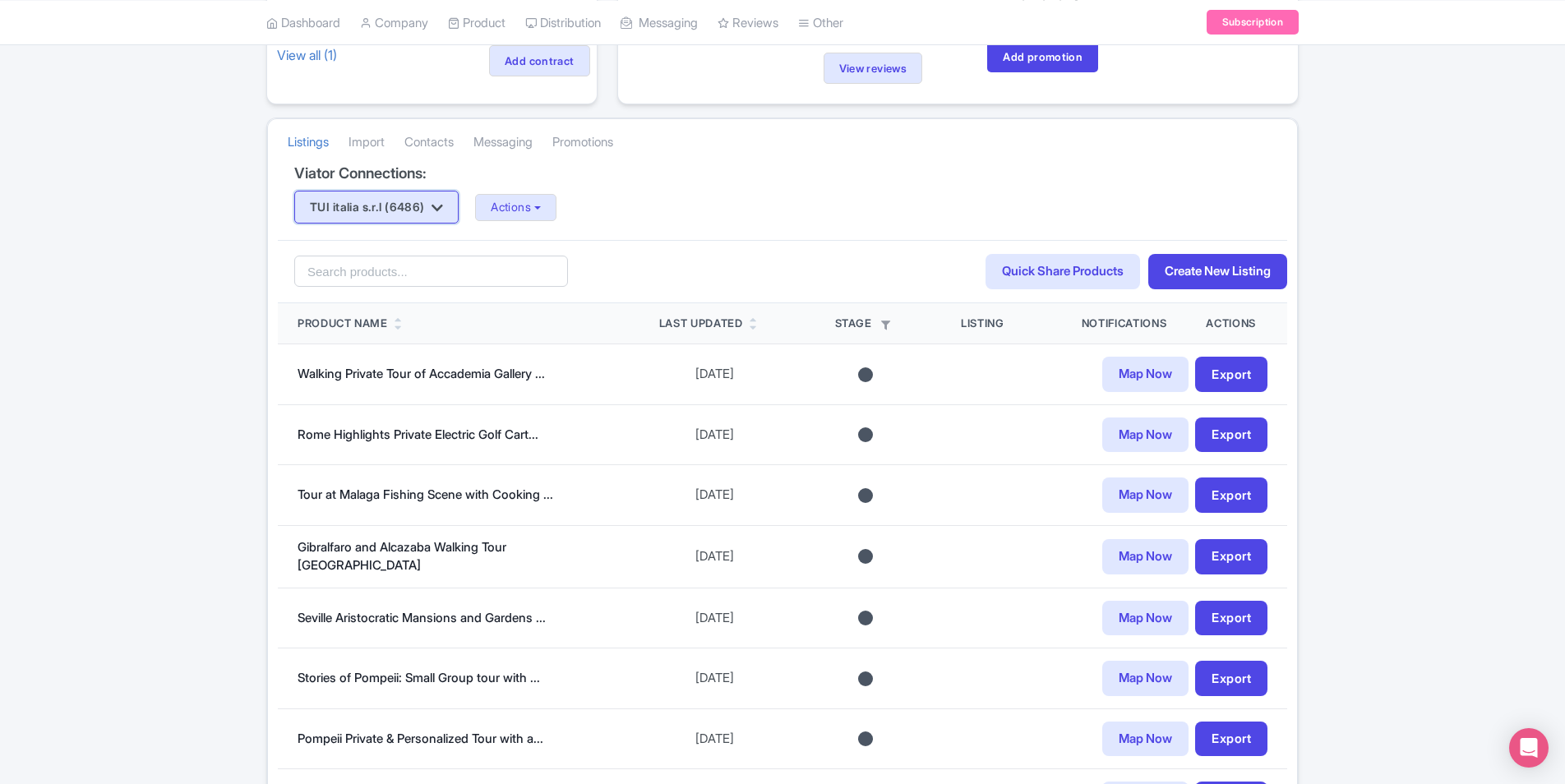
click at [443, 212] on icon "button" at bounding box center [437, 208] width 12 height 14
click at [394, 246] on link "TUI italia s.r.l (6486)" at bounding box center [378, 239] width 166 height 25
click at [540, 213] on button "Actions" at bounding box center [516, 207] width 81 height 27
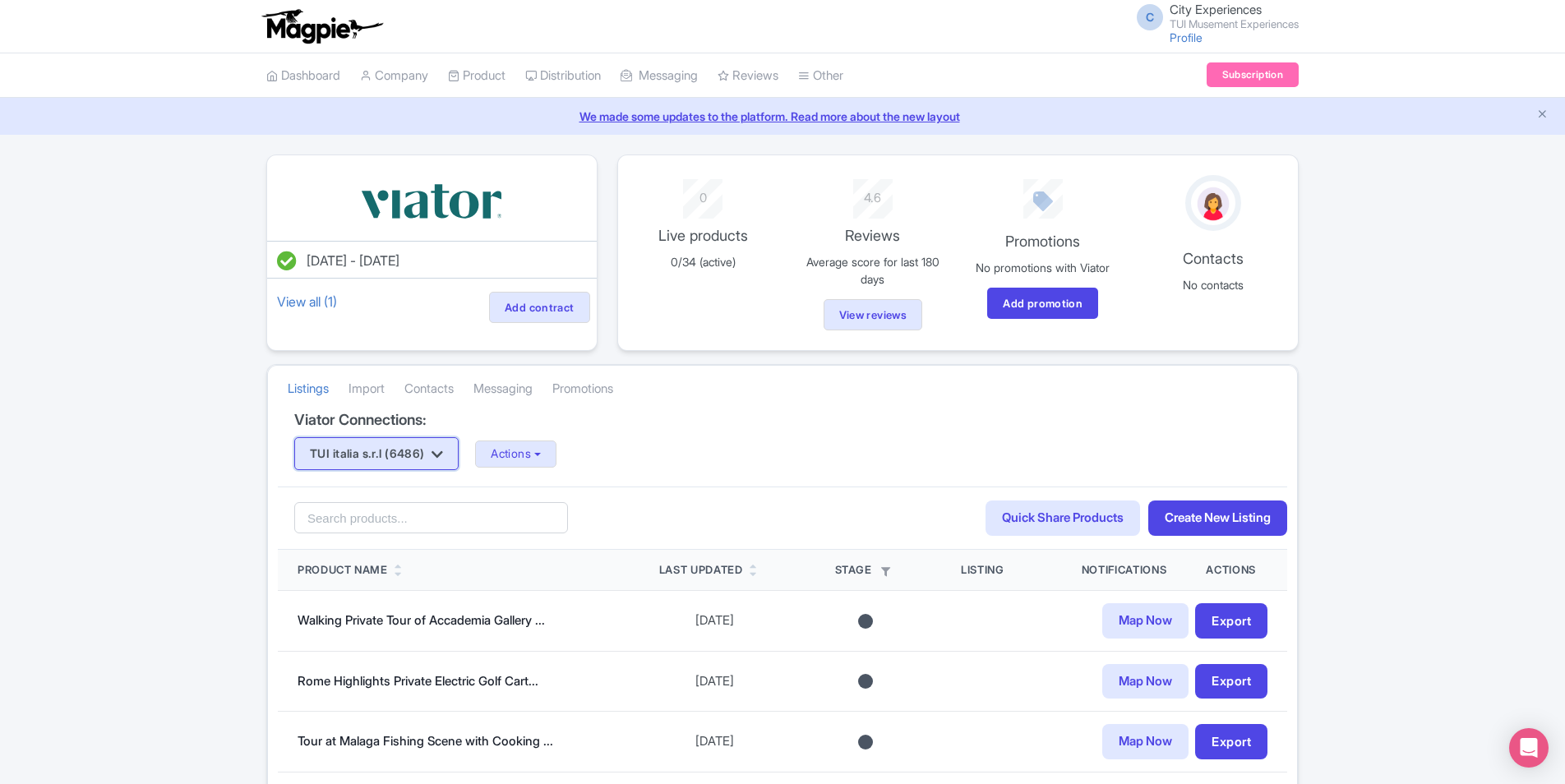
click at [328, 454] on button "TUI italia s.r.l (6486)" at bounding box center [376, 453] width 165 height 33
click at [358, 486] on link "TUI italia s.r.l (6486)" at bounding box center [378, 485] width 166 height 25
click at [348, 463] on button "TUI italia s.r.l (6486)" at bounding box center [376, 453] width 165 height 33
click at [994, 460] on div "TUI italia s.r.l (6486) TUI italia s.r.l (6486) TUI Musement (39613) Actions Up…" at bounding box center [782, 453] width 976 height 33
click at [1175, 527] on link "Create New Listing" at bounding box center [1218, 517] width 139 height 35
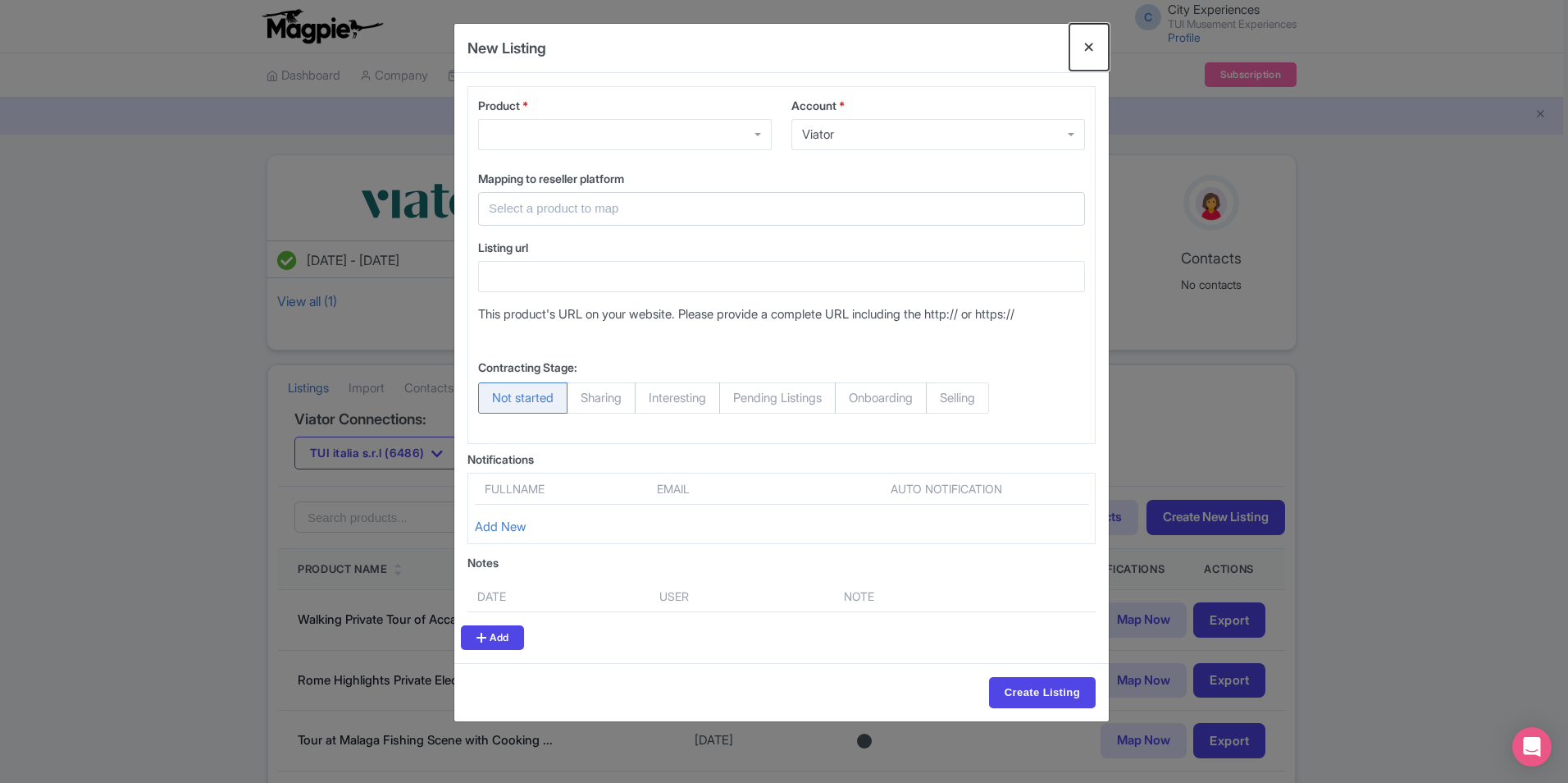
click at [1102, 50] on button "Close" at bounding box center [1090, 47] width 40 height 47
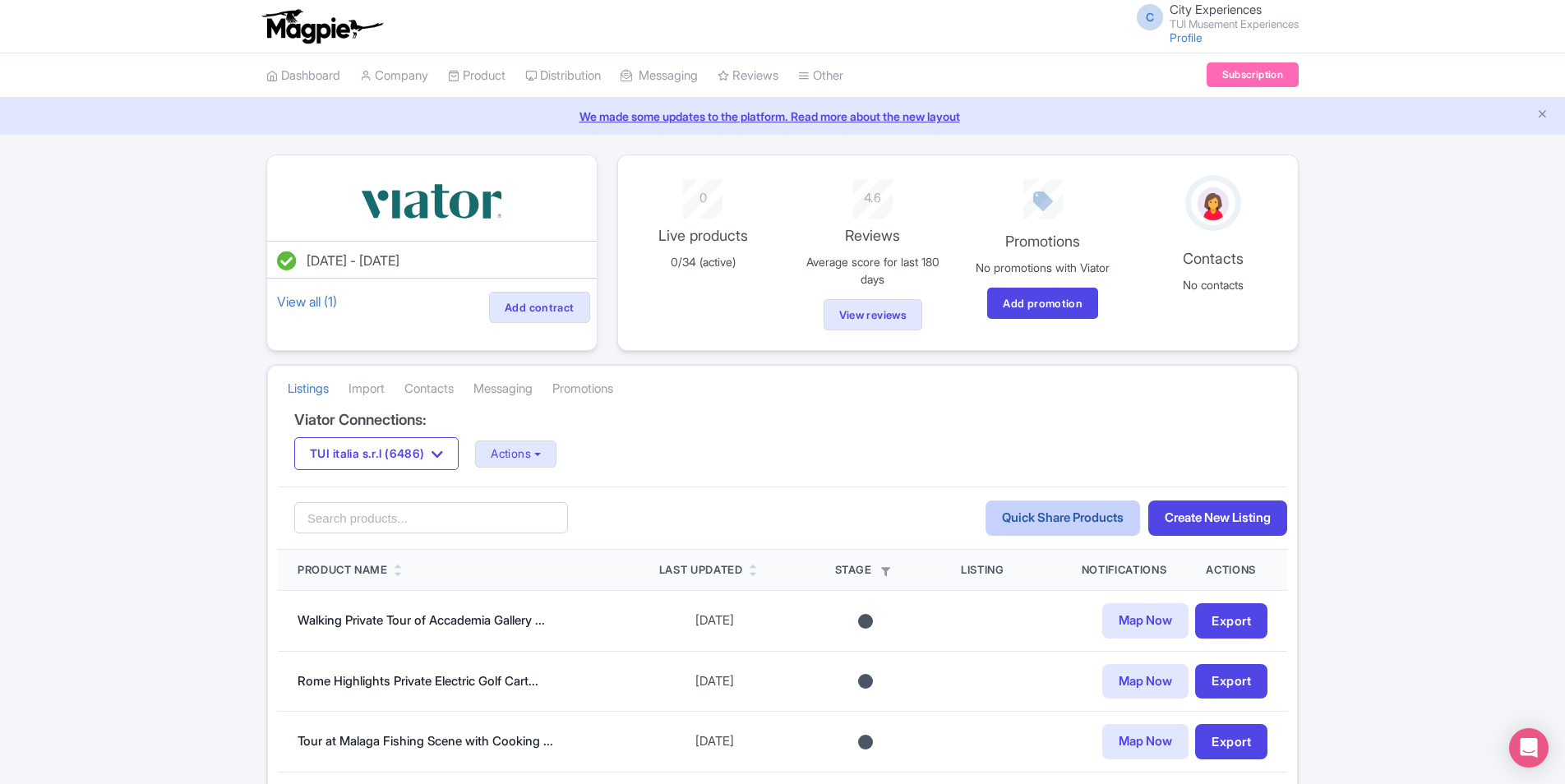
click at [1113, 524] on link "Quick Share Products" at bounding box center [1062, 517] width 155 height 35
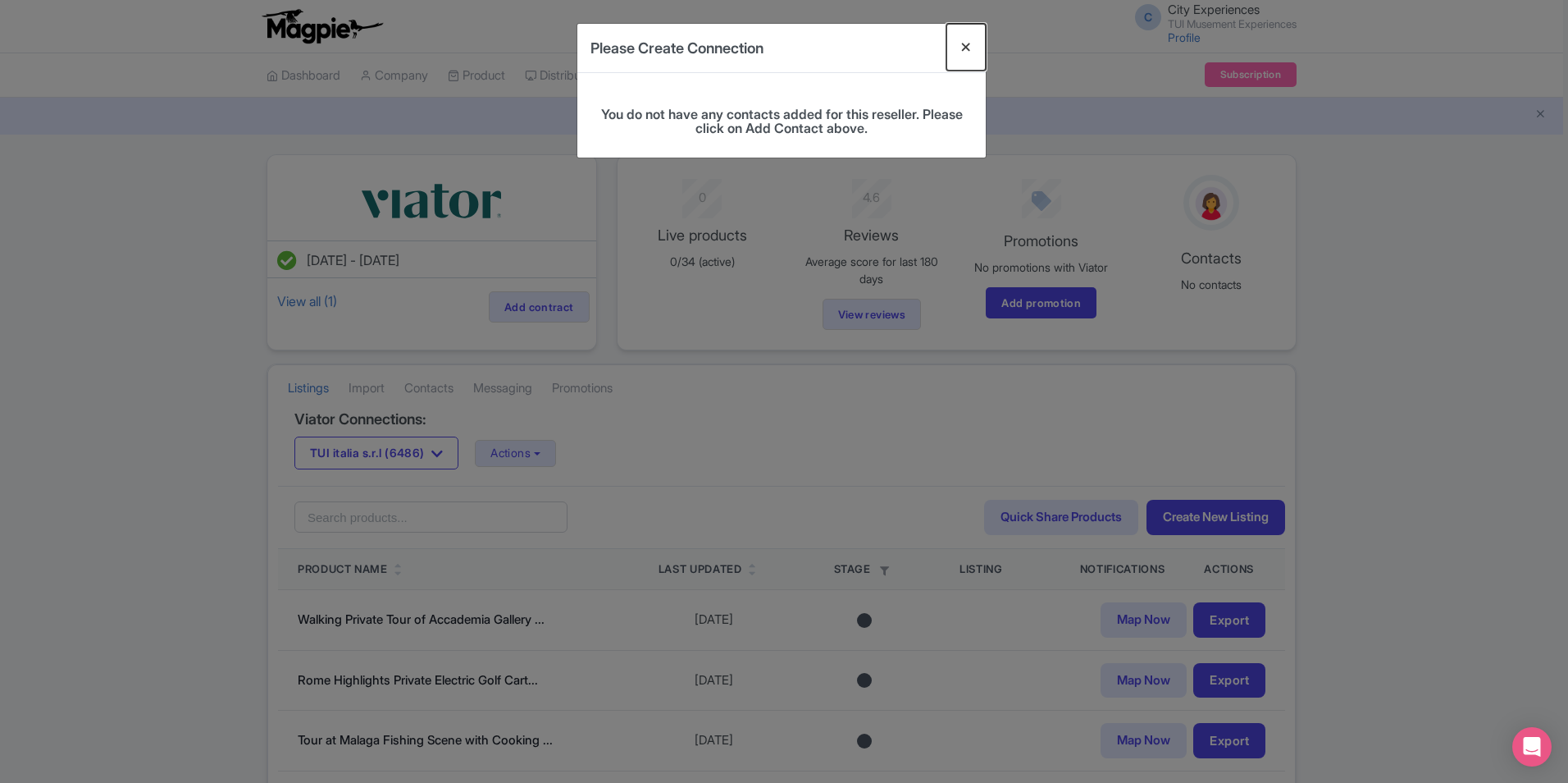
click at [970, 43] on button "Close" at bounding box center [967, 47] width 40 height 47
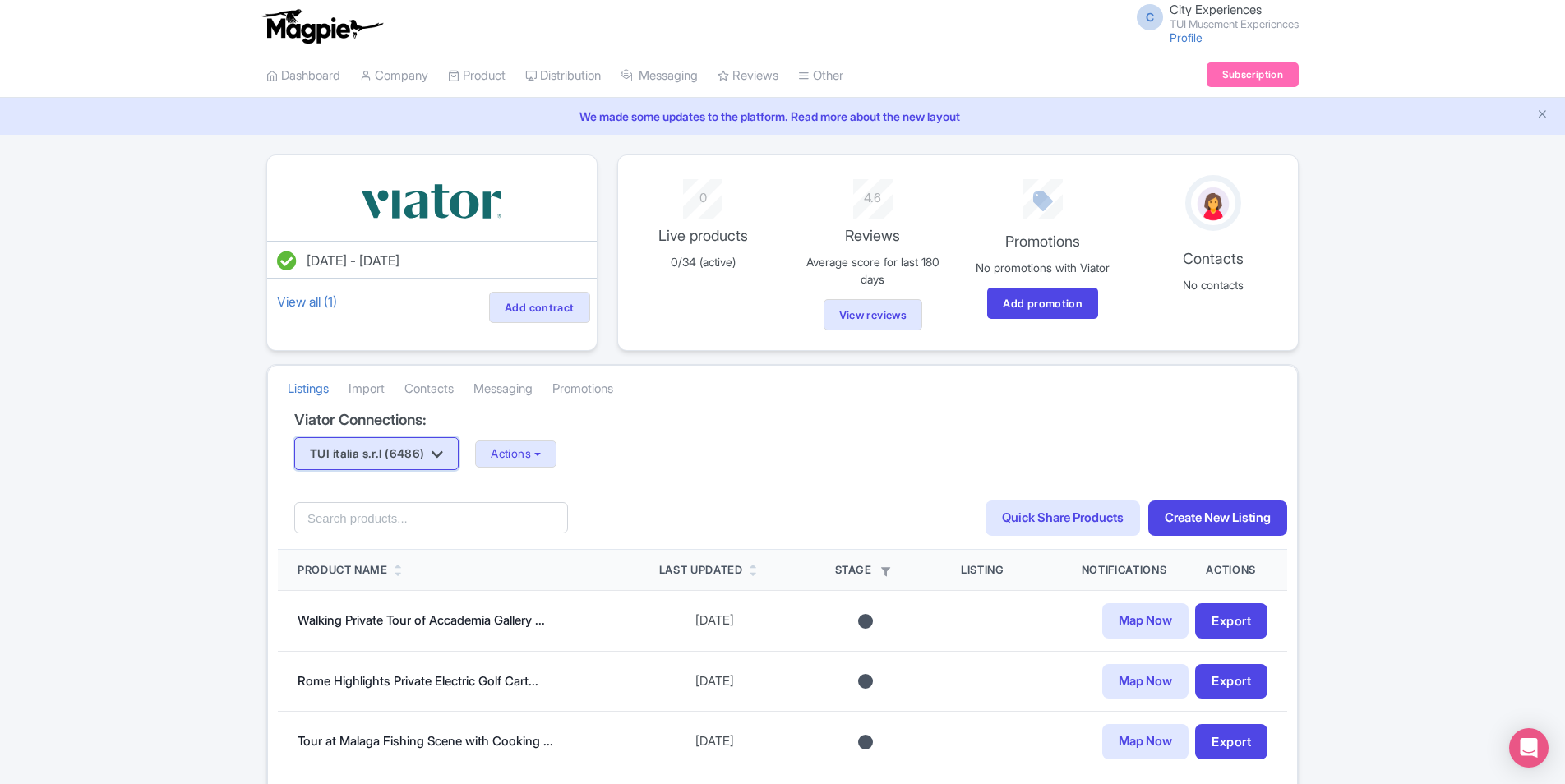
click at [416, 456] on button "TUI italia s.r.l (6486)" at bounding box center [376, 453] width 165 height 33
click at [392, 486] on link "TUI italia s.r.l (6486)" at bounding box center [378, 485] width 166 height 25
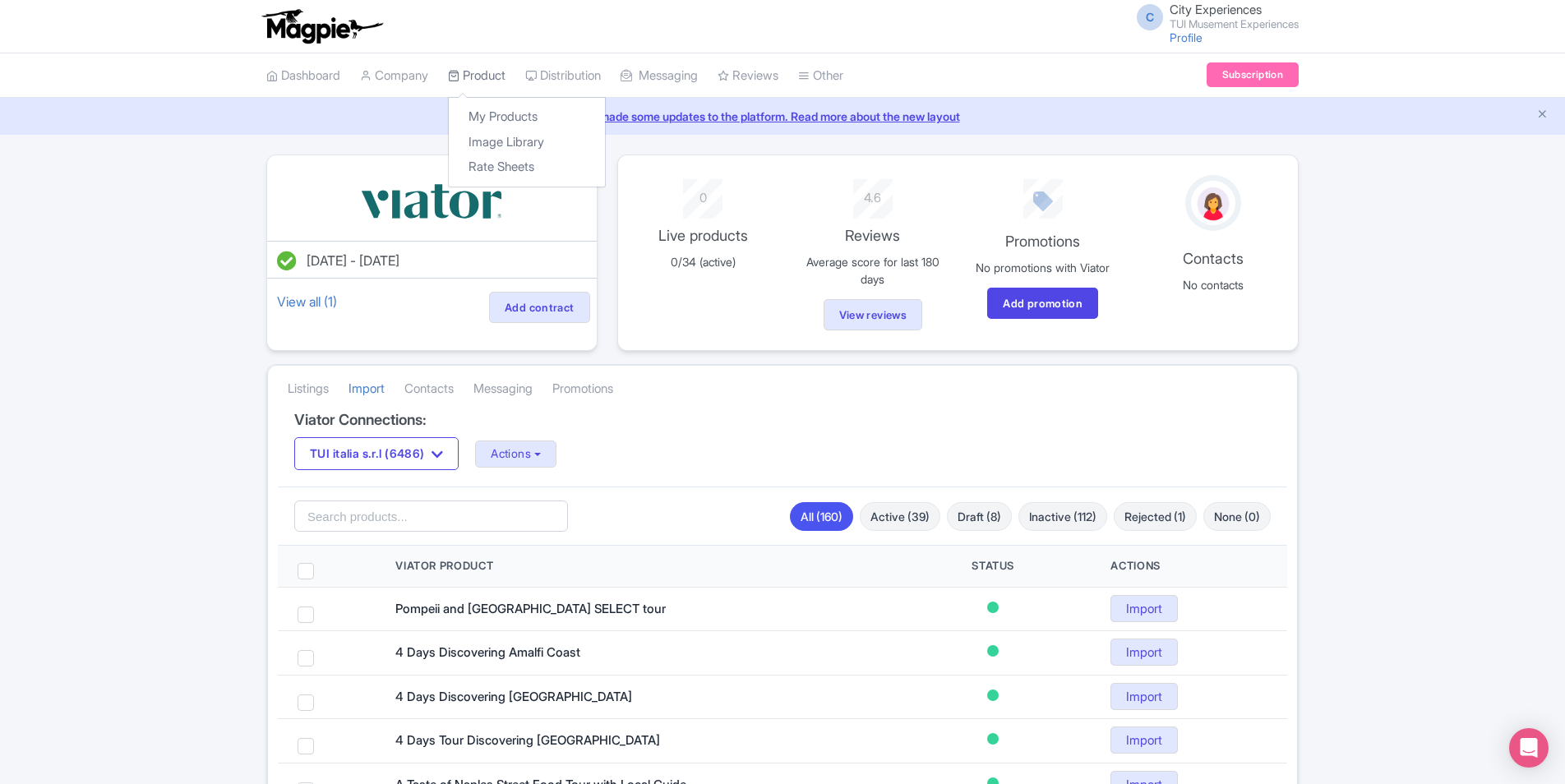
click at [506, 77] on link "Product" at bounding box center [477, 76] width 58 height 45
click at [521, 117] on link "My Products" at bounding box center [526, 117] width 156 height 25
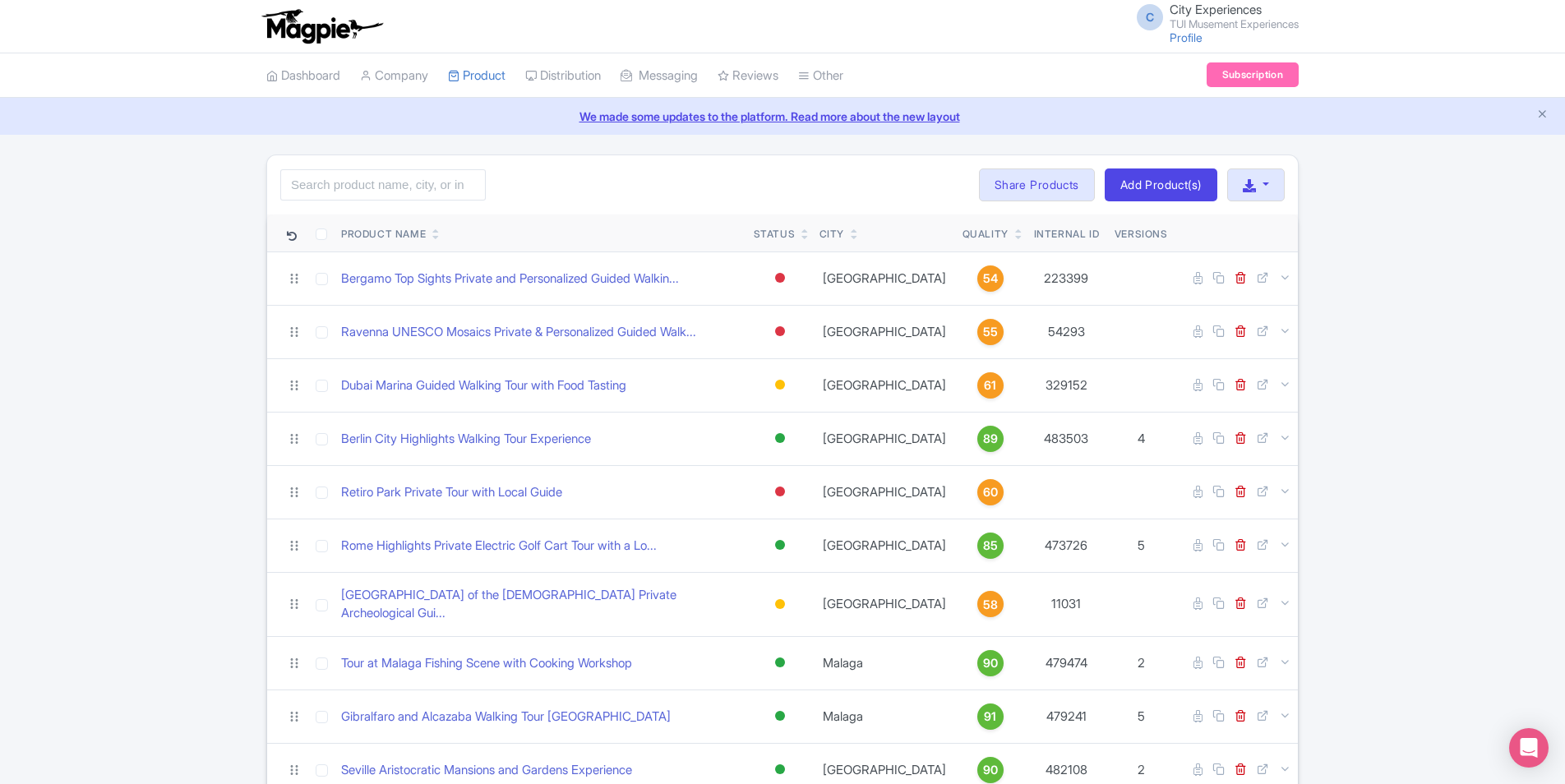
click at [365, 214] on th "Product Name" at bounding box center [541, 233] width 413 height 38
click at [435, 193] on input "search" at bounding box center [383, 184] width 205 height 32
type input "pompeii"
click button "Search" at bounding box center [0, 0] width 0 height 0
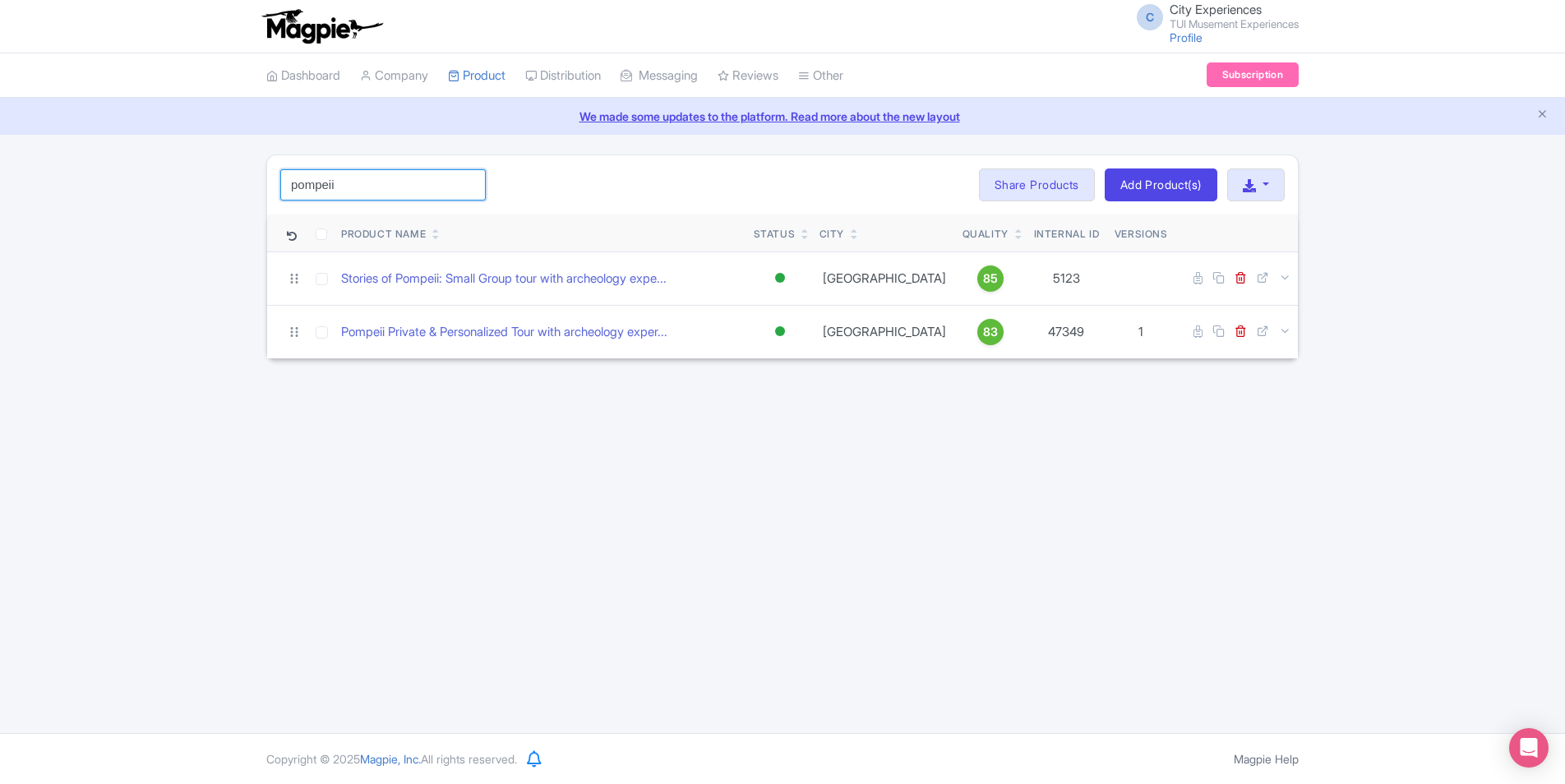
click at [467, 191] on input "pompeii" at bounding box center [383, 184] width 205 height 32
